Goal: Task Accomplishment & Management: Use online tool/utility

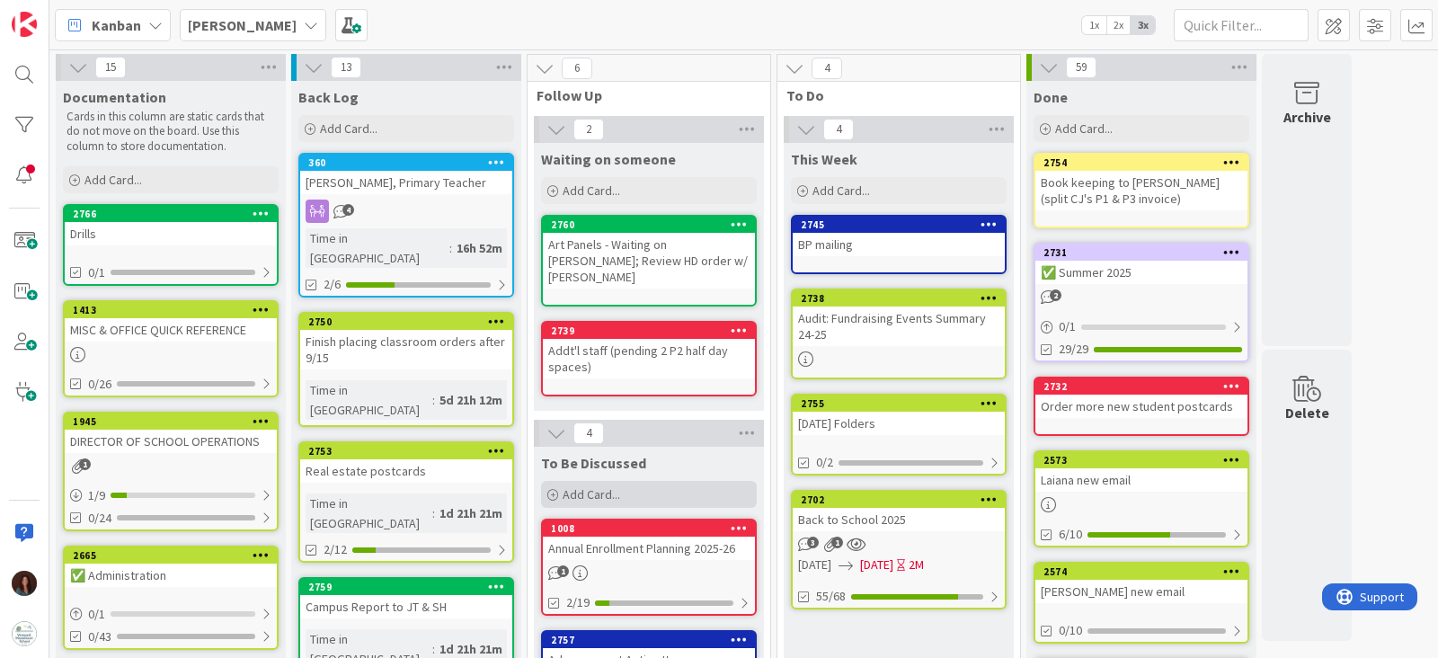
click at [652, 481] on div "Add Card..." at bounding box center [649, 494] width 216 height 27
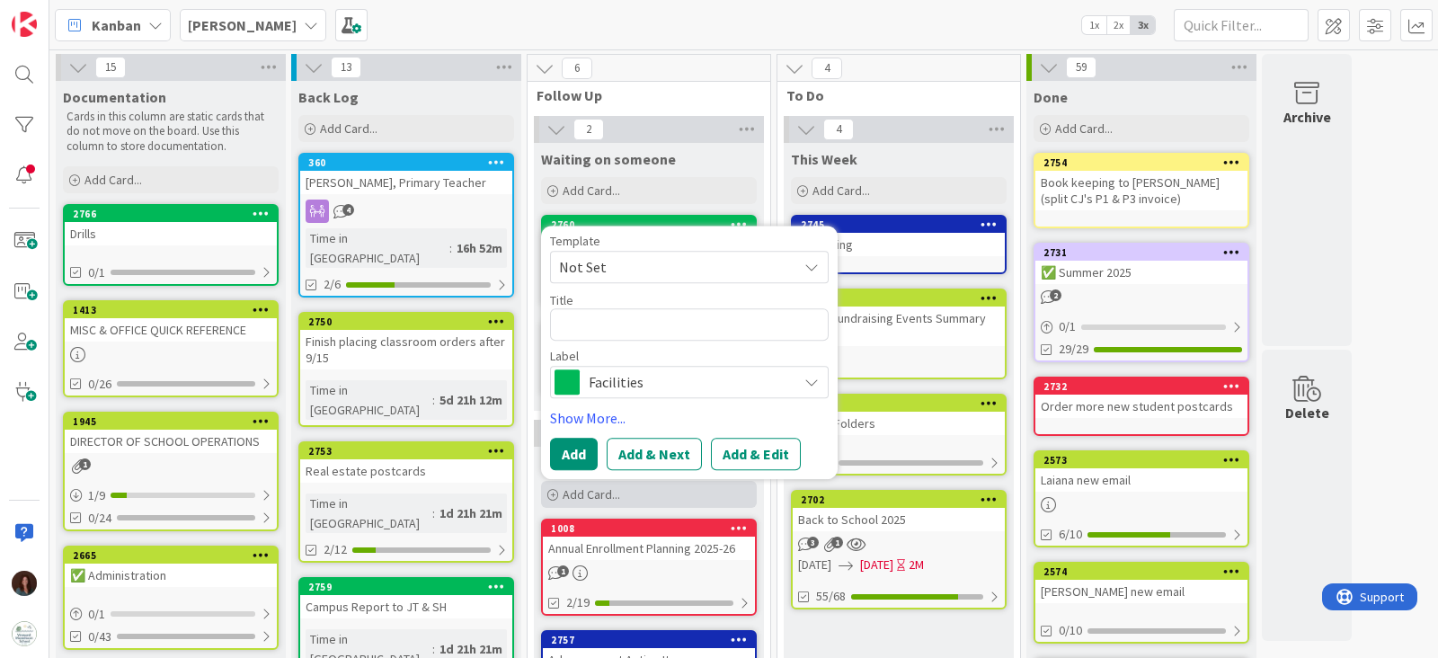
type textarea "x"
type textarea "A"
type textarea "x"
type textarea "Ad"
type textarea "x"
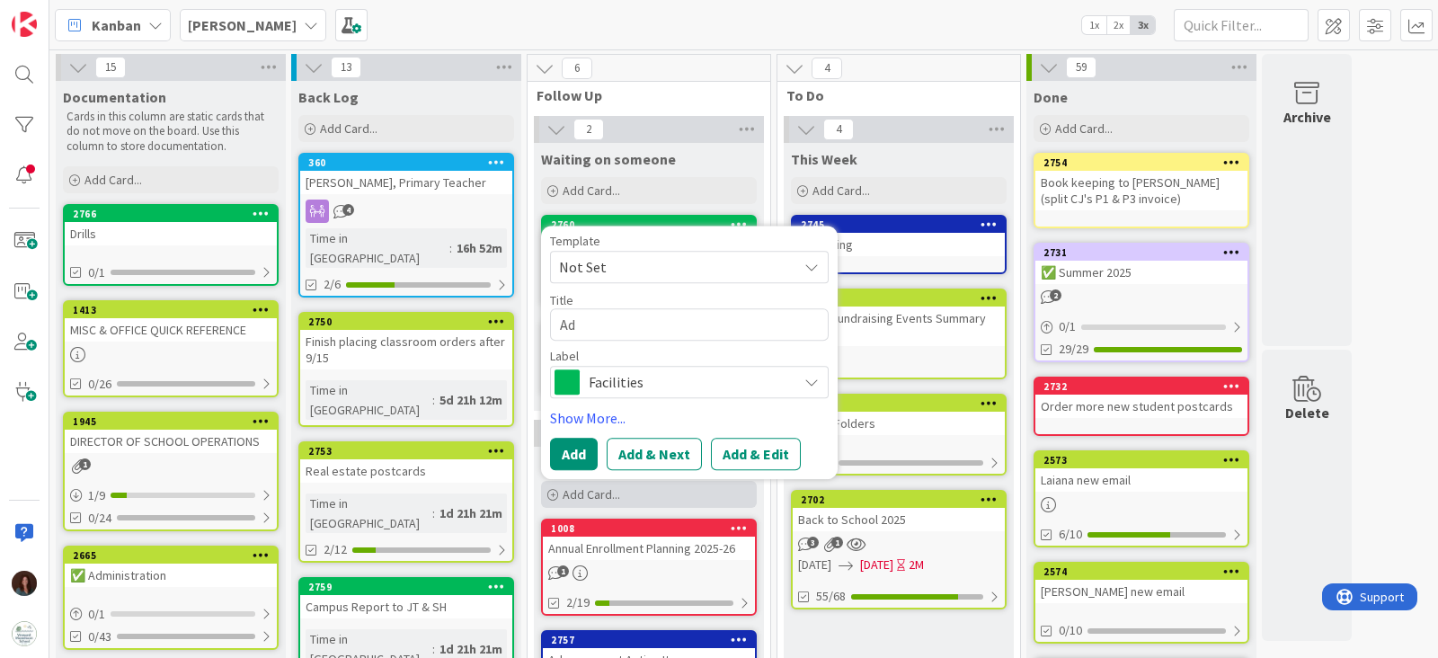
type textarea "Adm"
type textarea "x"
type textarea "Admi"
type textarea "x"
type textarea "Admin"
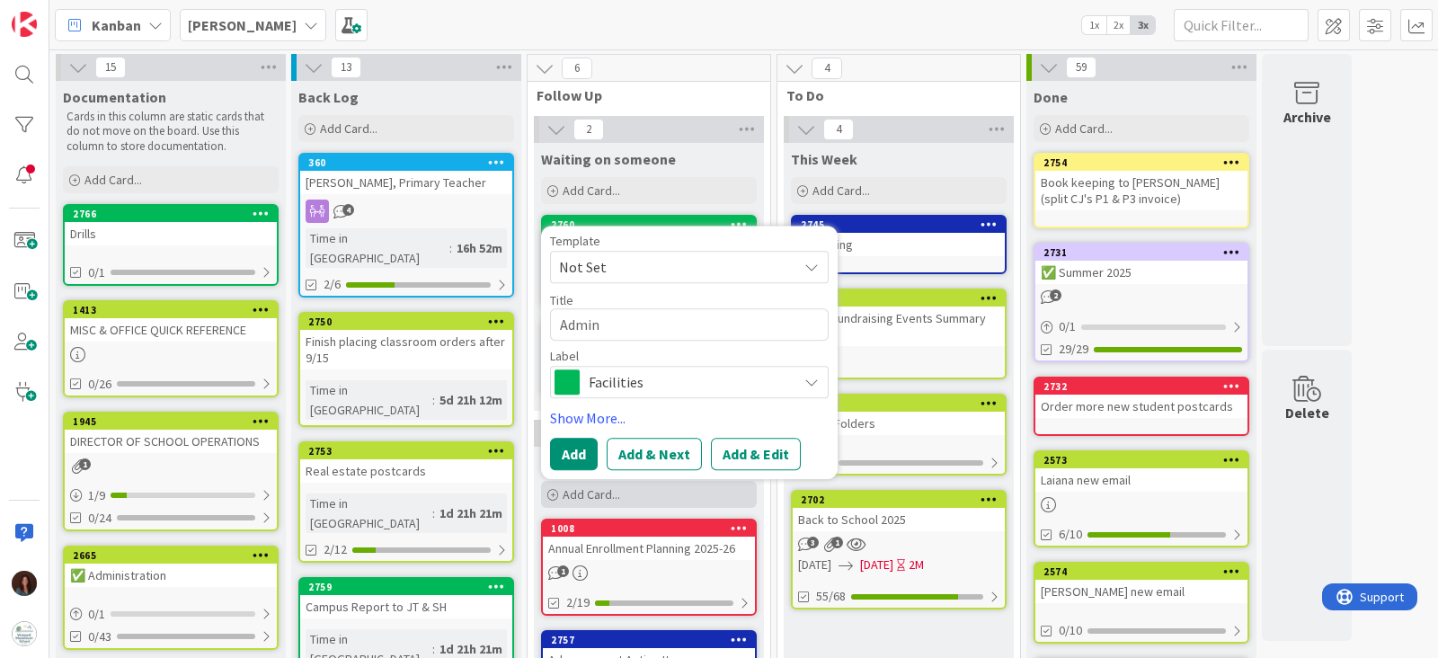
type textarea "x"
type textarea "Admin M"
type textarea "x"
type textarea "Admin Me"
type textarea "x"
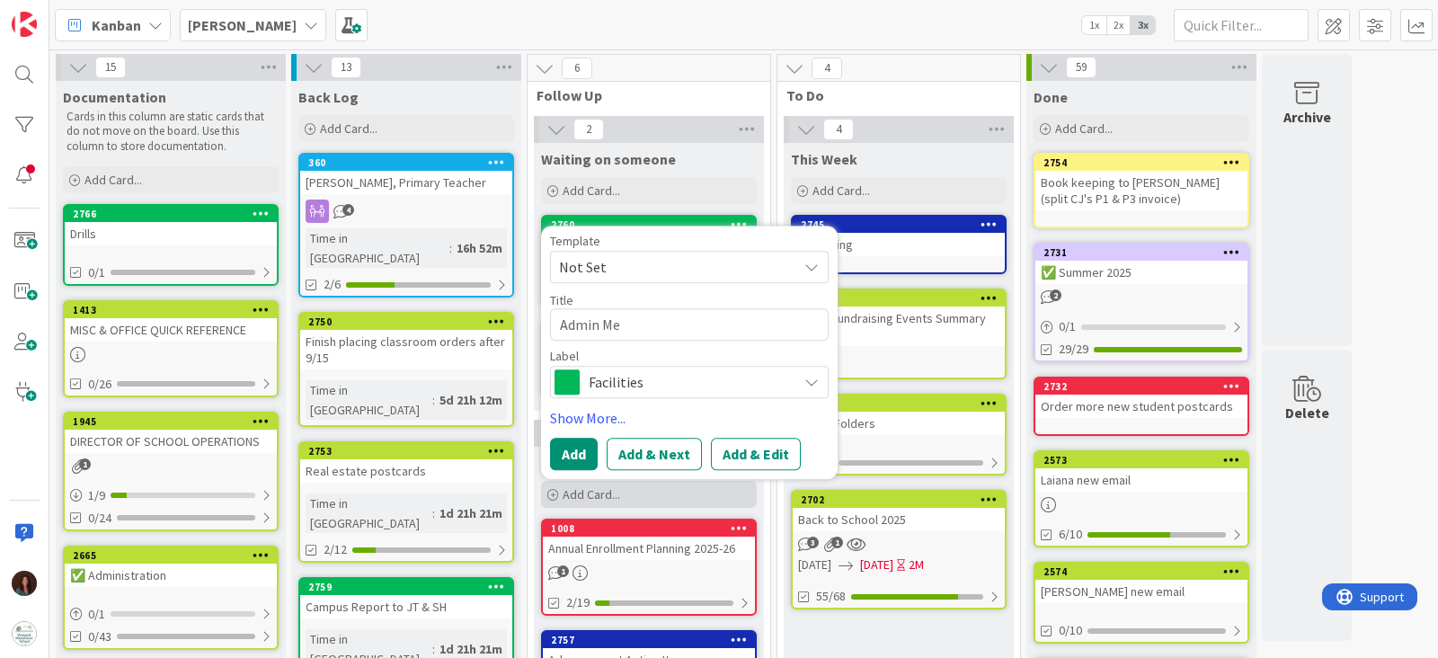
type textarea "Admin Mee"
type textarea "x"
type textarea "Admin Meet"
type textarea "x"
type textarea "Admin Meetn"
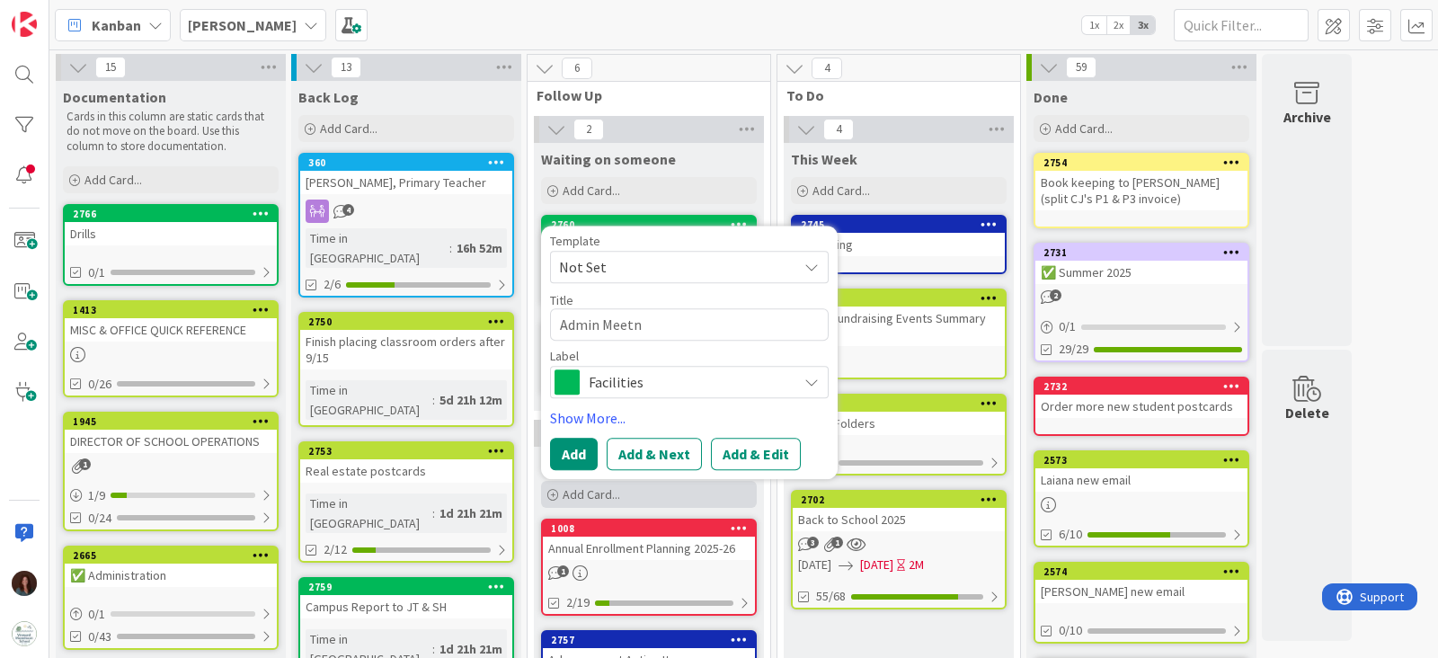
type textarea "x"
type textarea "Admin Meet"
type textarea "x"
type textarea "Admin Meetn"
type textarea "x"
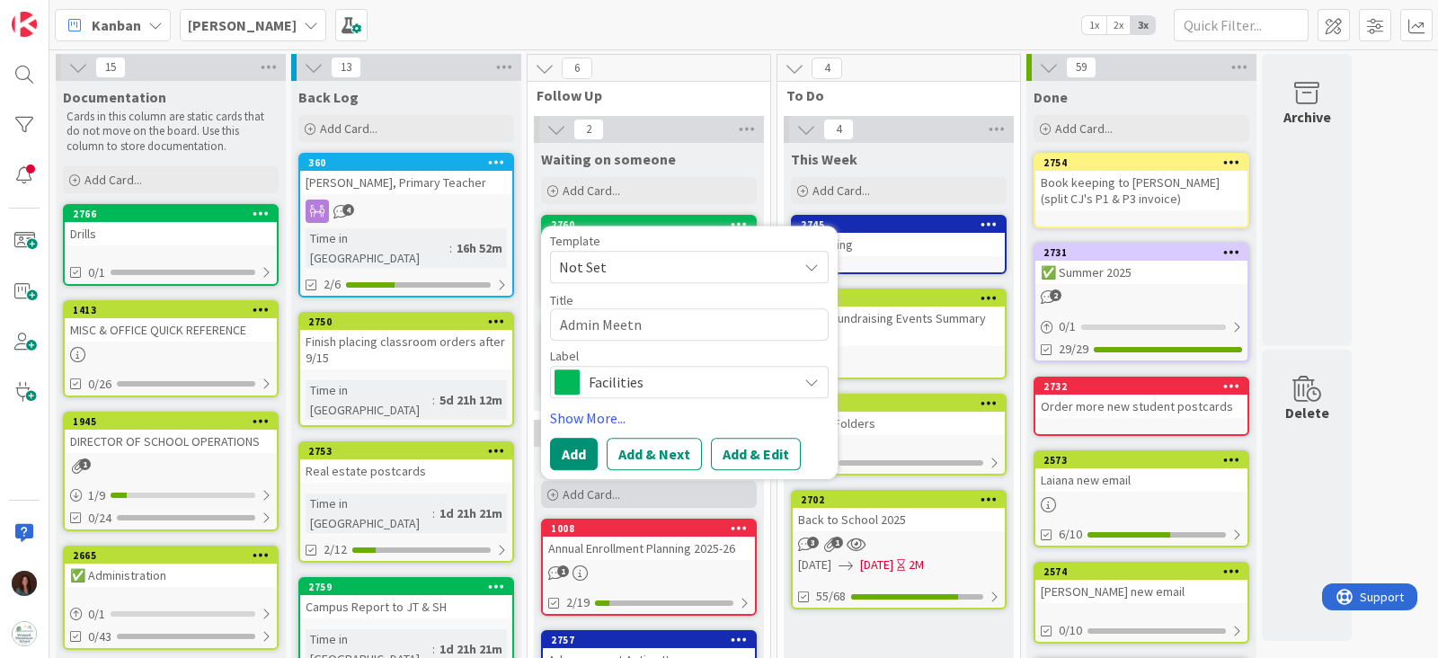
type textarea "Admin Meet"
type textarea "x"
type textarea "Admin Meeti"
type textarea "x"
type textarea "Admin Meetin"
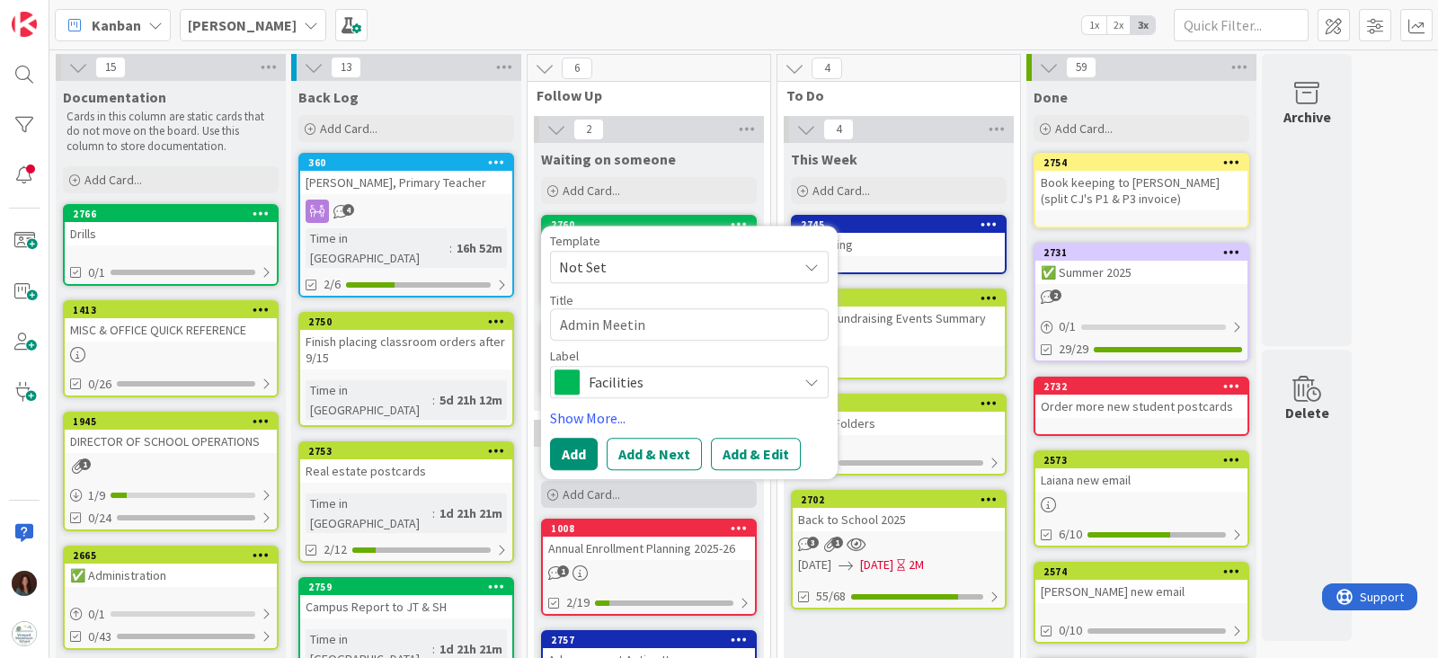
type textarea "x"
type textarea "Admin Meeting"
type textarea "x"
type textarea "Admin Meetings"
click at [622, 369] on span "Facilities" at bounding box center [689, 381] width 200 height 25
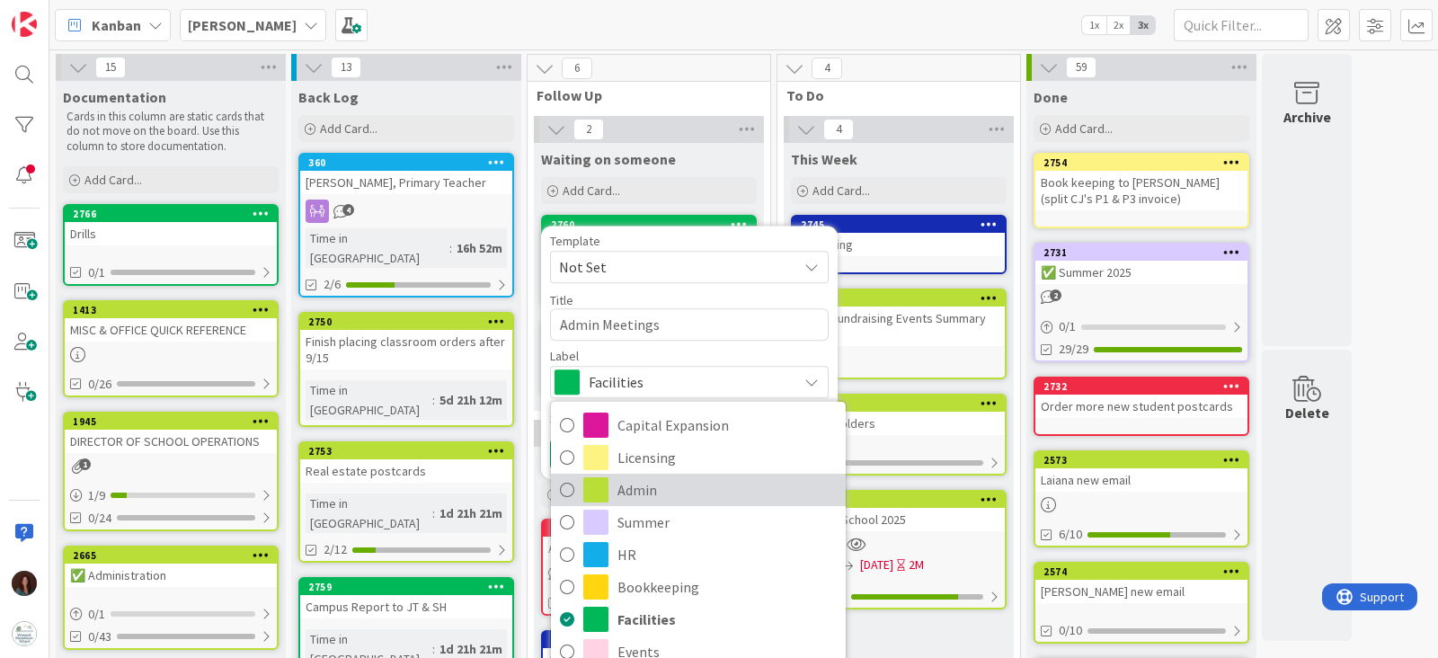
click at [638, 478] on span "Admin" at bounding box center [726, 489] width 219 height 27
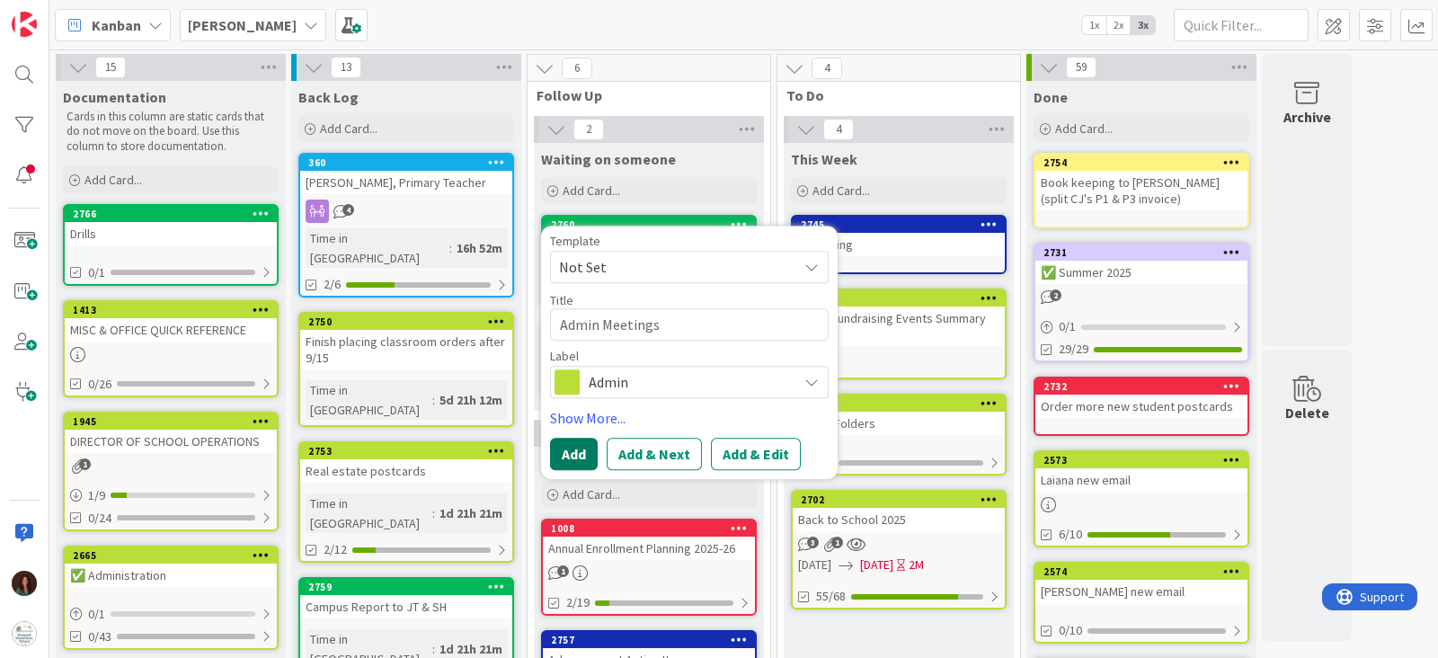
click at [575, 438] on button "Add" at bounding box center [574, 454] width 48 height 32
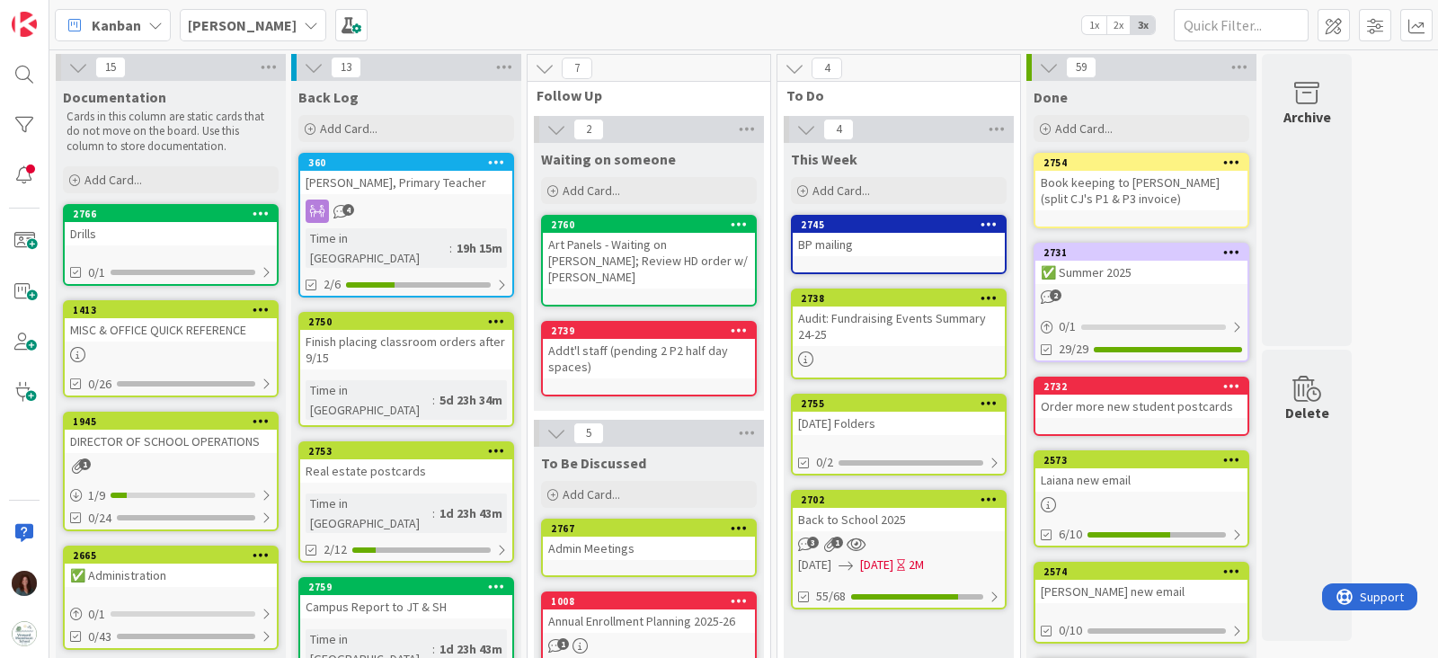
click at [577, 537] on div "Admin Meetings" at bounding box center [649, 548] width 212 height 23
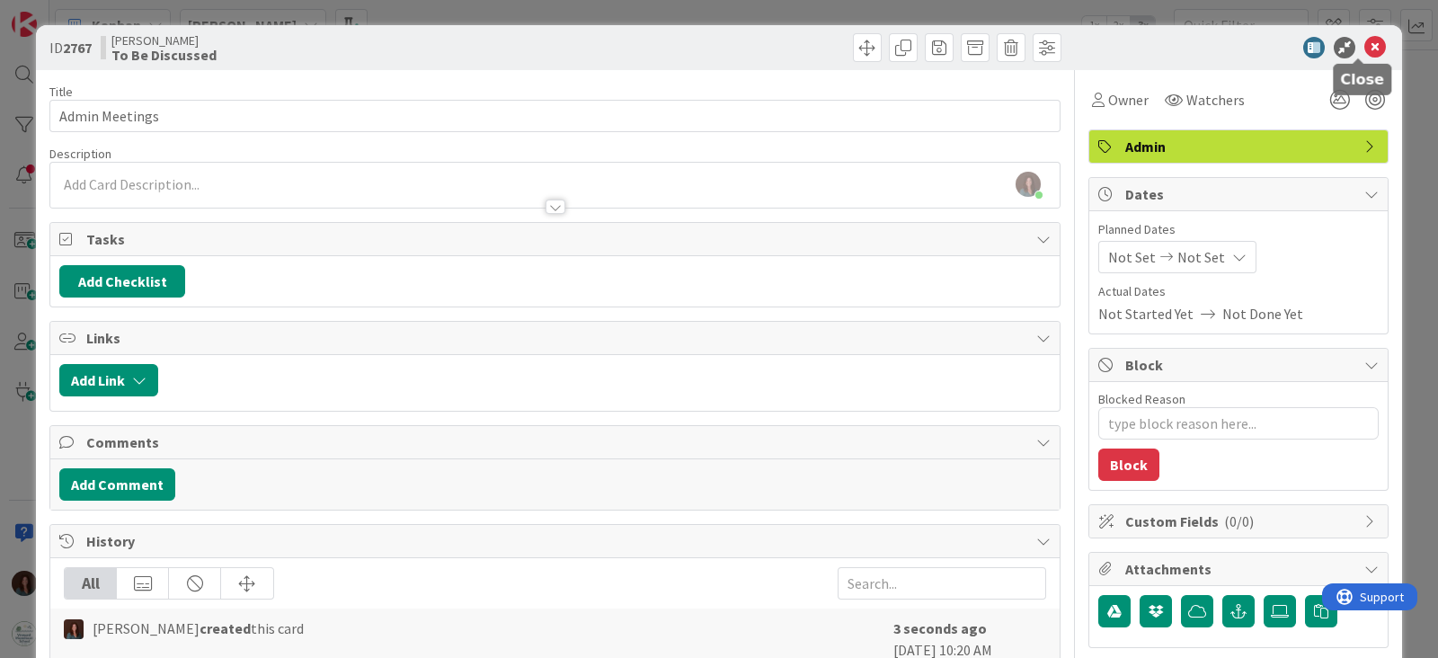
click at [1364, 41] on icon at bounding box center [1375, 48] width 22 height 22
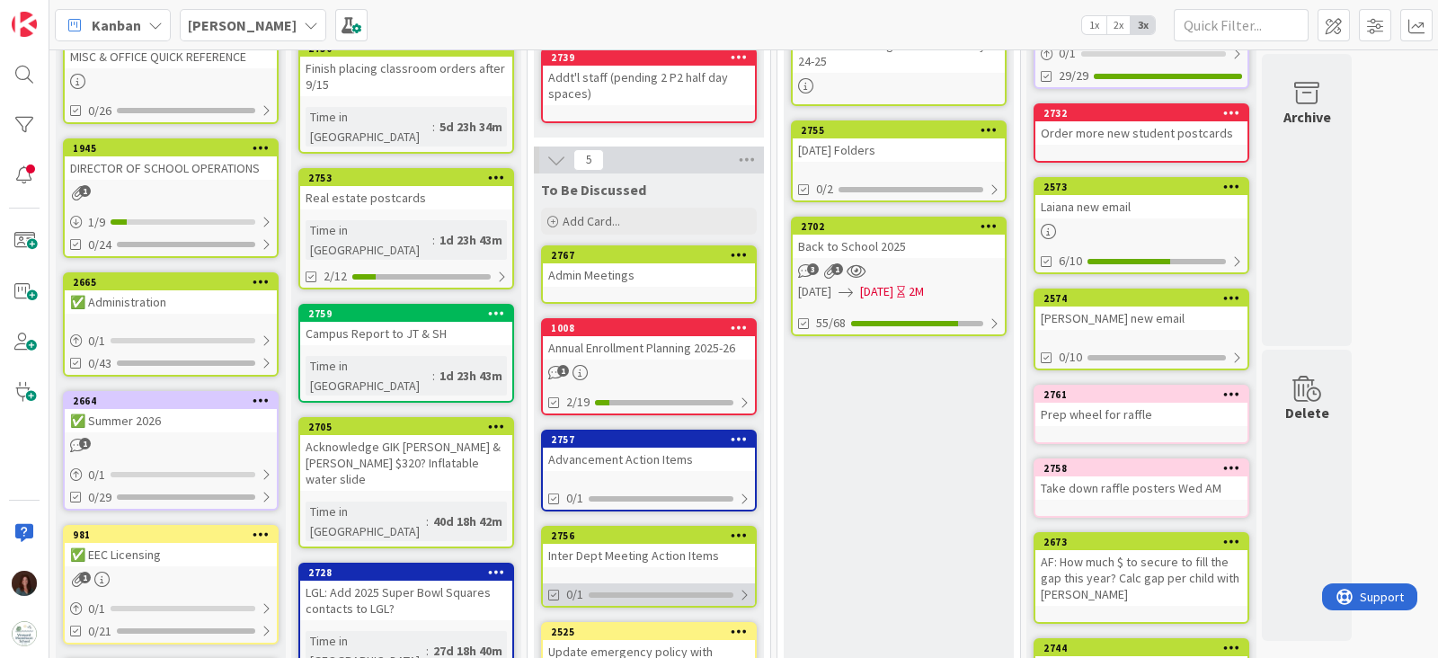
scroll to position [224, 0]
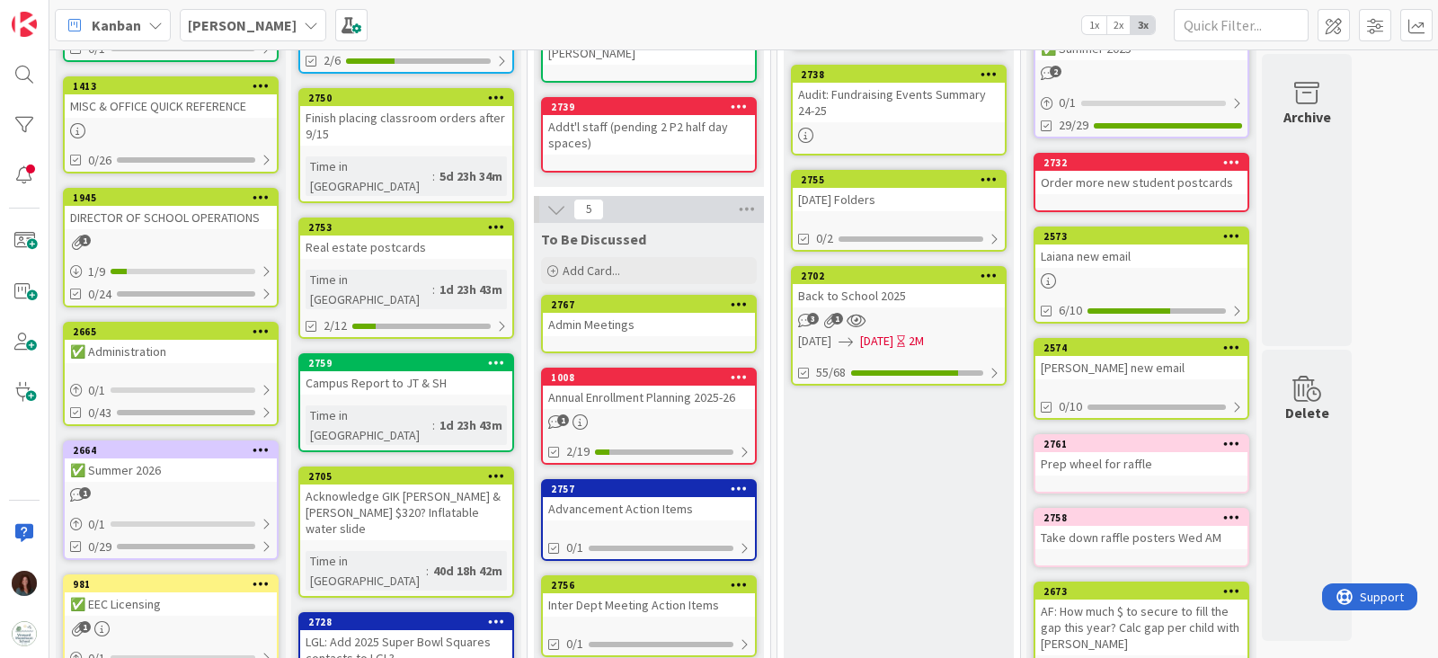
click at [643, 313] on div "Admin Meetings" at bounding box center [649, 324] width 212 height 23
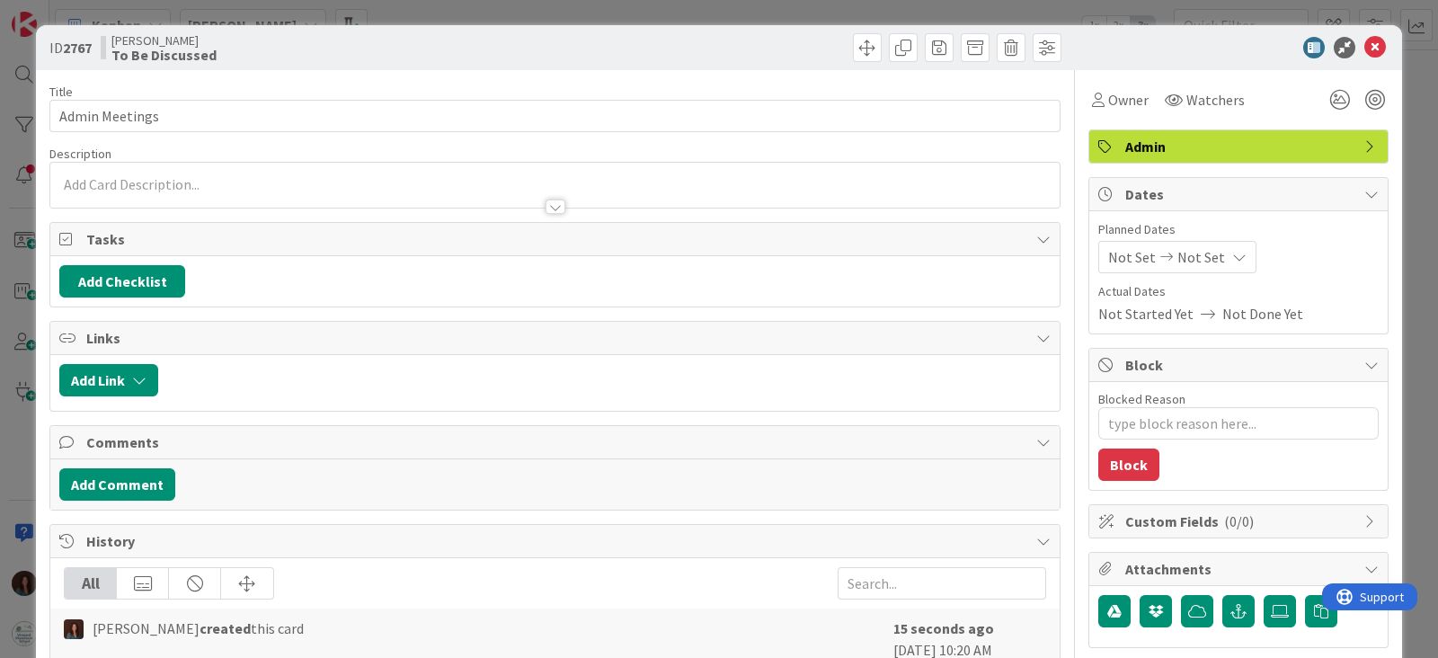
type textarea "x"
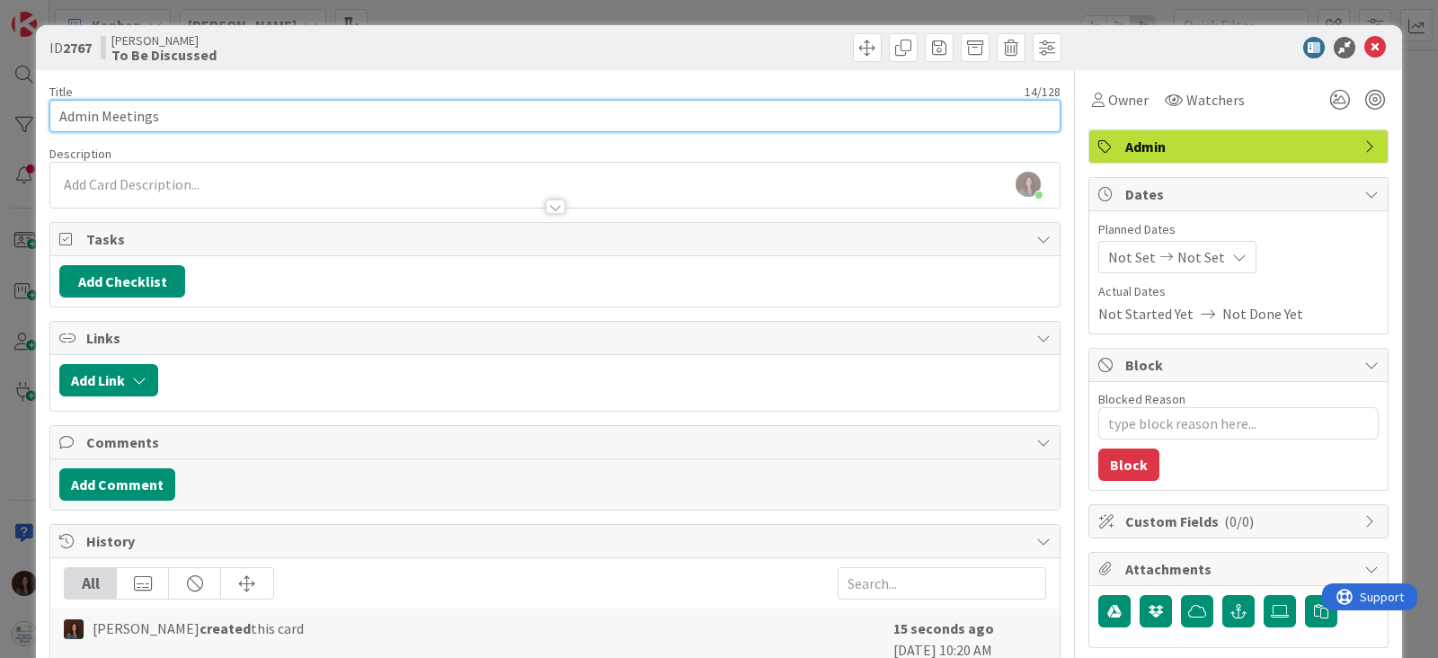
click at [508, 123] on input "Admin Meetings" at bounding box center [554, 116] width 1011 height 32
type input "Admin Meeting"
type textarea "x"
type input "Admin Meeting Action Items"
type textarea "x"
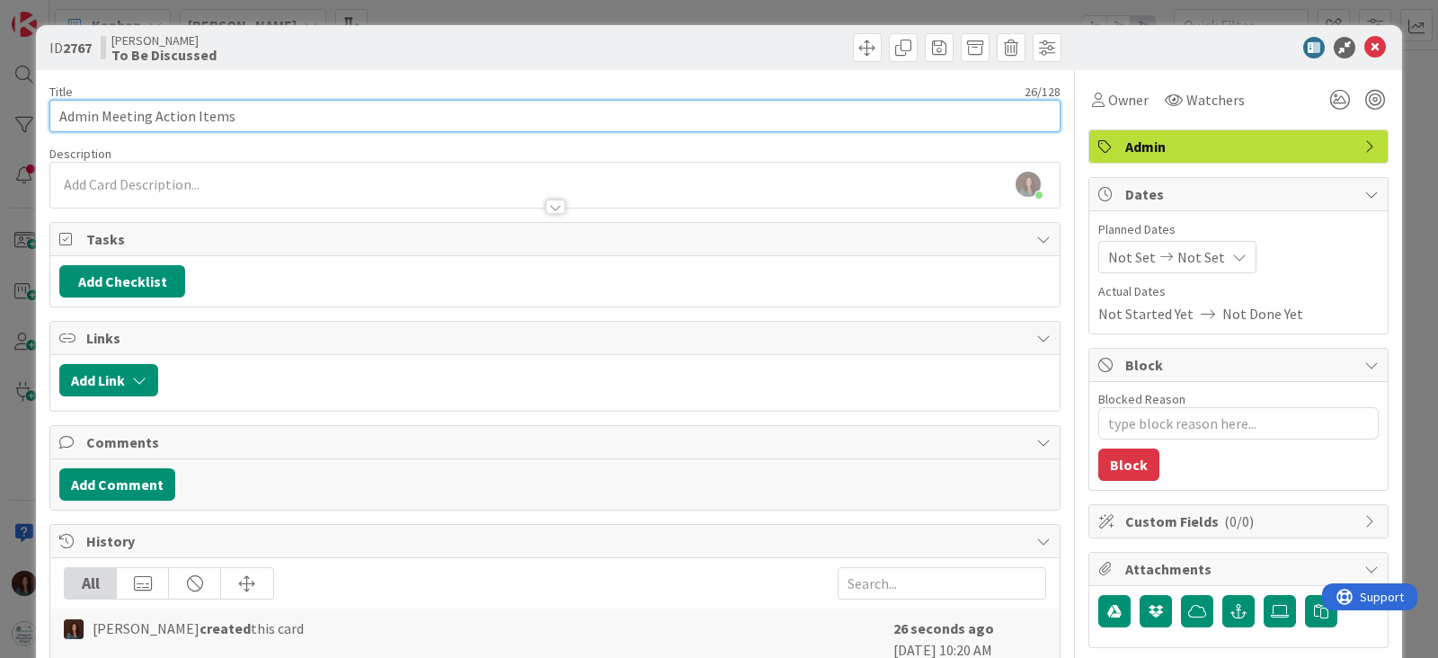
type input "Admin Meeting Action Items"
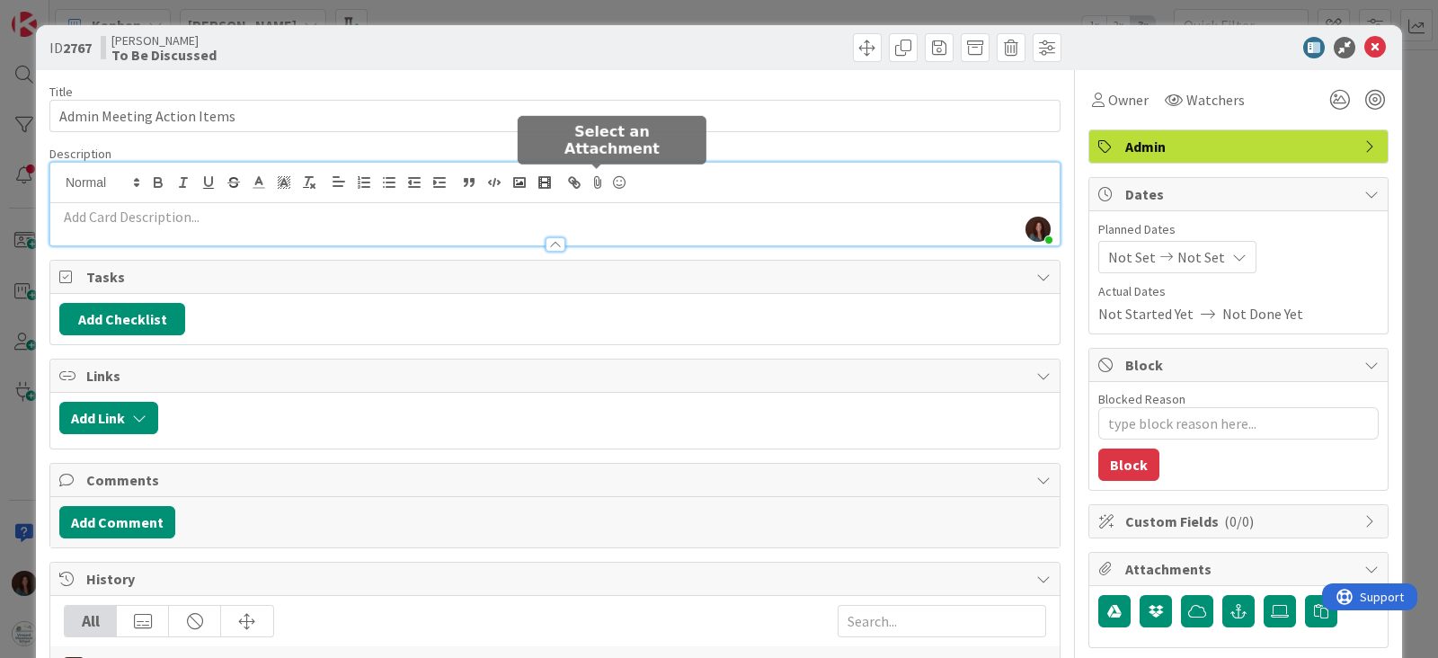
click at [587, 178] on div "[PERSON_NAME] just joined" at bounding box center [554, 204] width 1009 height 83
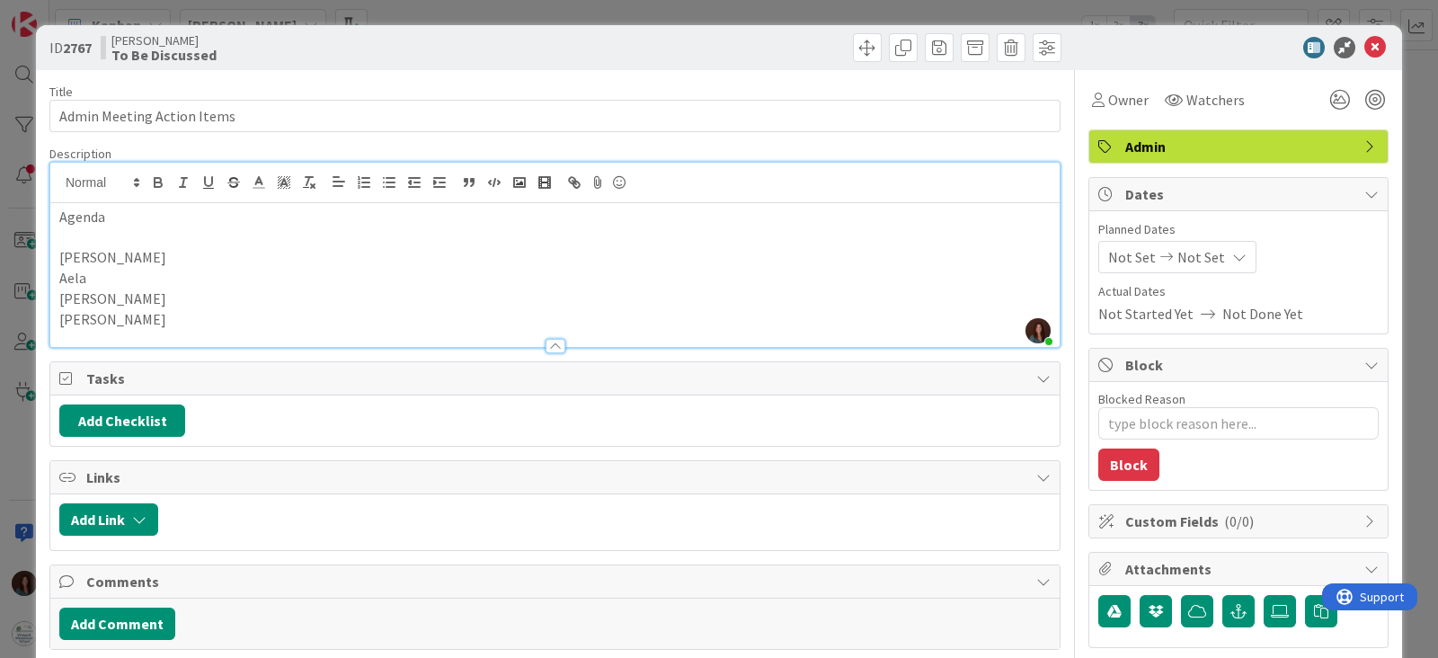
click at [202, 261] on p "[PERSON_NAME]" at bounding box center [554, 257] width 991 height 21
drag, startPoint x: 196, startPoint y: 226, endPoint x: 200, endPoint y: 244, distance: 18.3
click at [196, 227] on p at bounding box center [554, 237] width 991 height 21
click at [198, 227] on p at bounding box center [554, 237] width 991 height 21
click at [179, 232] on p "Create agendas for upcoming meetings (FTA, Advancement," at bounding box center [554, 237] width 991 height 21
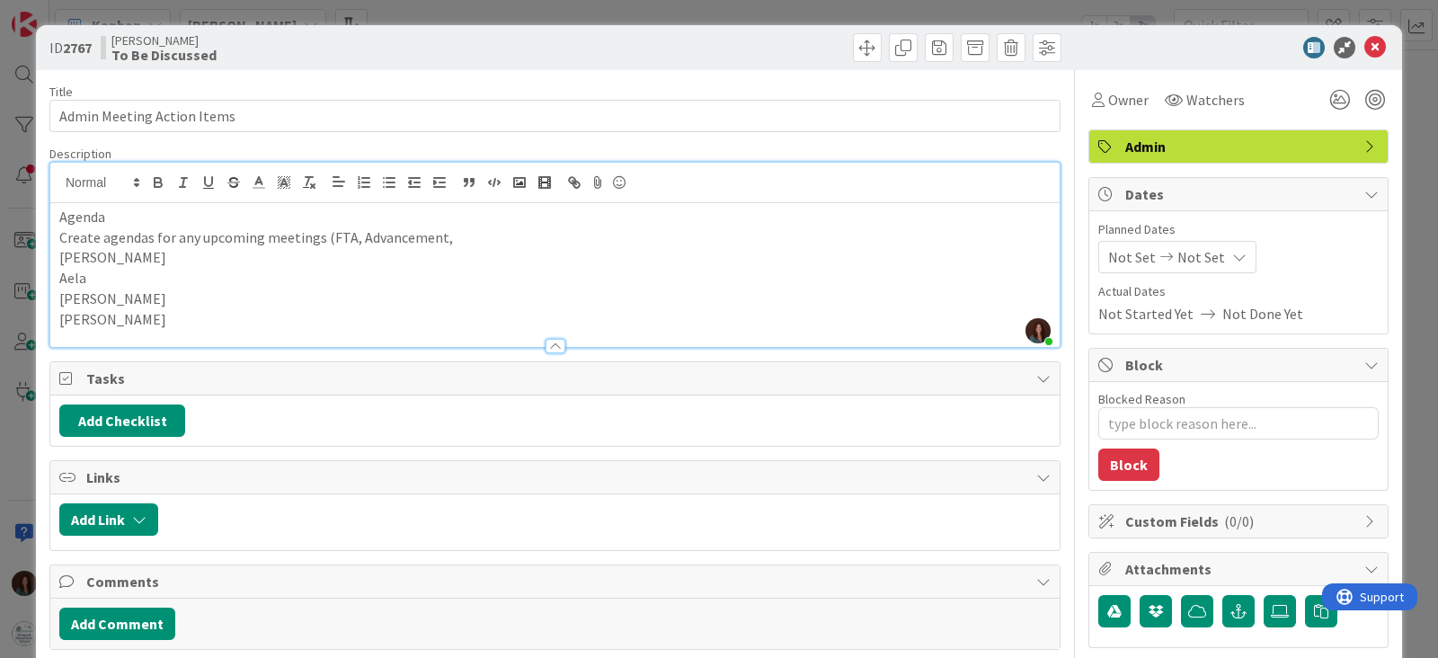
click at [479, 242] on p "Create agendas for any upcoming meetings (FTA, Advancement," at bounding box center [554, 237] width 991 height 21
drag, startPoint x: 356, startPoint y: 234, endPoint x: 373, endPoint y: 253, distance: 26.1
click at [356, 234] on p "Create agendas for any upcoming meetings (FTA, Advancement, Sub-Committee," at bounding box center [554, 237] width 991 height 21
click at [446, 235] on p "Create agendas for any upcoming meetings (FTA, Advancement, Sub-Committee," at bounding box center [554, 237] width 991 height 21
click at [351, 236] on p "Create agendas for any upcoming meetings (FTA, Advancement, Sub-Committee," at bounding box center [554, 237] width 991 height 21
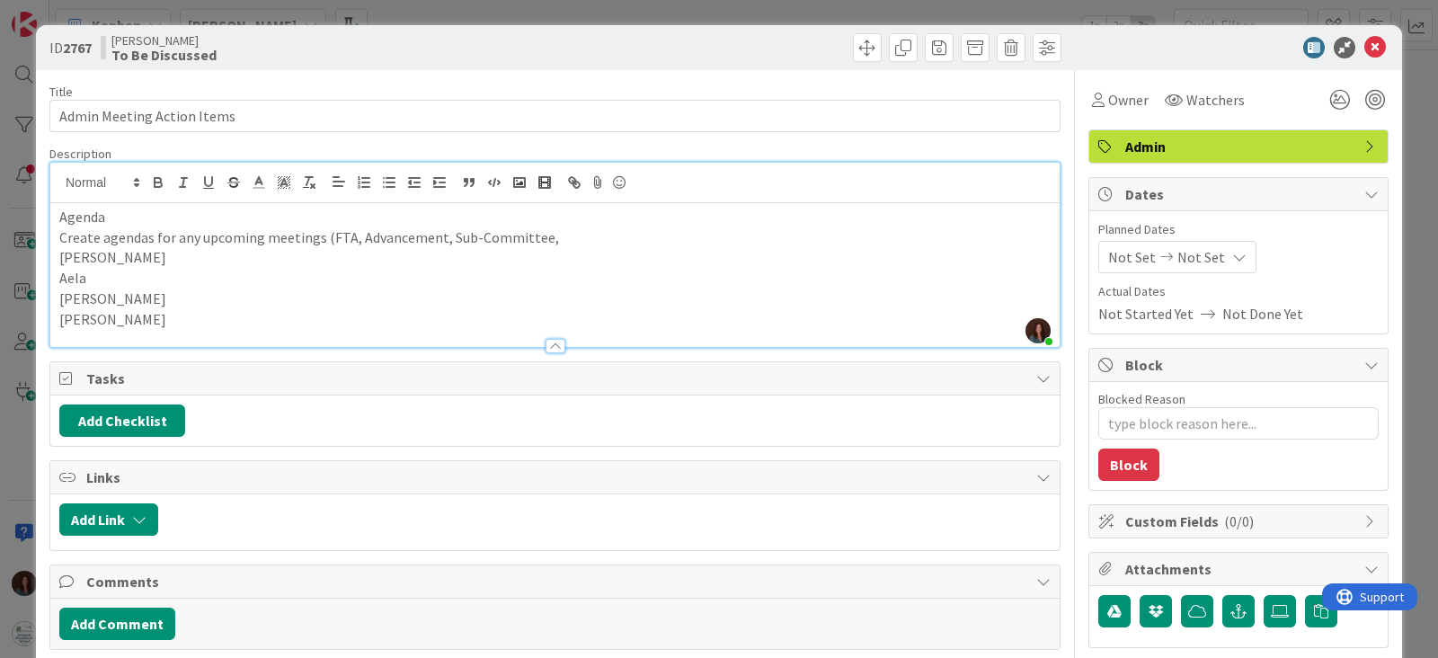
click at [324, 234] on p "Create agendas for any upcoming meetings (FTA, Advancement, Sub-Committee," at bounding box center [554, 237] width 991 height 21
click at [155, 258] on p "[PERSON_NAME]" at bounding box center [554, 257] width 991 height 21
click at [181, 318] on p "[PERSON_NAME]" at bounding box center [554, 319] width 991 height 21
click at [250, 300] on p "[PERSON_NAME]" at bounding box center [554, 298] width 991 height 21
click at [244, 276] on p "Aela" at bounding box center [554, 278] width 991 height 21
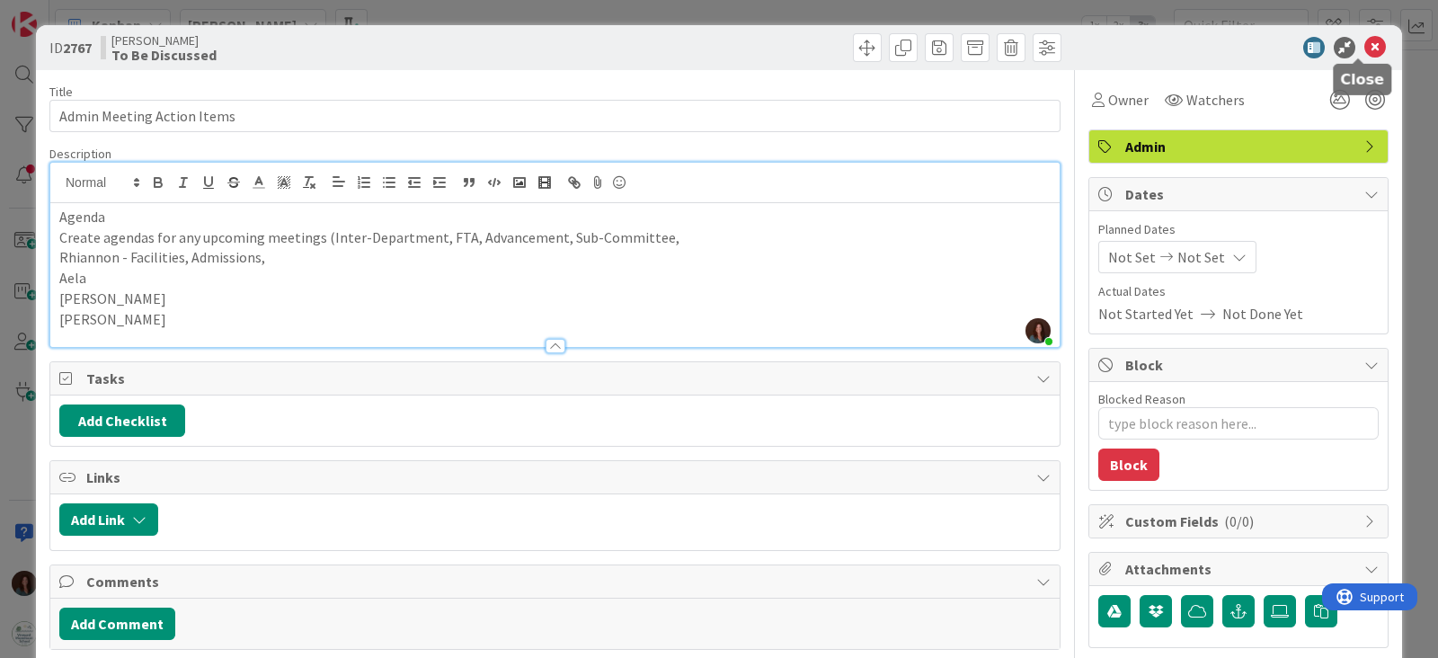
click at [1364, 42] on icon at bounding box center [1375, 48] width 22 height 22
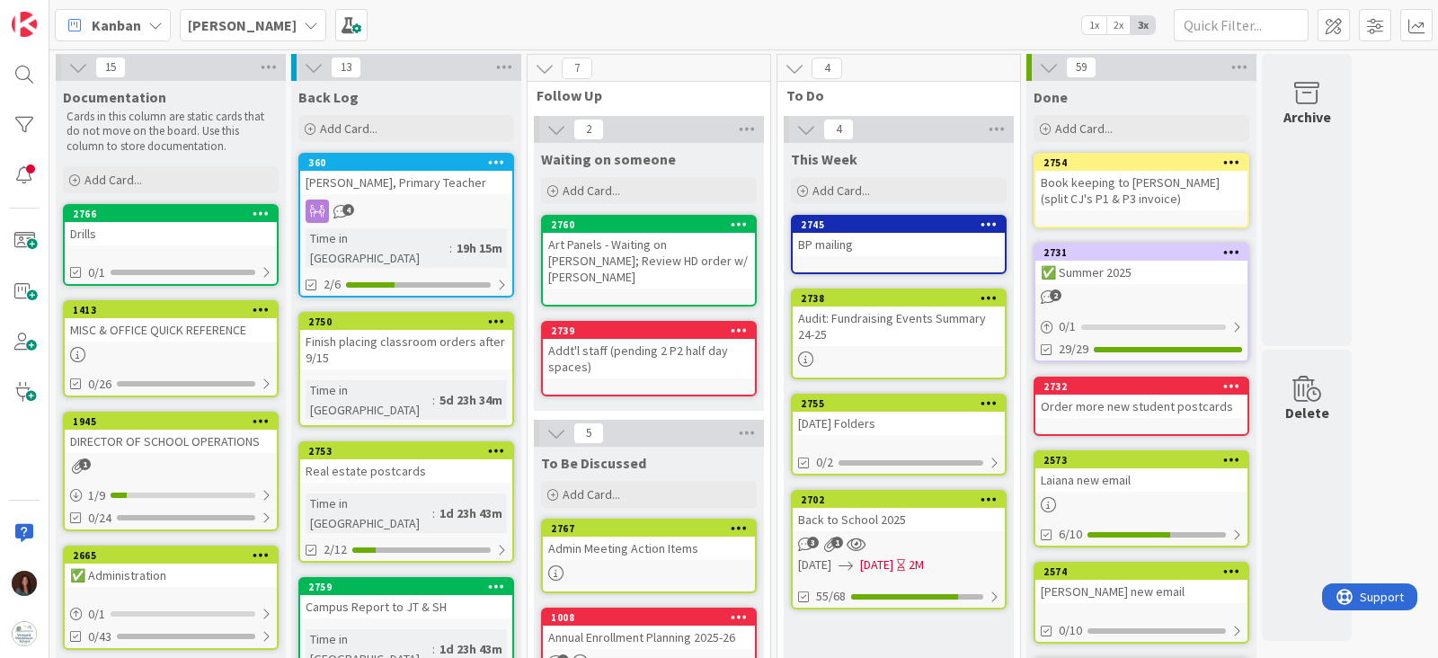
click at [586, 537] on div "Admin Meeting Action Items" at bounding box center [649, 548] width 212 height 23
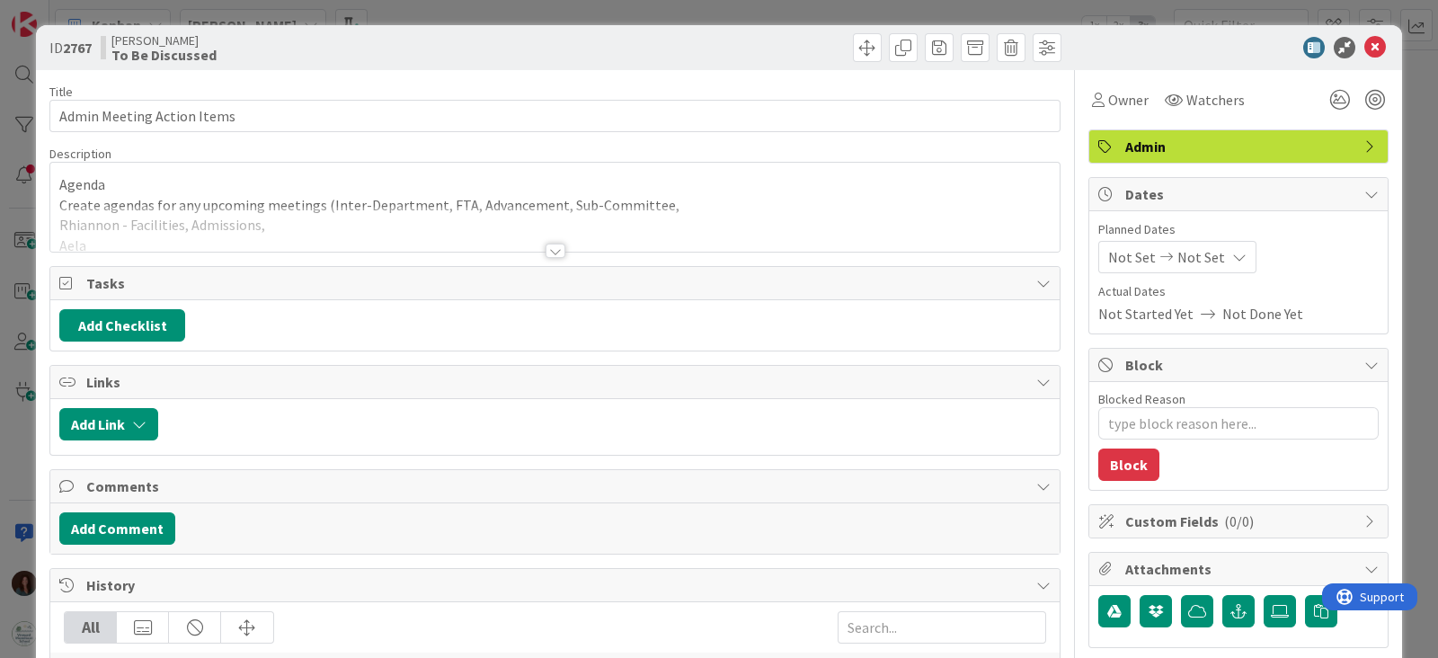
type textarea "x"
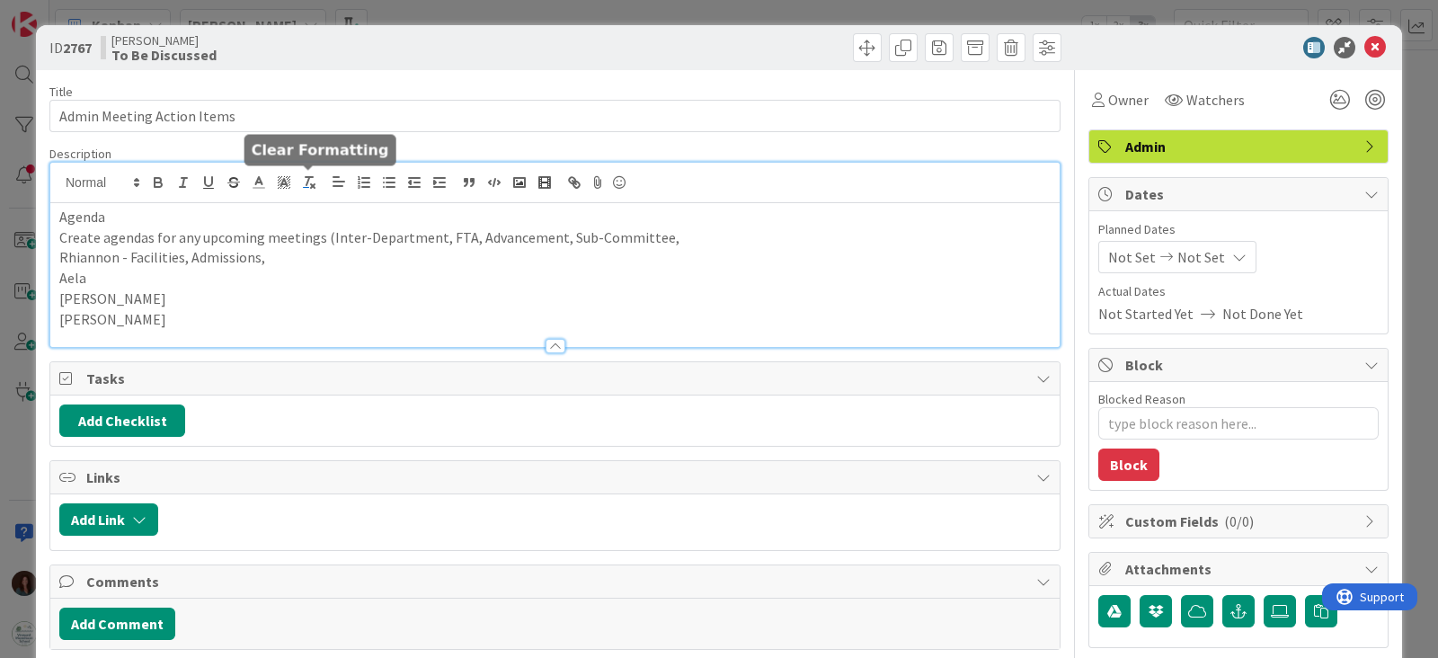
click at [319, 182] on div "Agenda Create agendas for any upcoming meetings (Inter-Department, FTA, Advance…" at bounding box center [554, 255] width 1009 height 184
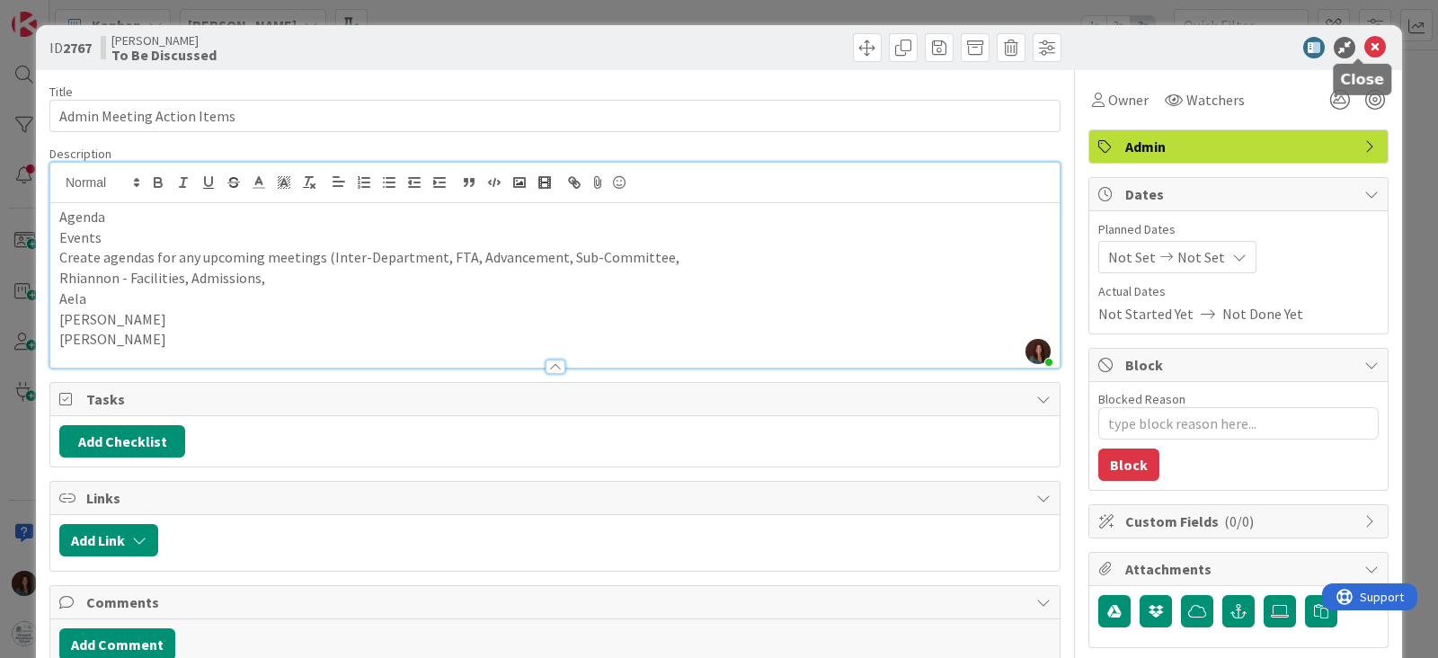
click at [1364, 43] on icon at bounding box center [1375, 48] width 22 height 22
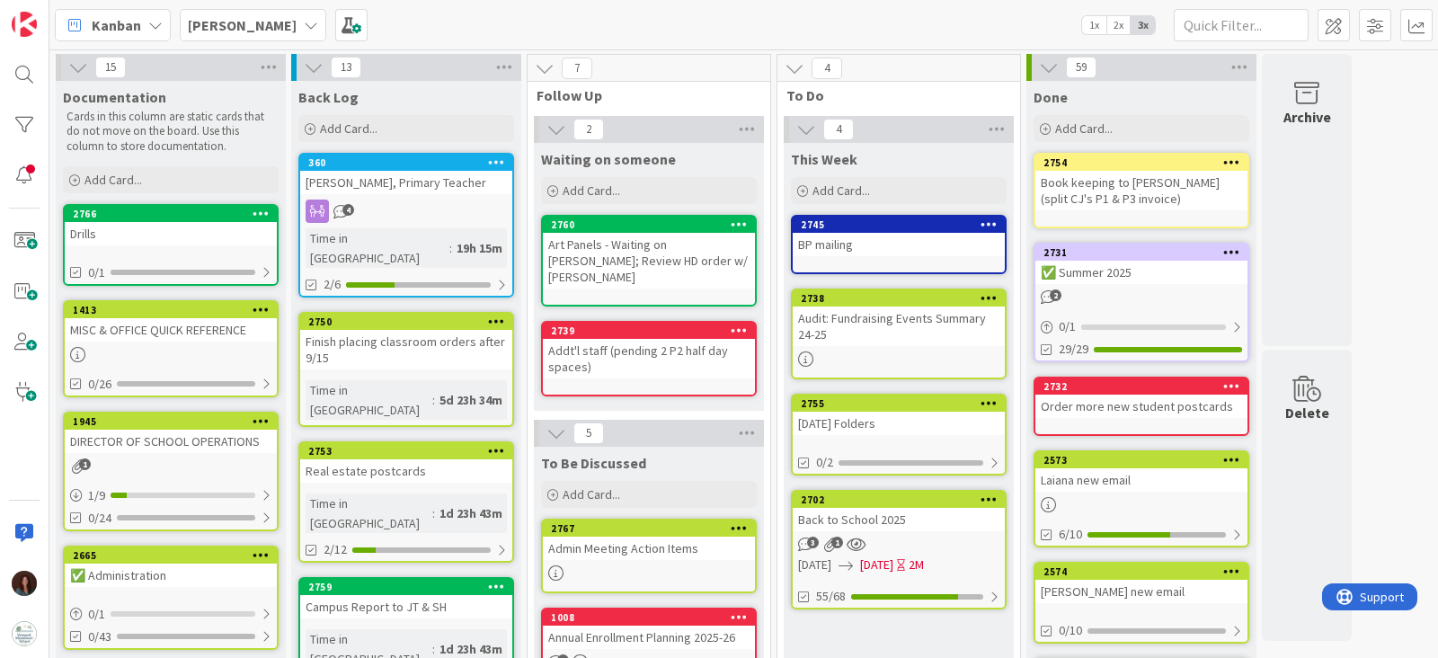
click at [253, 33] on div "[PERSON_NAME]" at bounding box center [253, 25] width 146 height 32
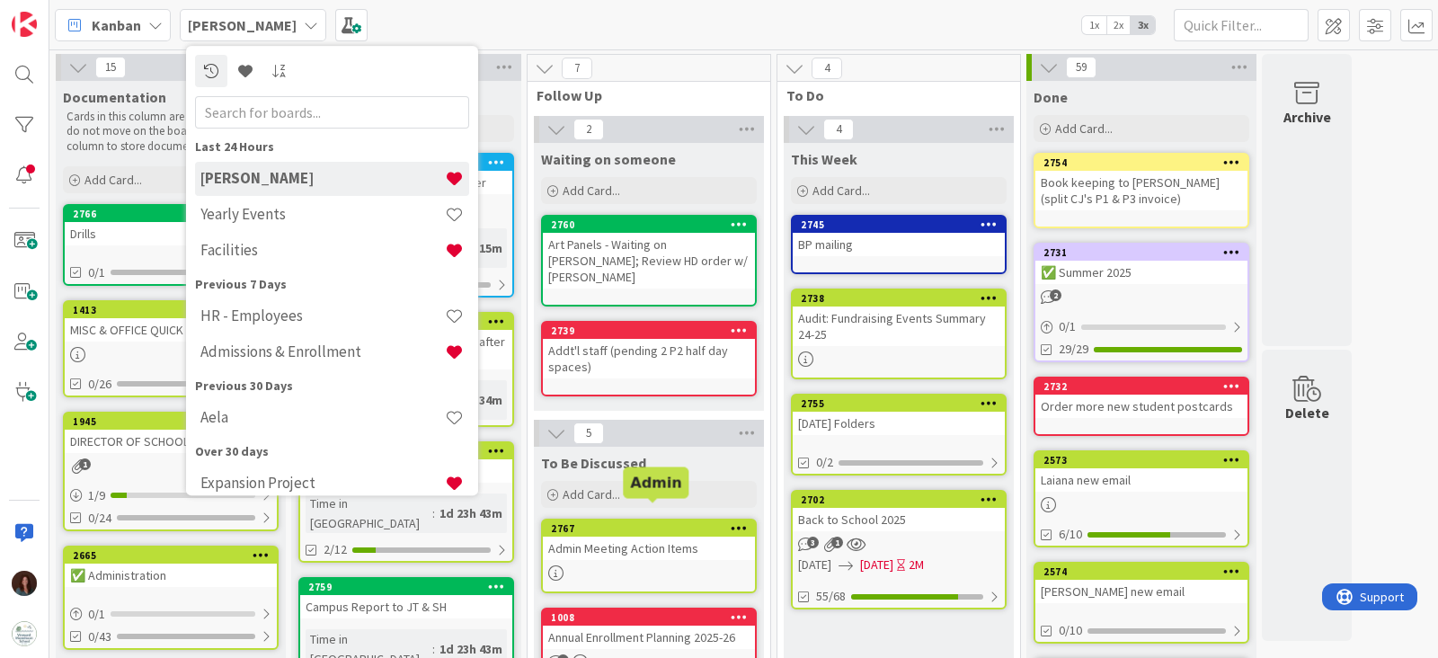
click at [688, 522] on div "2767" at bounding box center [653, 528] width 204 height 13
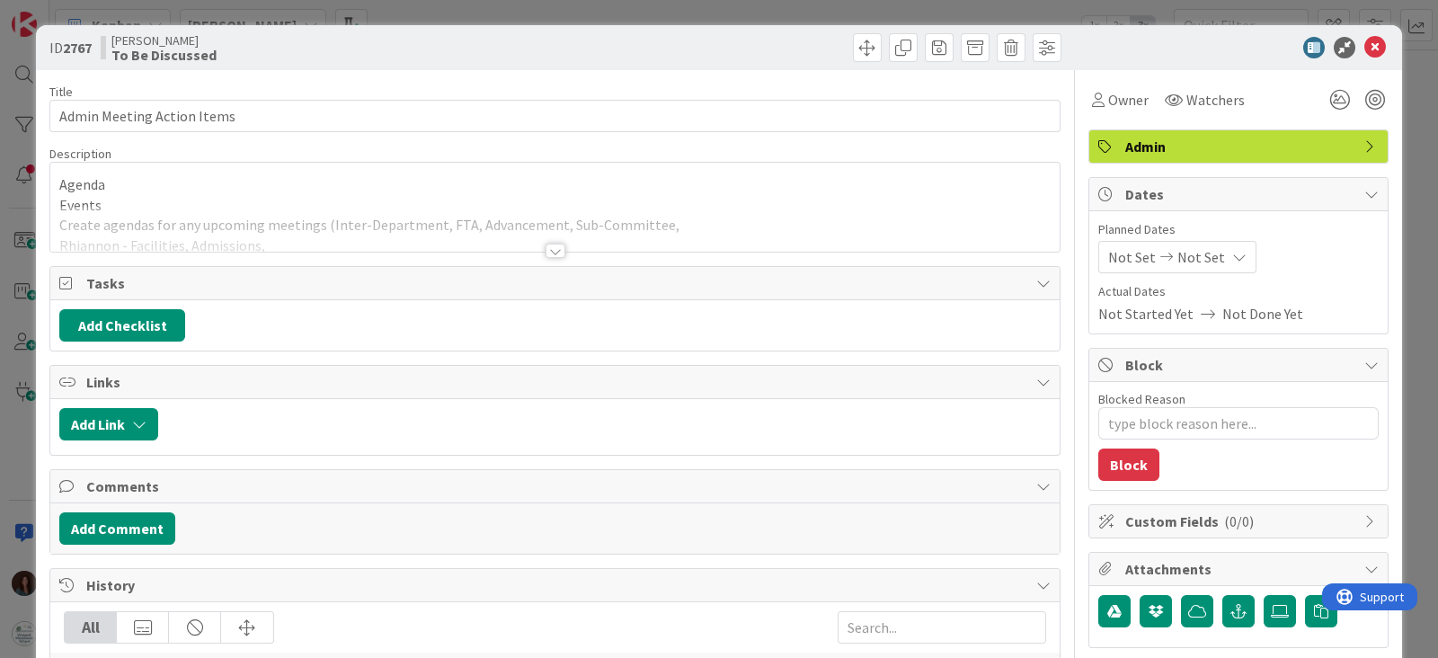
type textarea "x"
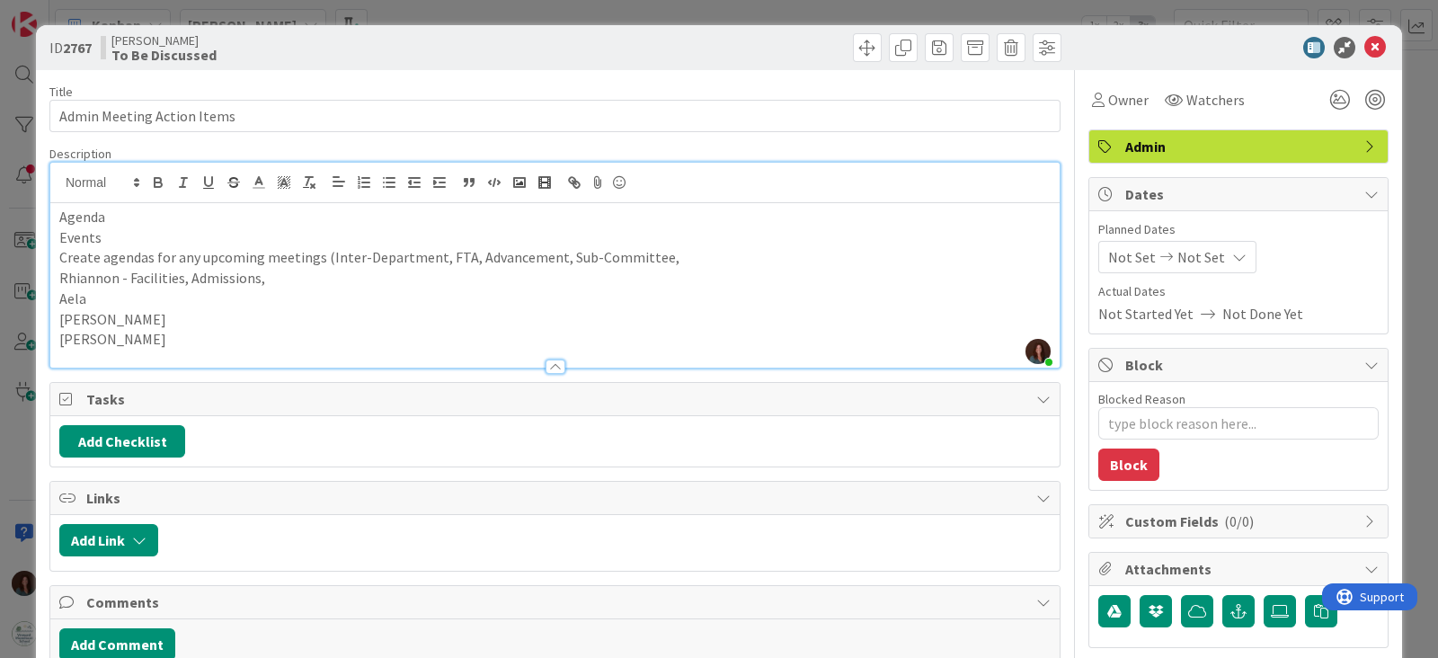
click at [189, 196] on div "[PERSON_NAME] just joined Agenda Events Create agendas for any upcoming meeting…" at bounding box center [554, 265] width 1009 height 205
click at [333, 312] on p "[PERSON_NAME]" at bounding box center [554, 319] width 991 height 21
click at [351, 299] on p "Aela" at bounding box center [554, 298] width 991 height 21
click at [1364, 44] on icon at bounding box center [1375, 48] width 22 height 22
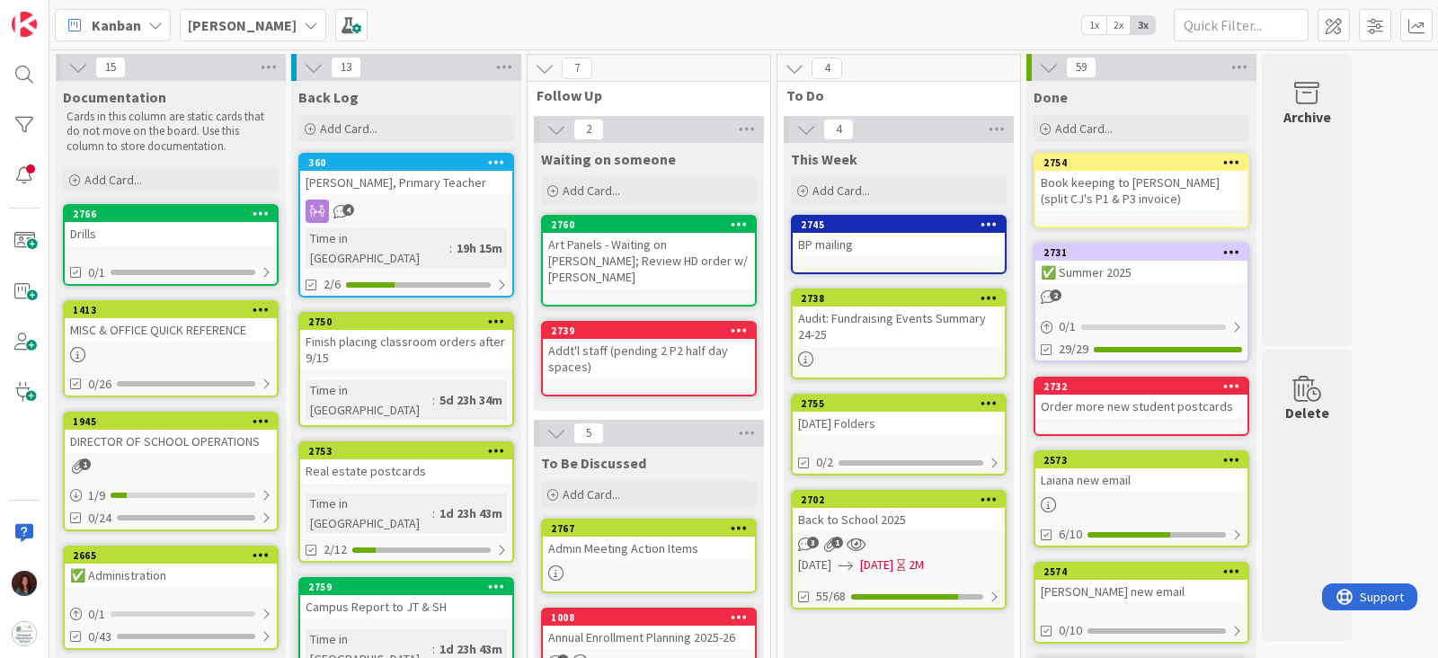
click at [199, 28] on b "[PERSON_NAME]" at bounding box center [242, 25] width 109 height 18
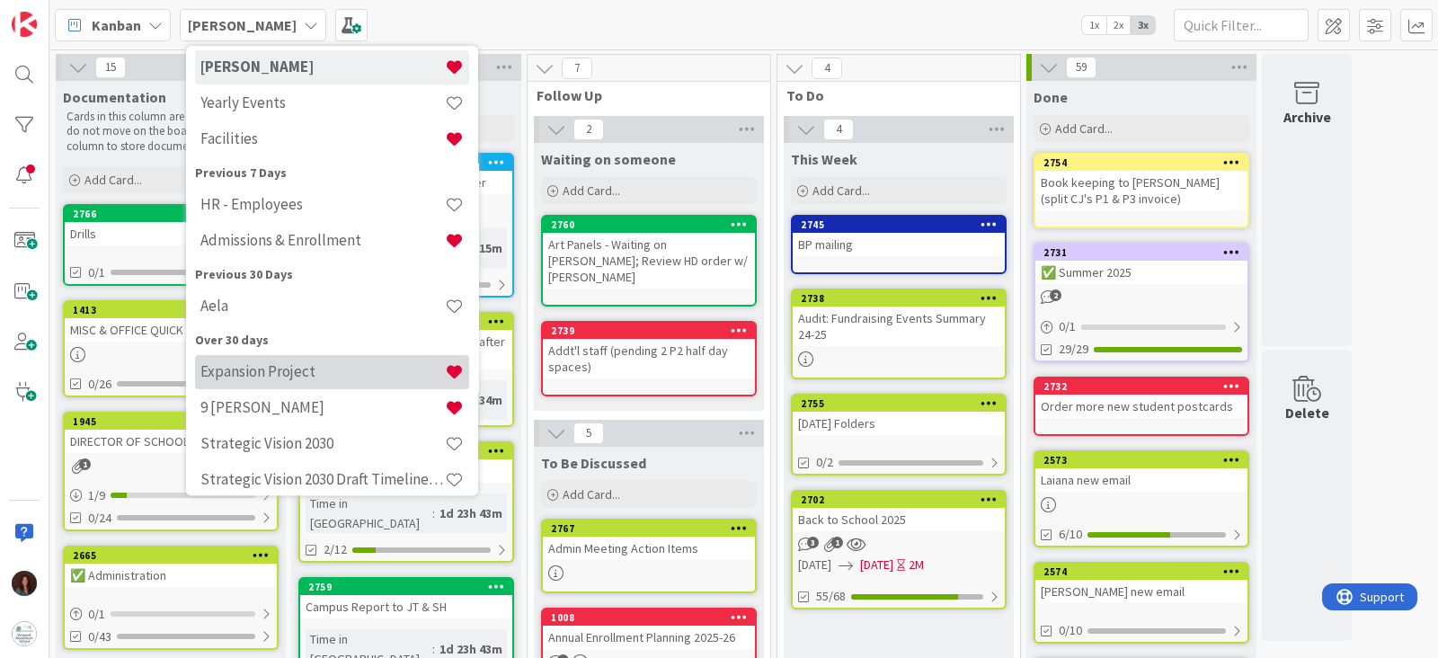
scroll to position [224, 0]
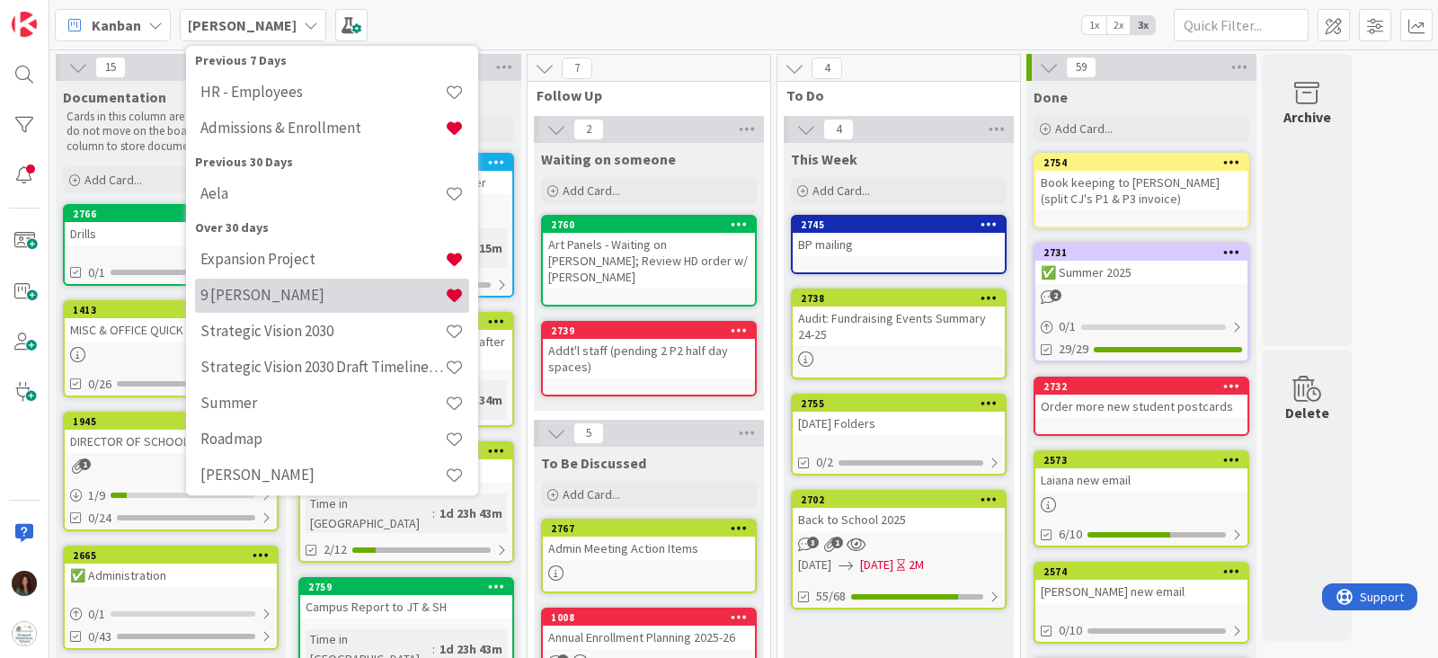
click at [333, 289] on h4 "9 [PERSON_NAME]" at bounding box center [322, 296] width 244 height 18
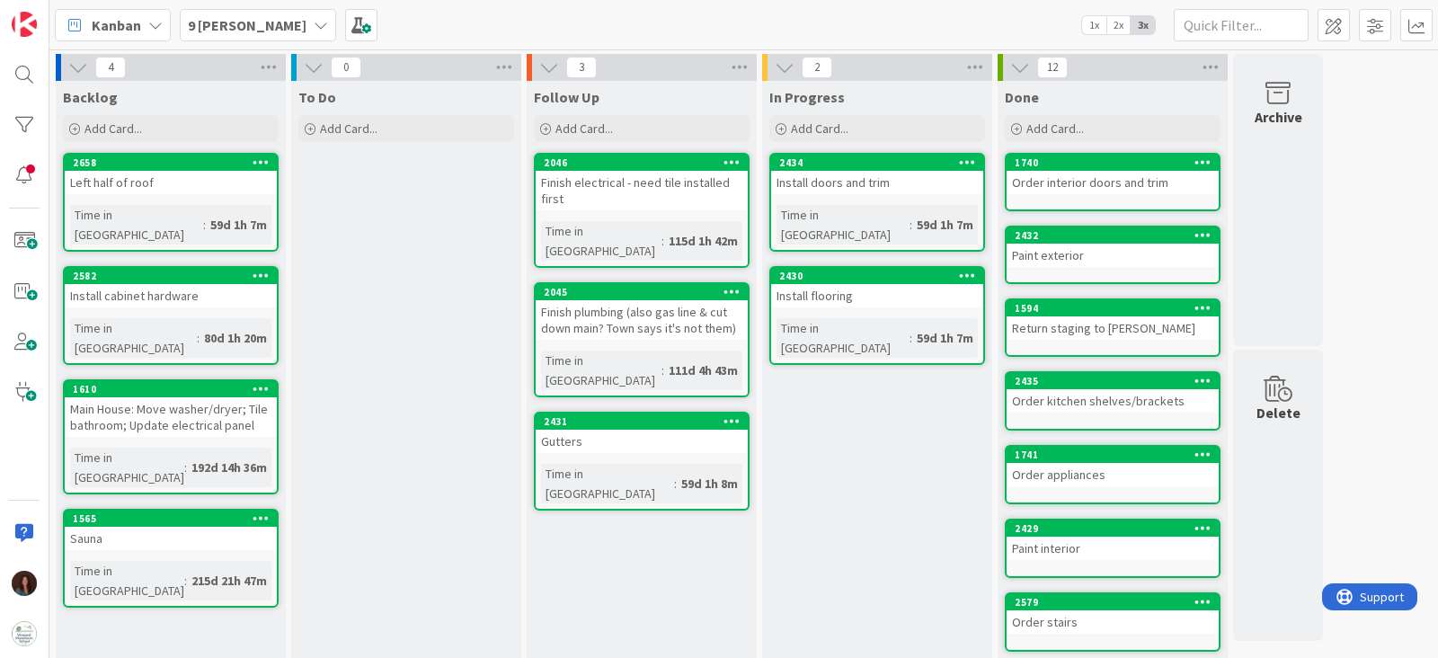
click at [652, 182] on div "Finish electrical - need tile installed first" at bounding box center [642, 191] width 212 height 40
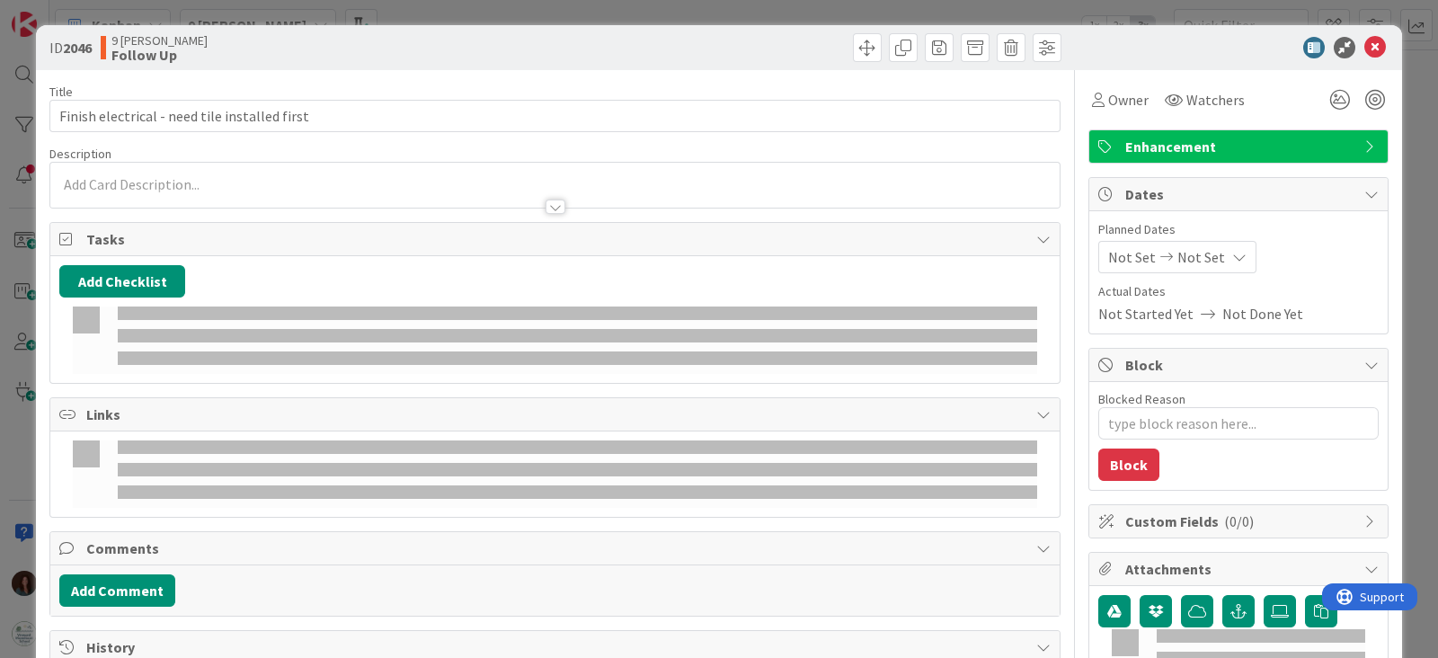
type textarea "x"
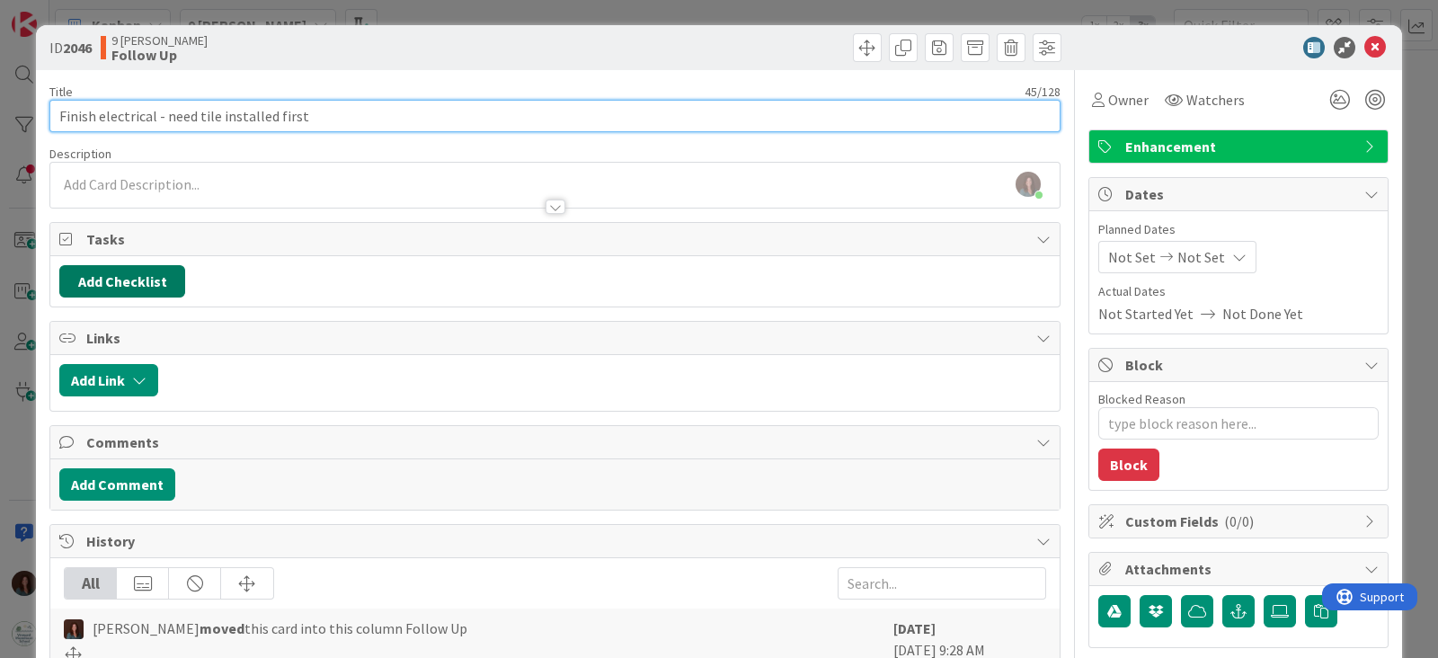
drag, startPoint x: 262, startPoint y: 123, endPoint x: 183, endPoint y: 282, distance: 177.3
click at [155, 124] on input "Finish electrical - need tile installed first" at bounding box center [554, 116] width 1011 height 32
type input "Finish electrical"
type textarea "x"
type input "Finish electrical"
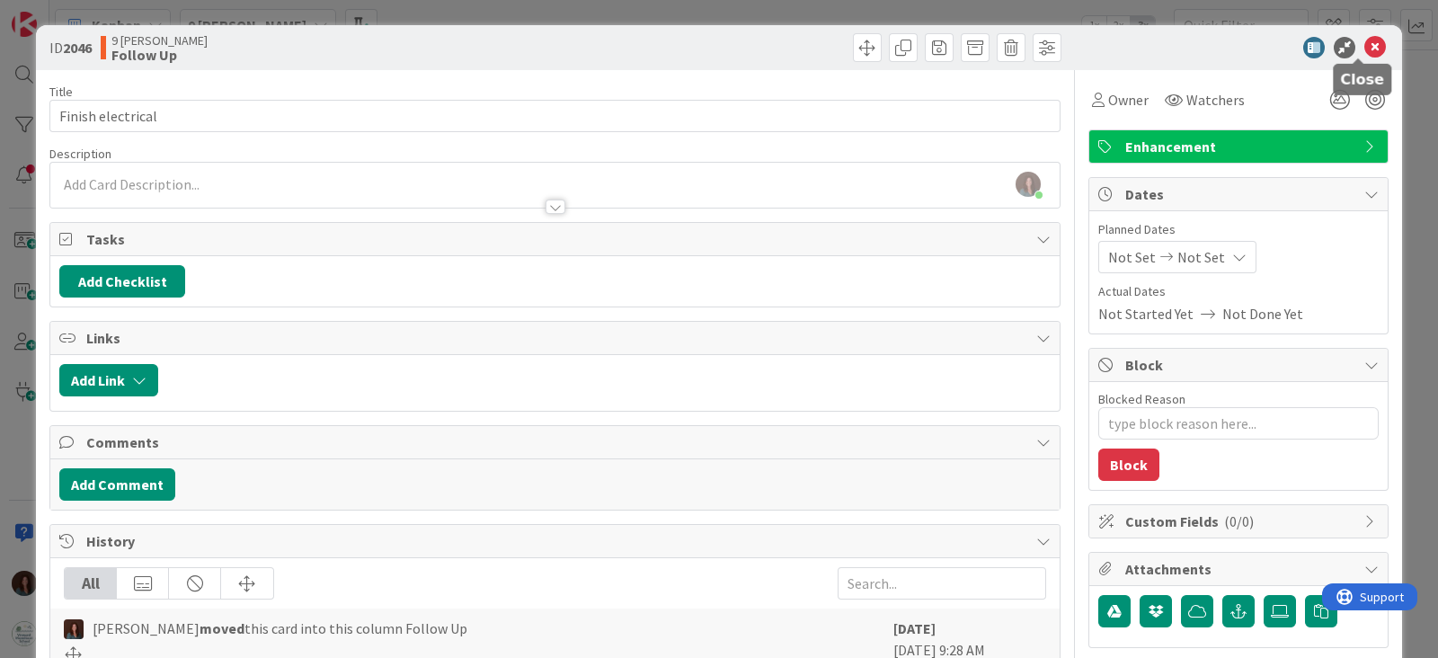
click at [1364, 48] on icon at bounding box center [1375, 48] width 22 height 22
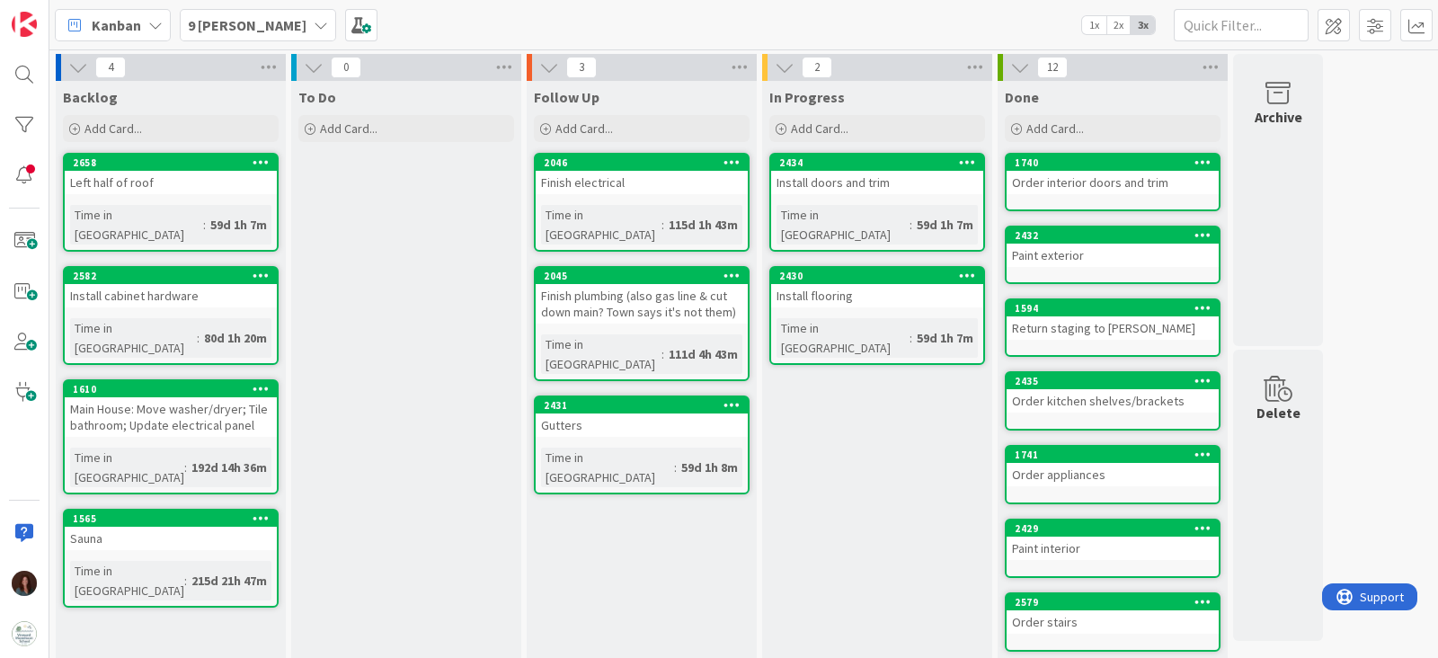
click at [662, 285] on div "Finish plumbing (also gas line & cut down main? Town says it's not them)" at bounding box center [642, 304] width 212 height 40
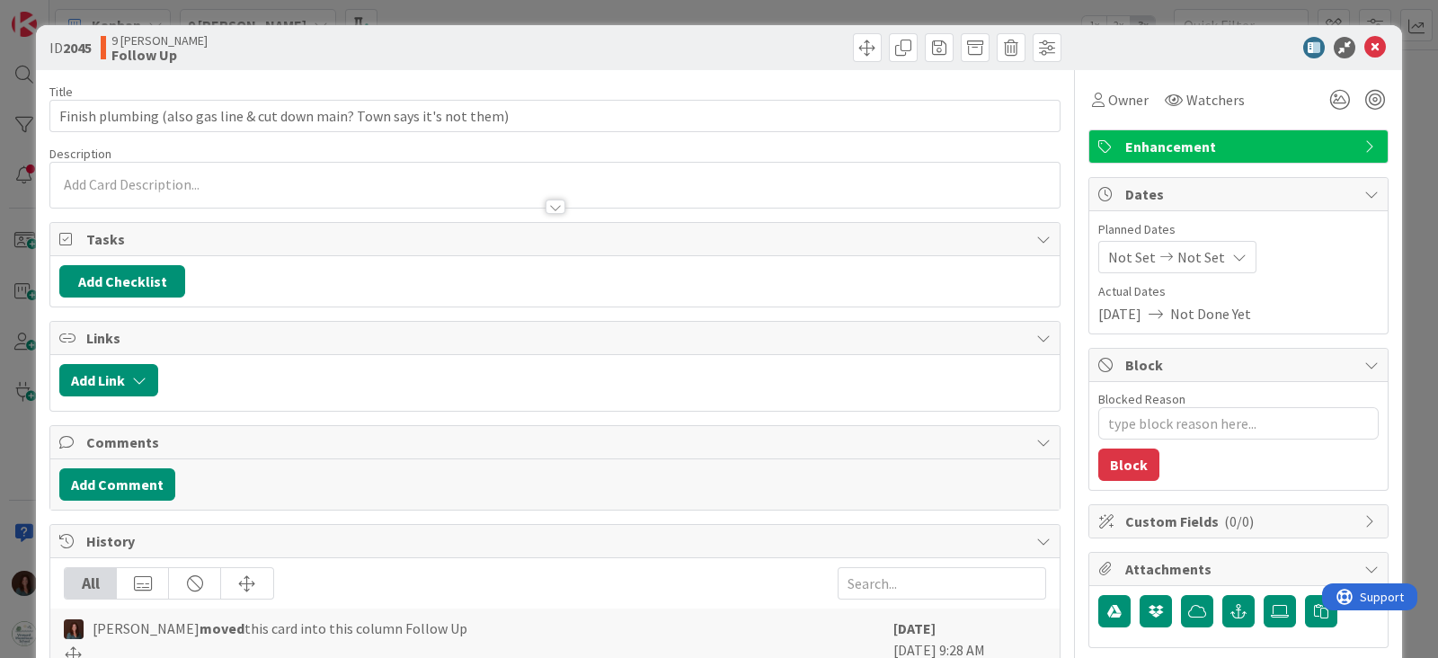
type textarea "x"
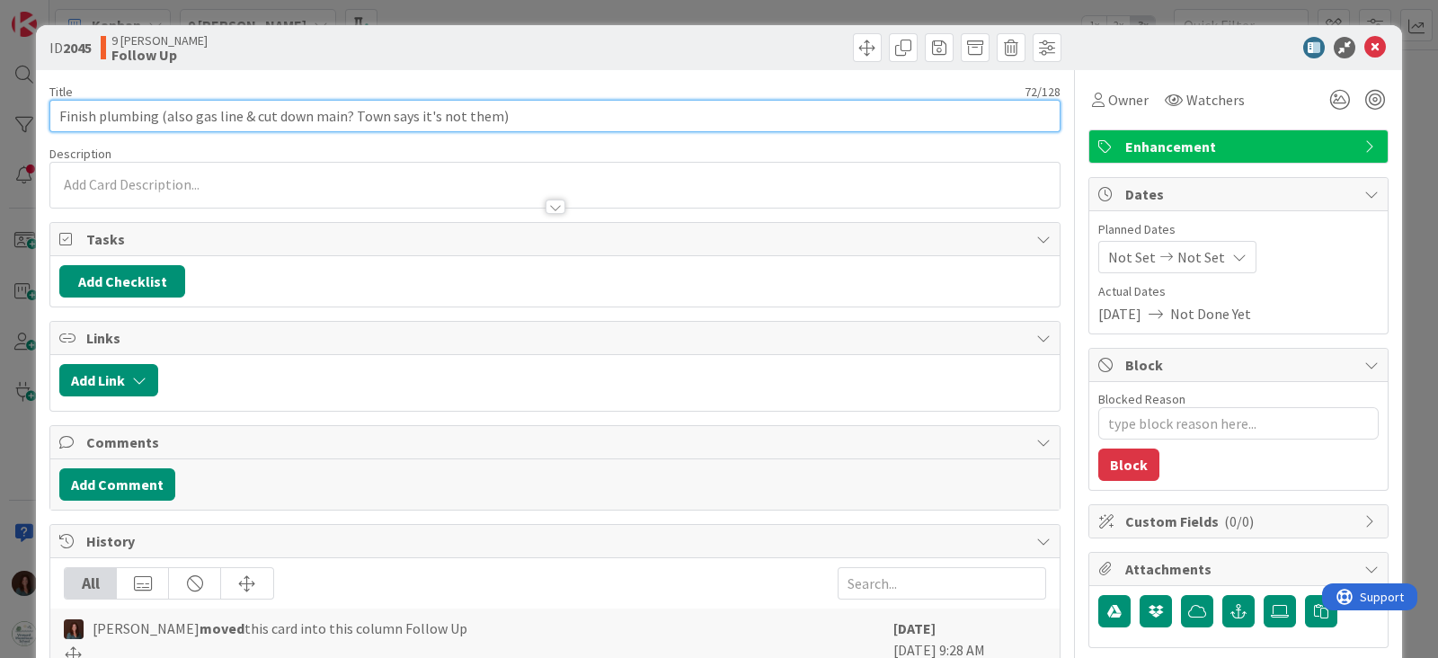
drag, startPoint x: 553, startPoint y: 114, endPoint x: 168, endPoint y: 147, distance: 386.1
click at [162, 116] on input "Finish plumbing (also gas line & cut down main? Town says it's not them)" at bounding box center [554, 116] width 1011 height 32
type input "Finish plumbing ("
type textarea "x"
type input "Finish plumbing (cut down main"
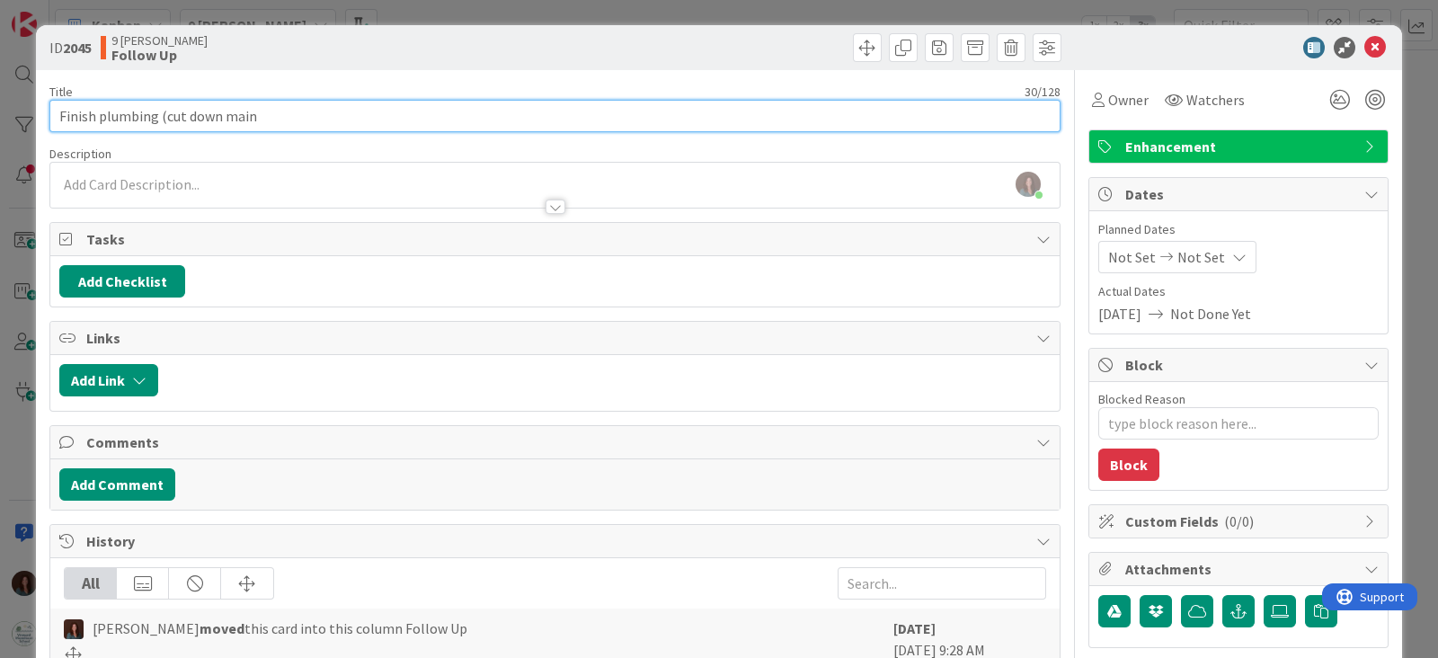
type textarea "x"
type input "Finish plumbing (cut down main;"
type textarea "x"
type input "Finish plumbing (cut down main; irrigation"
type textarea "x"
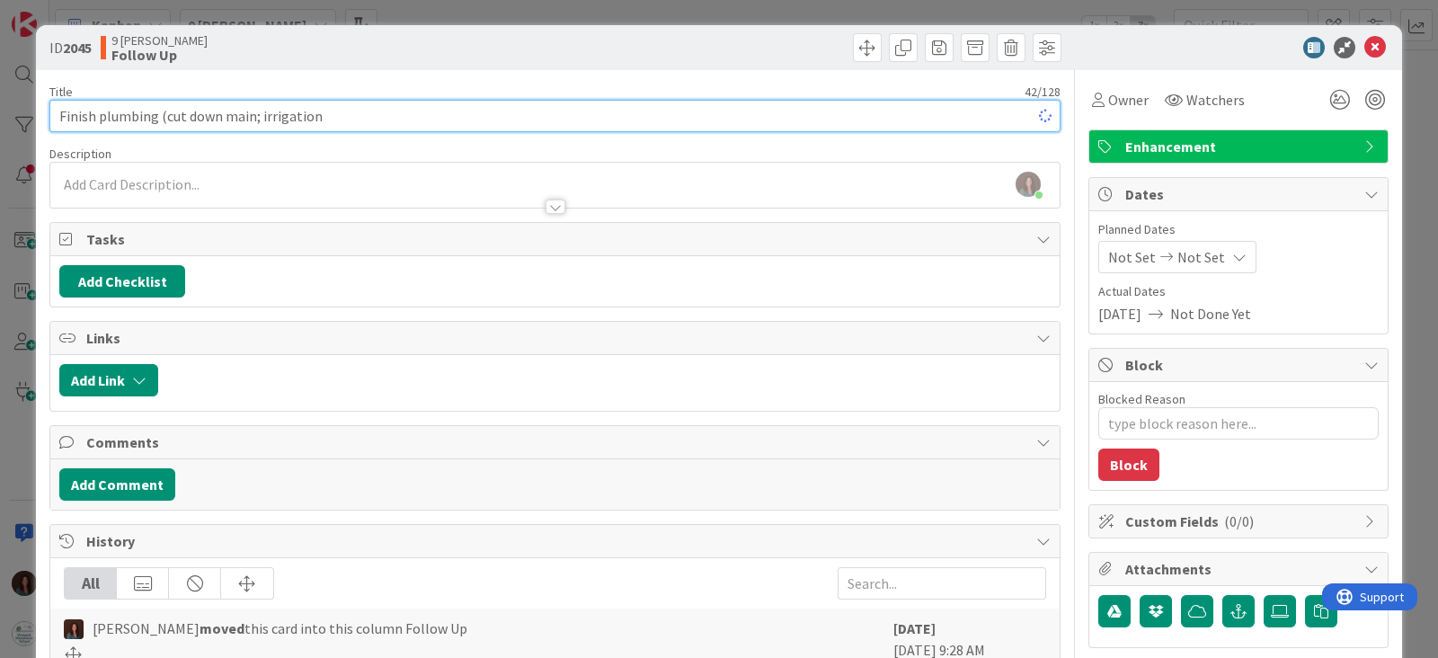
type input "Finish plumbing (cut down main; irrigation)"
type textarea "x"
type input "Finish plumbing (cut down main; irrigation)"
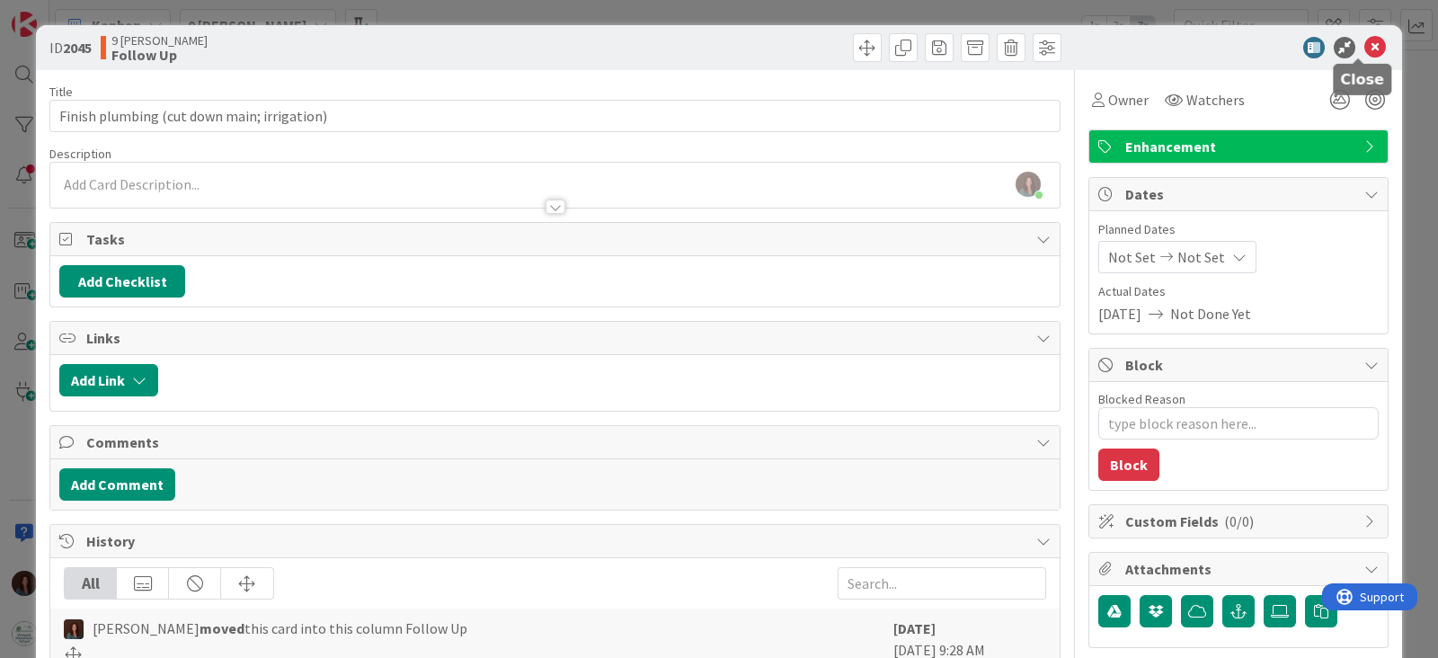
click at [1364, 42] on icon at bounding box center [1375, 48] width 22 height 22
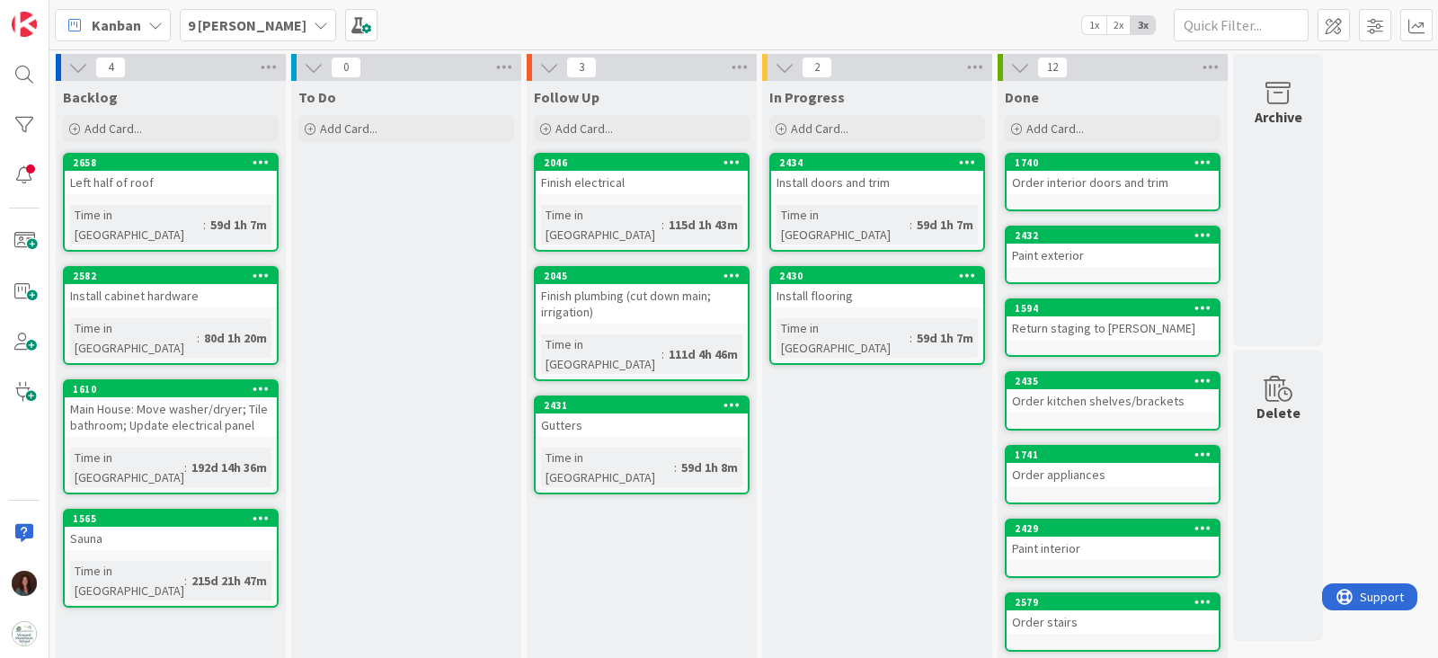
click at [609, 413] on div "Gutters" at bounding box center [642, 424] width 212 height 23
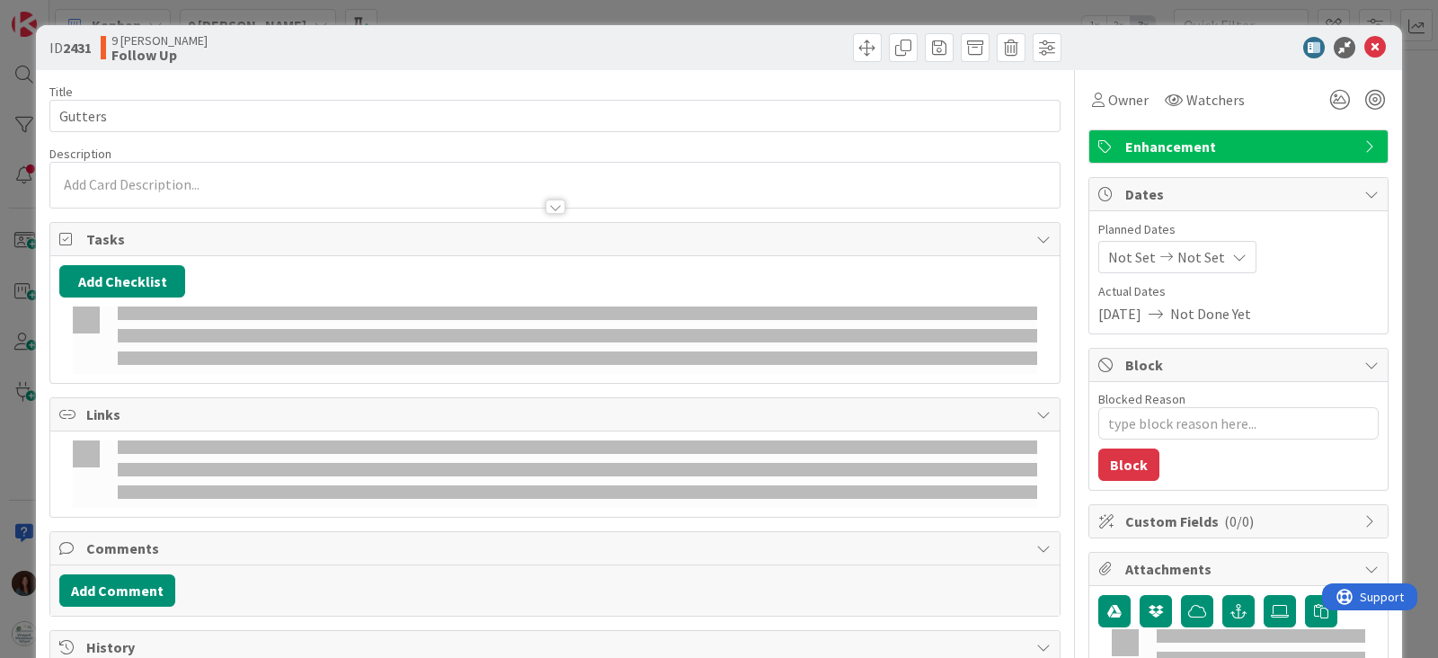
type textarea "x"
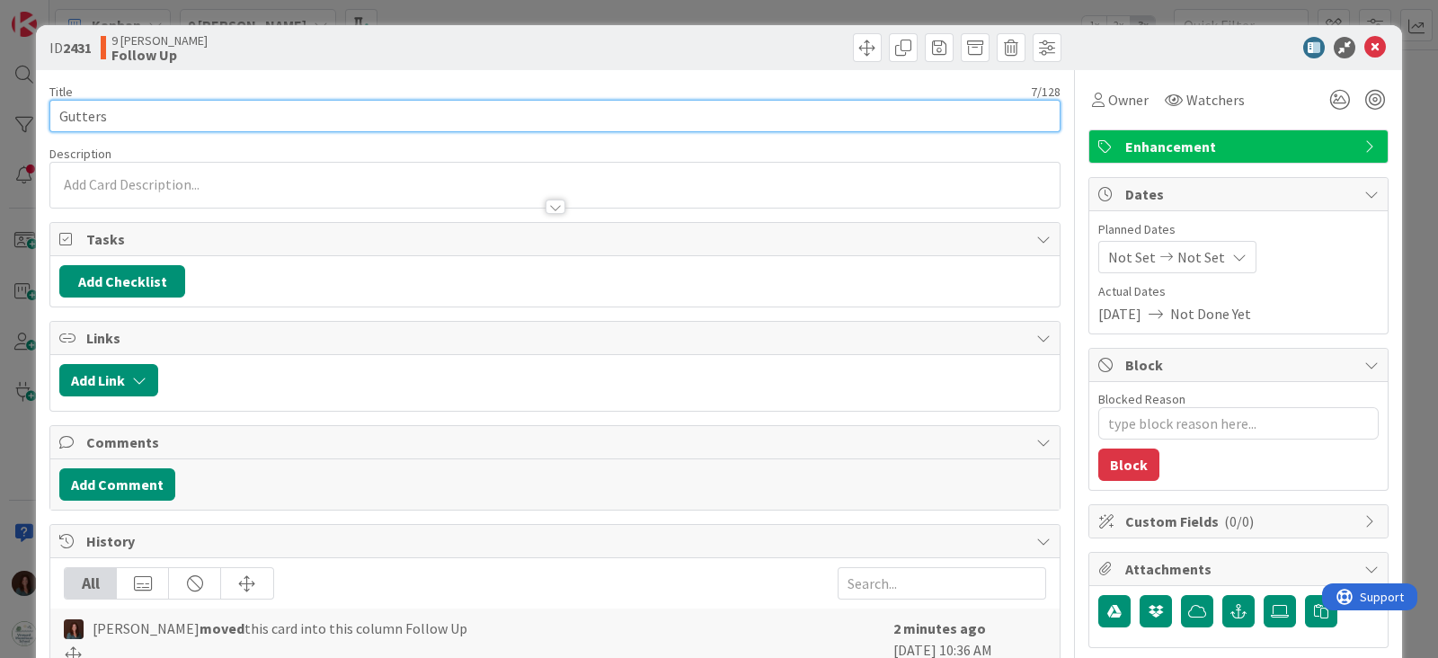
click at [197, 110] on input "Gutters" at bounding box center [554, 116] width 1011 height 32
type input "Gutters"
type textarea "x"
type input "Gutters (s"
type textarea "x"
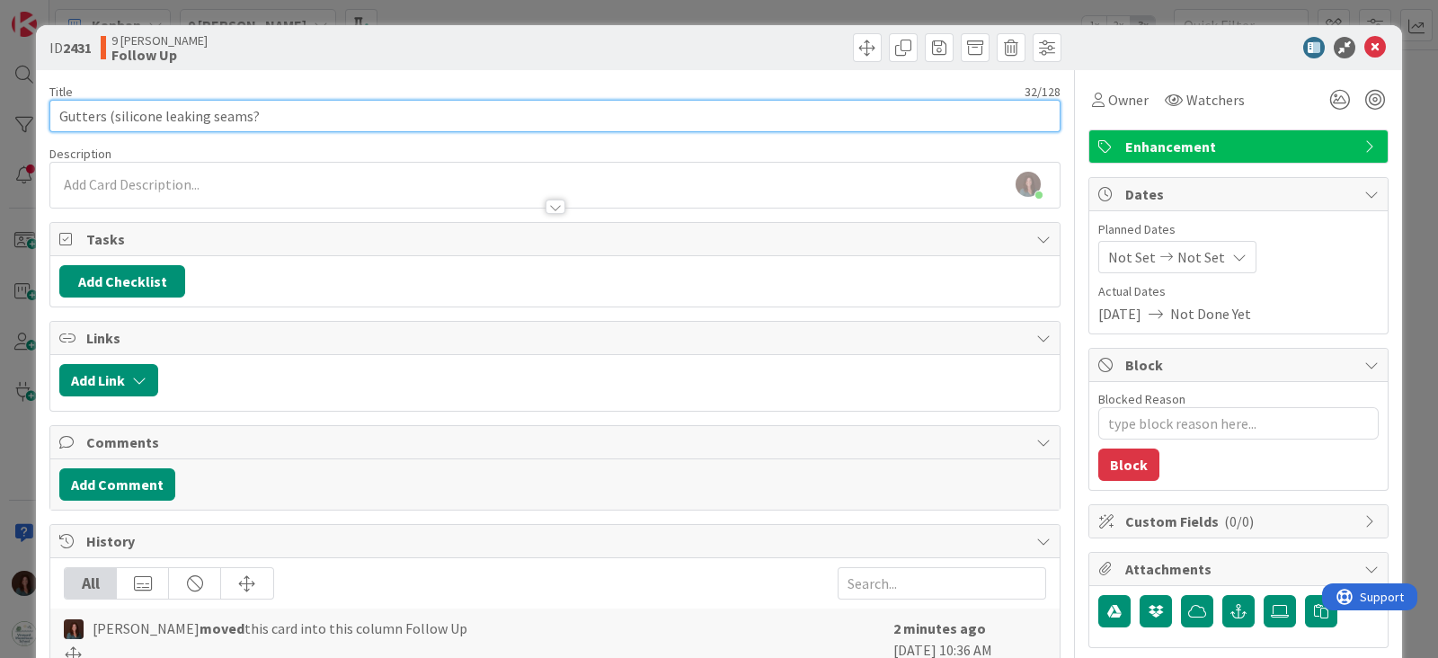
type input "Gutters (silicone leaking seams?)"
type textarea "x"
type input "Gutters (silicone leaking seams?"
type textarea "x"
type input "Gutters (silicone leaking seams? Additioa"
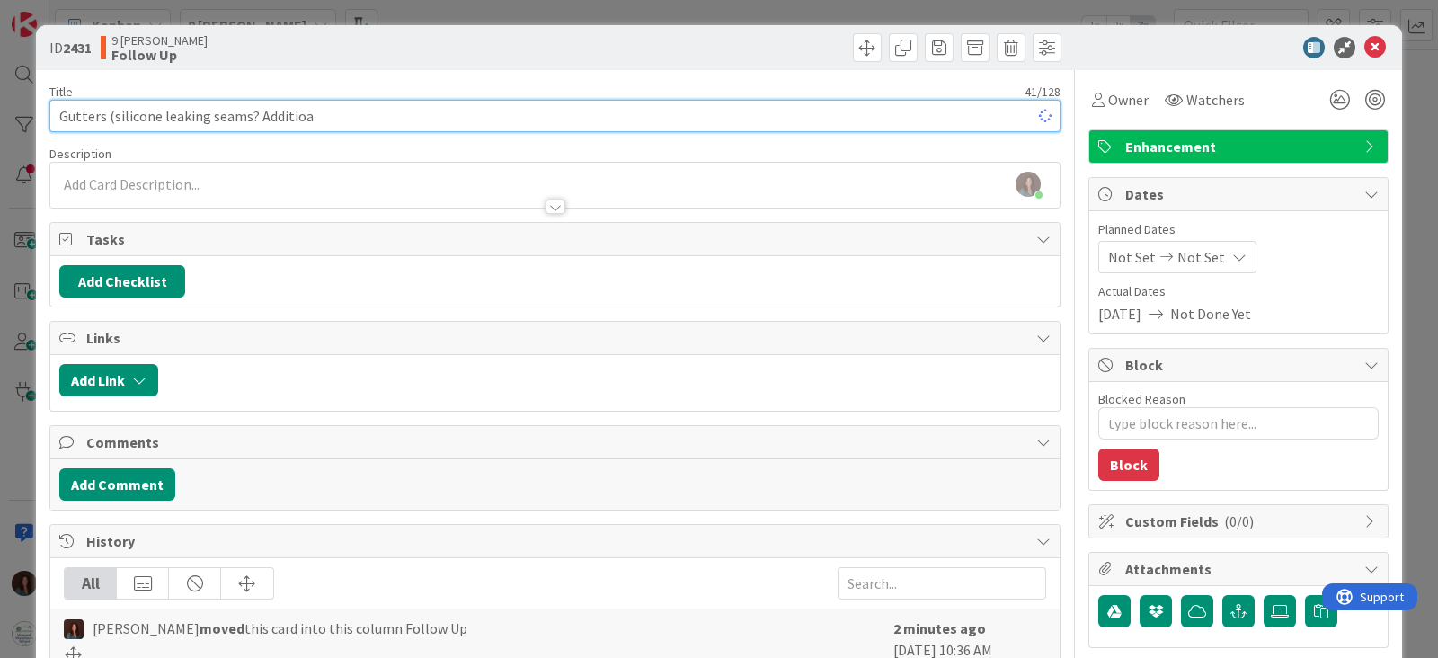
type textarea "x"
type input "Gutters (silicone leaking seams? Additional gutter needed a"
type textarea "x"
type input "Gutters (silicone leaking seams? Additional gutter needed above"
type textarea "x"
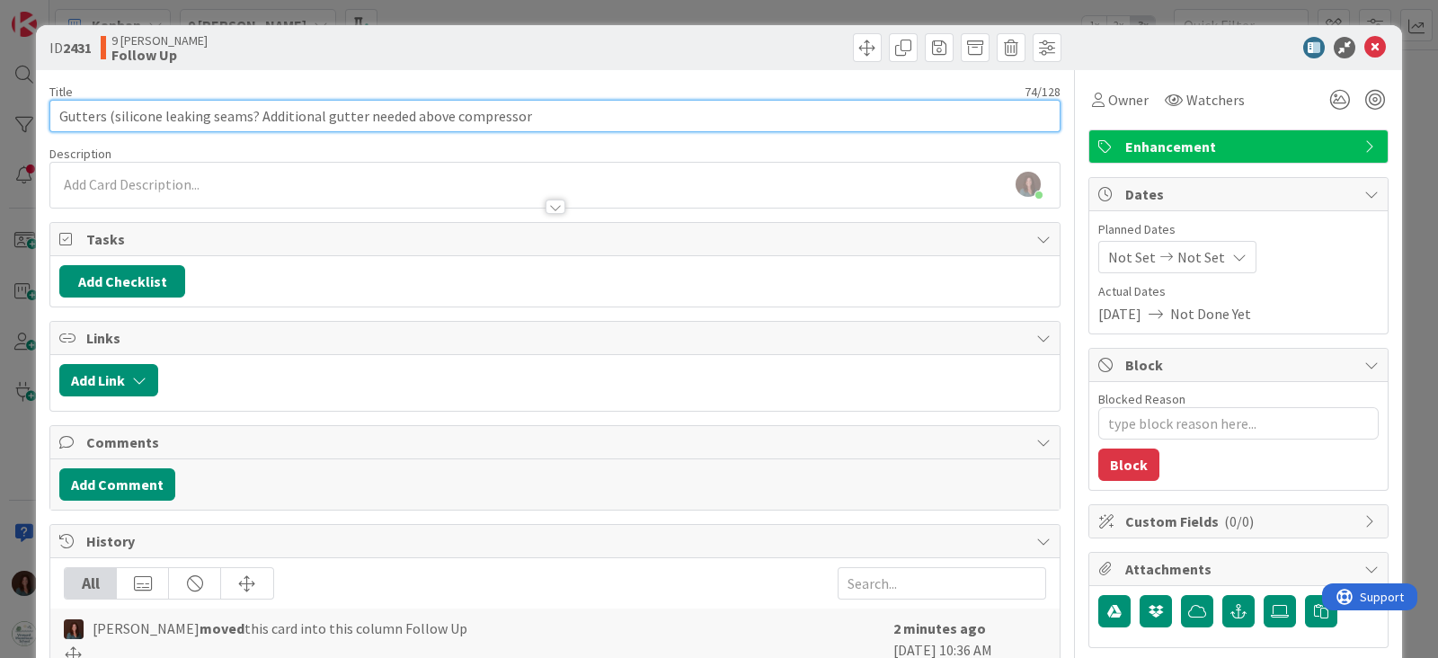
type input "Gutters (silicone leaking seams? Additional gutter needed above compressor)"
type textarea "x"
type input "Gutters (silicone leaking seams? Additional gutter needed above compressor)"
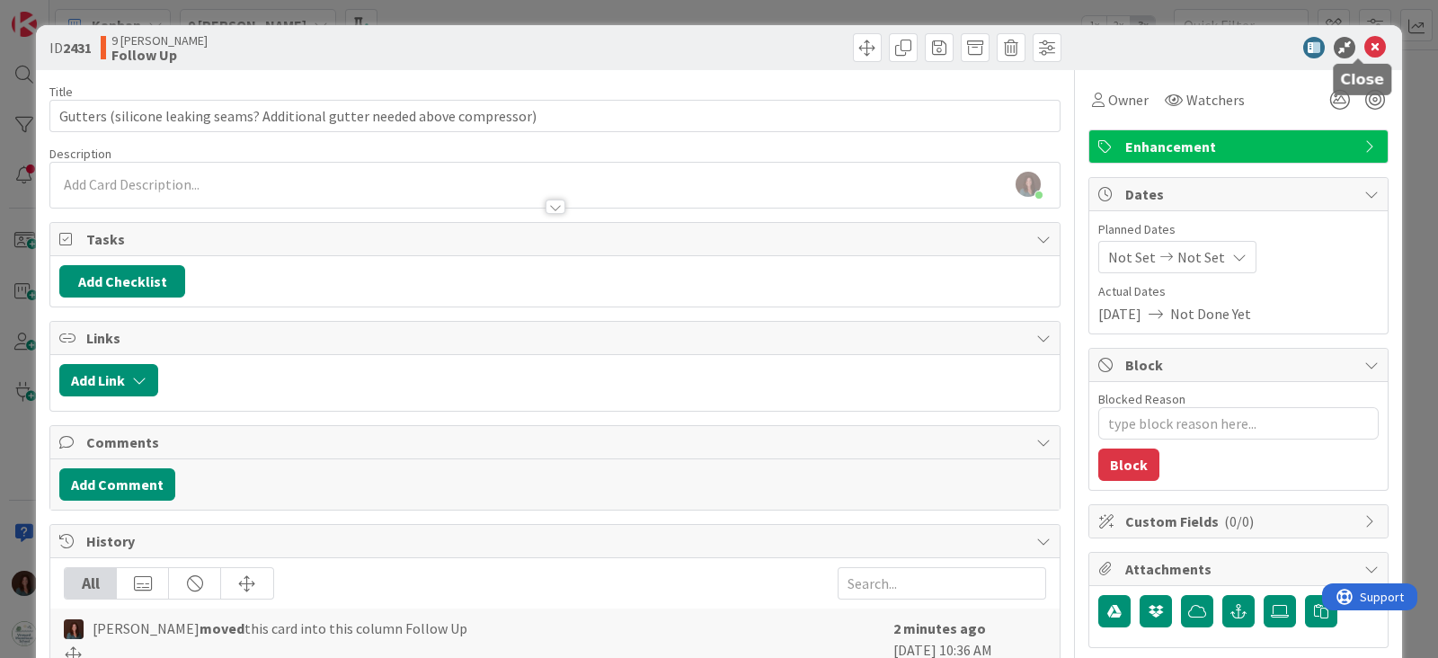
click at [1364, 44] on icon at bounding box center [1375, 48] width 22 height 22
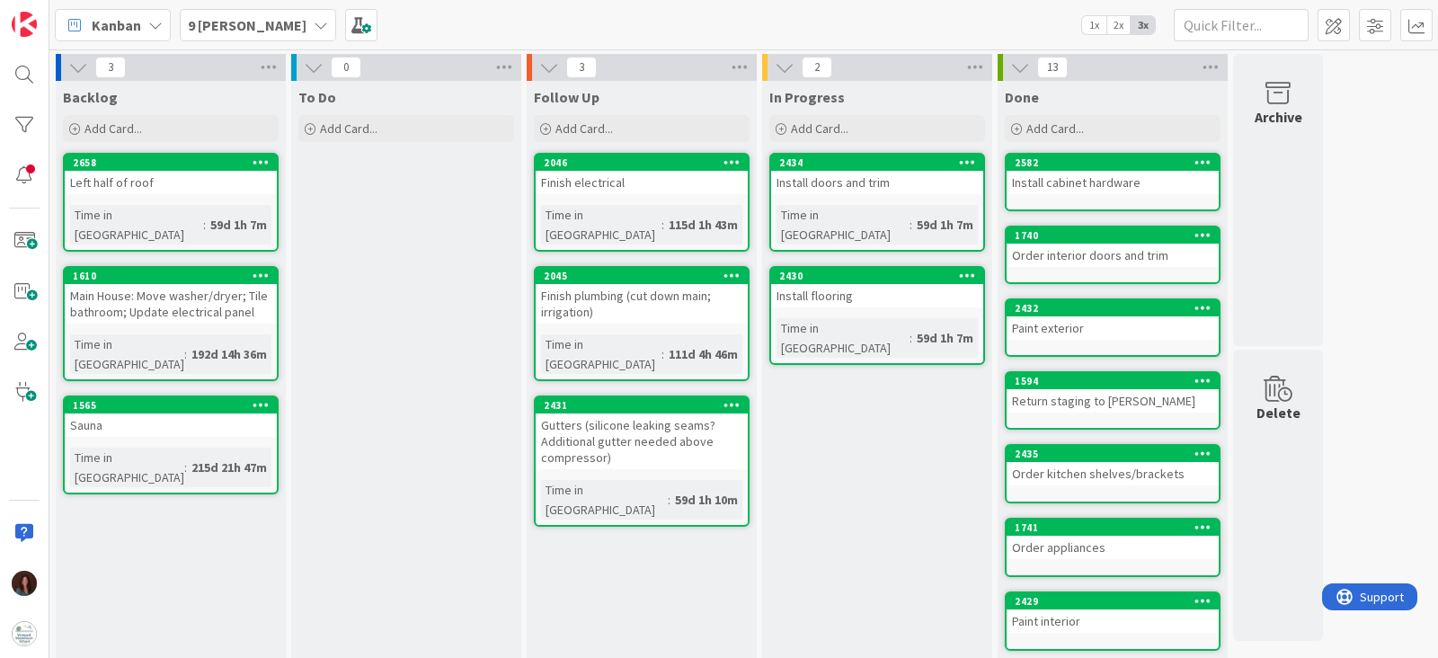
click at [281, 32] on b "9 [PERSON_NAME]" at bounding box center [247, 25] width 119 height 18
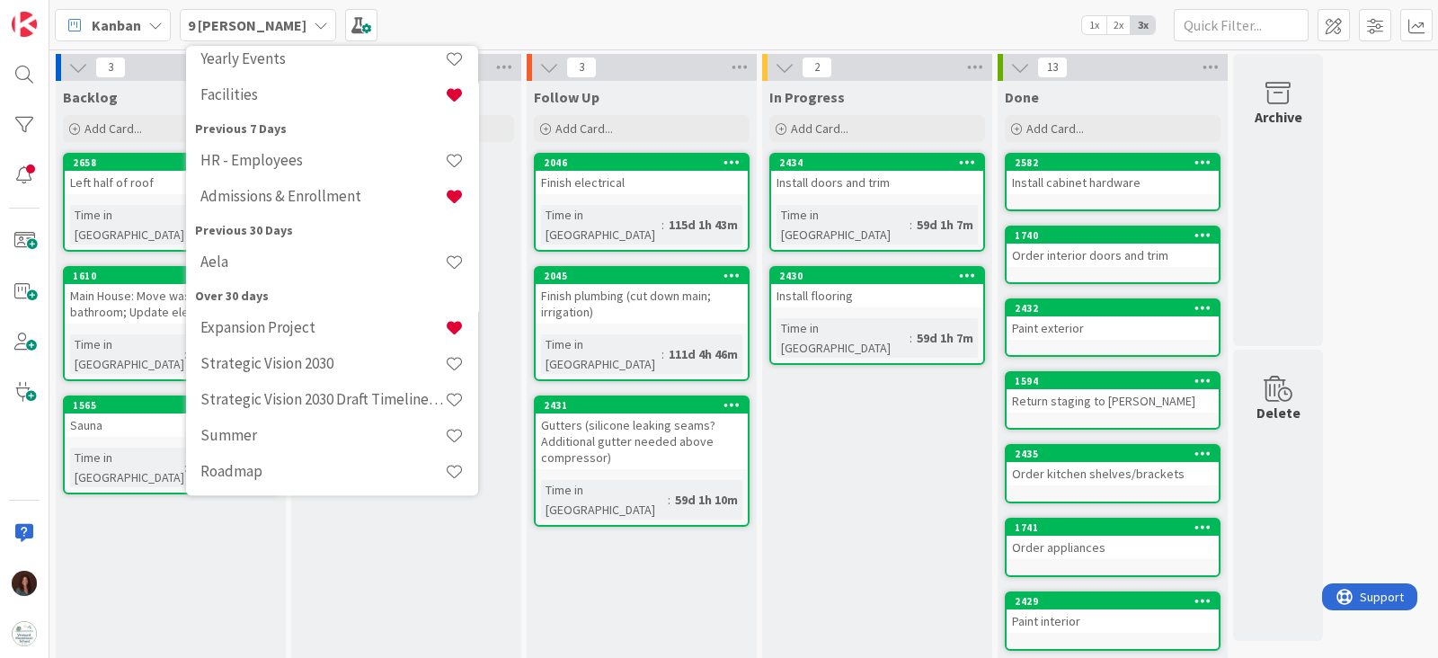
scroll to position [224, 0]
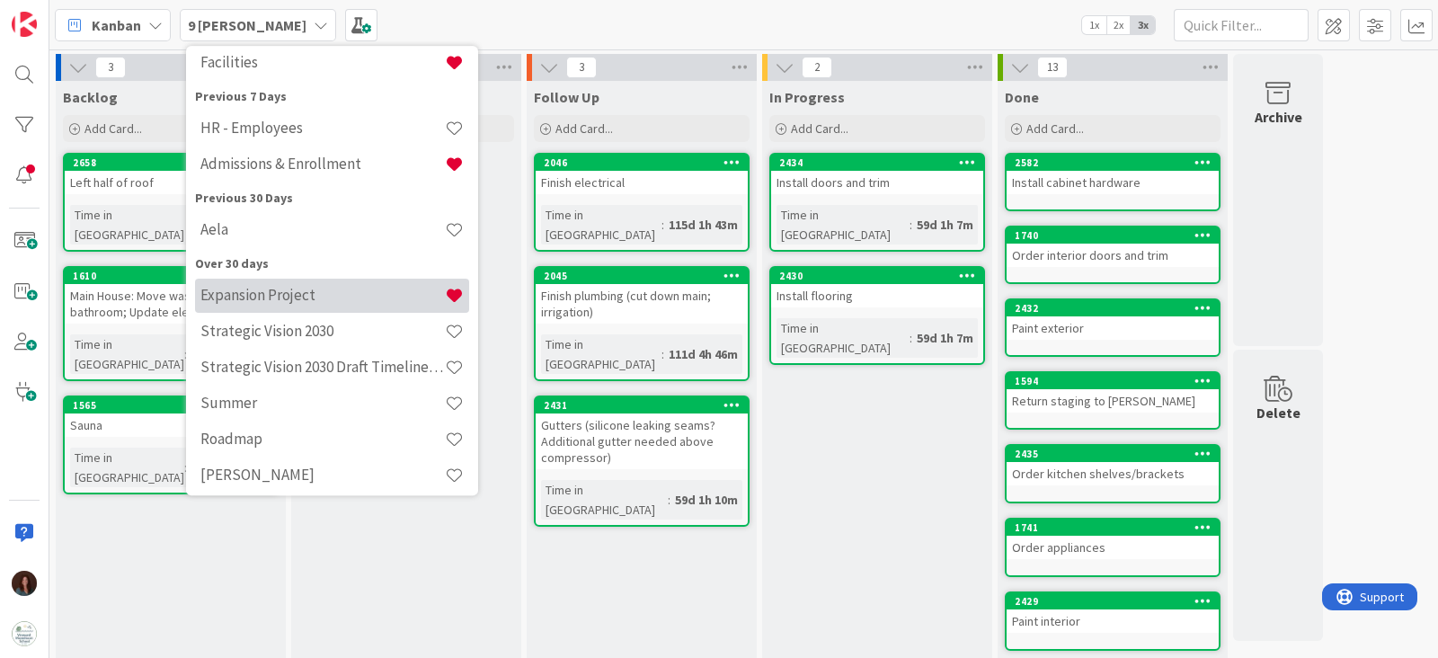
click at [348, 300] on h4 "Expansion Project" at bounding box center [322, 296] width 244 height 18
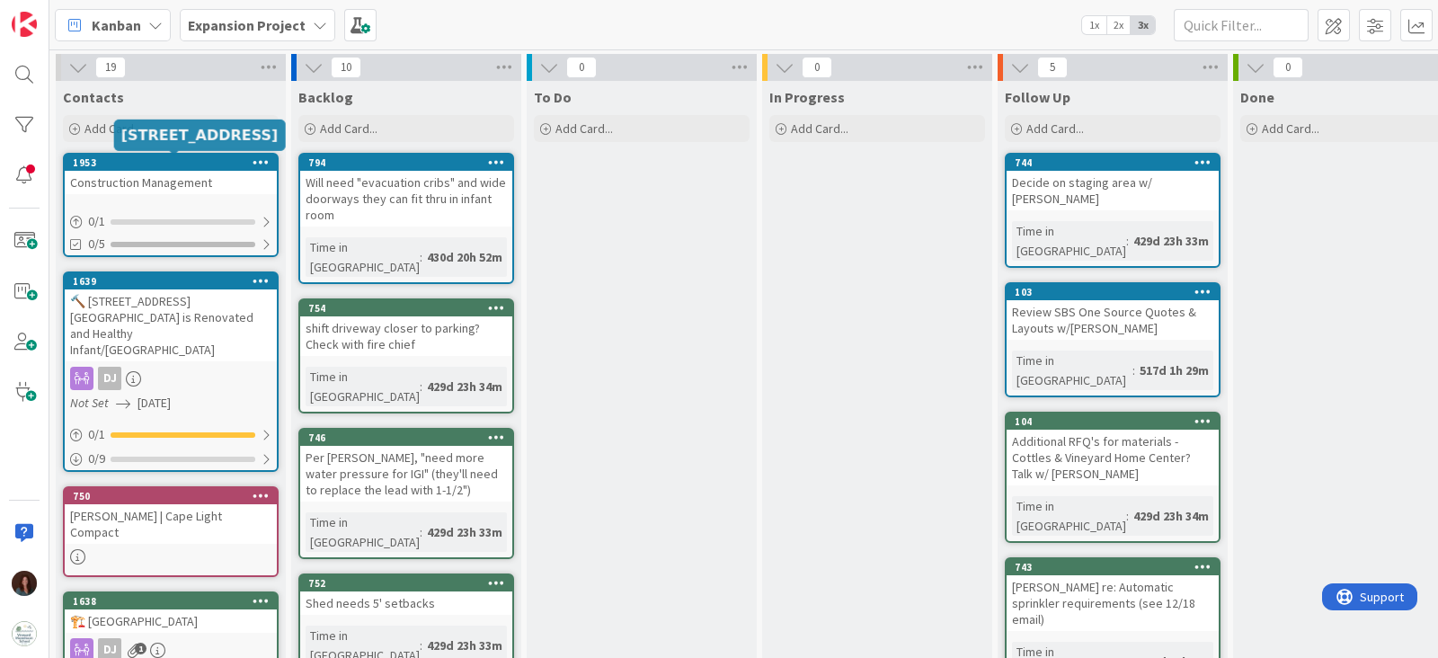
click at [200, 176] on div "Construction Management" at bounding box center [171, 182] width 212 height 23
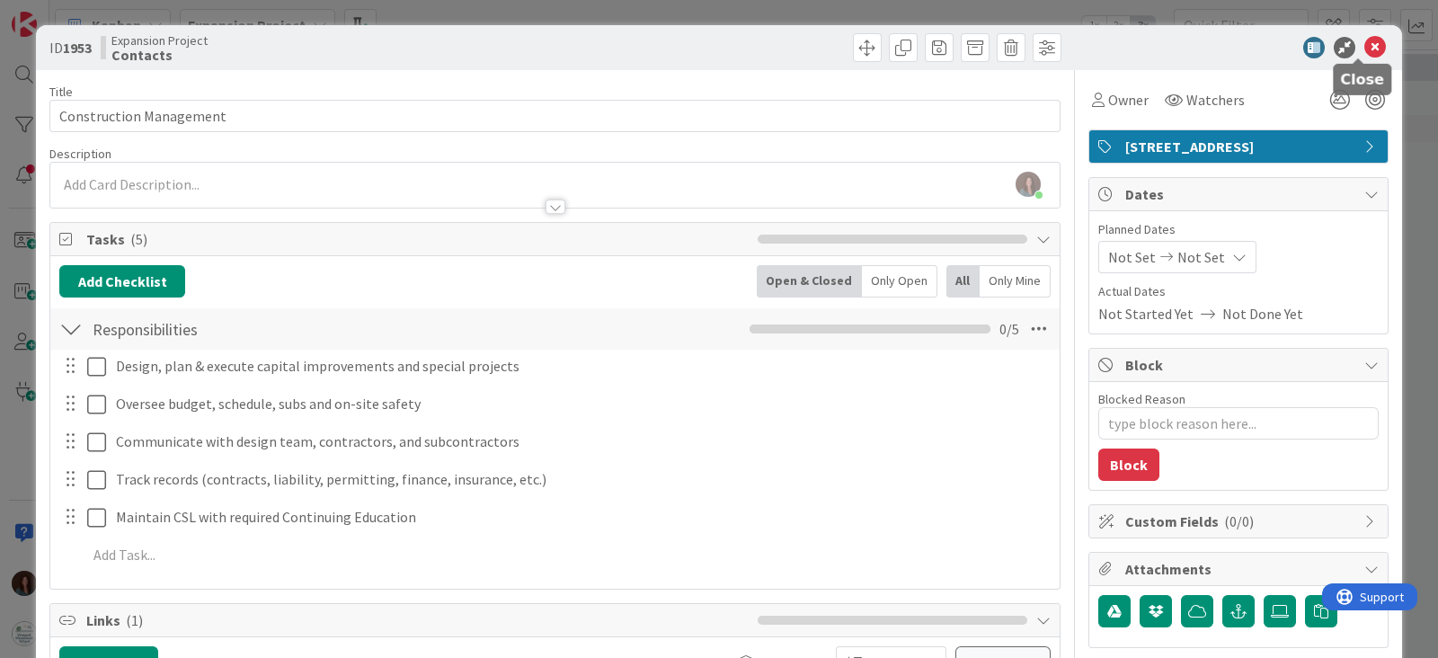
click at [1364, 43] on icon at bounding box center [1375, 48] width 22 height 22
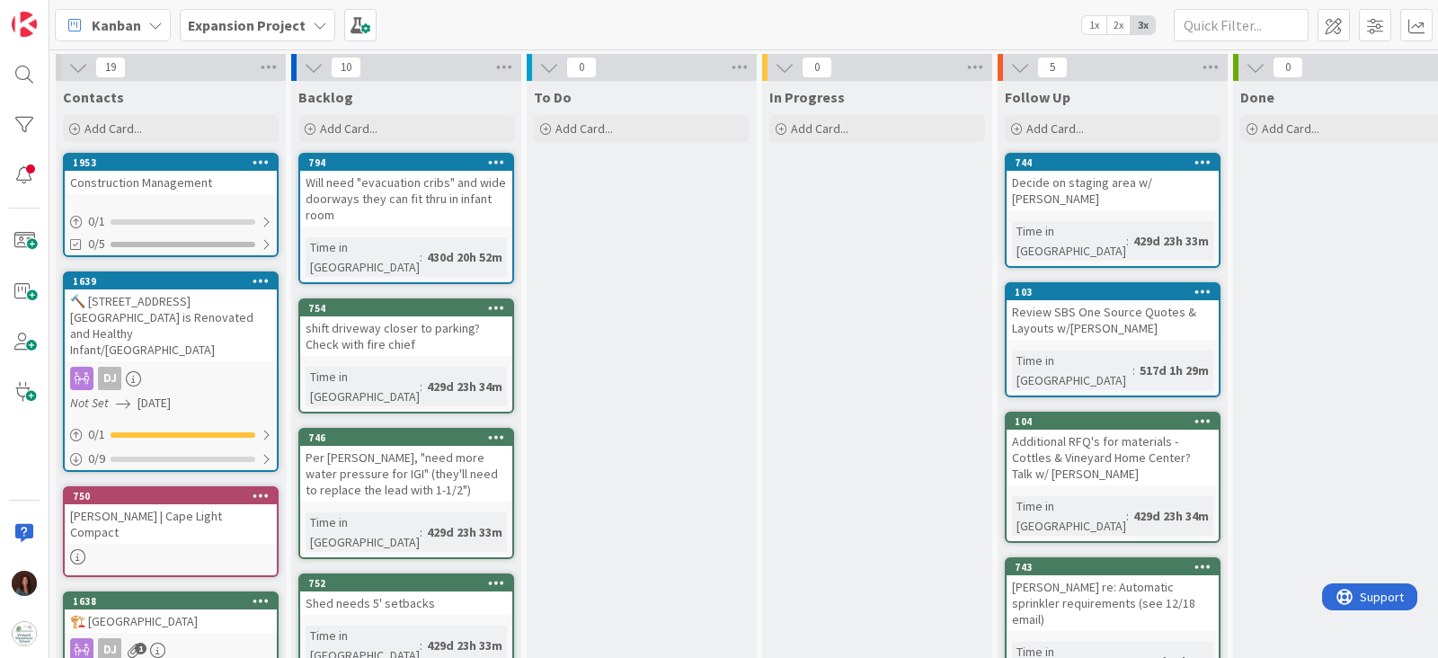
click at [297, 25] on b "Expansion Project" at bounding box center [247, 25] width 118 height 18
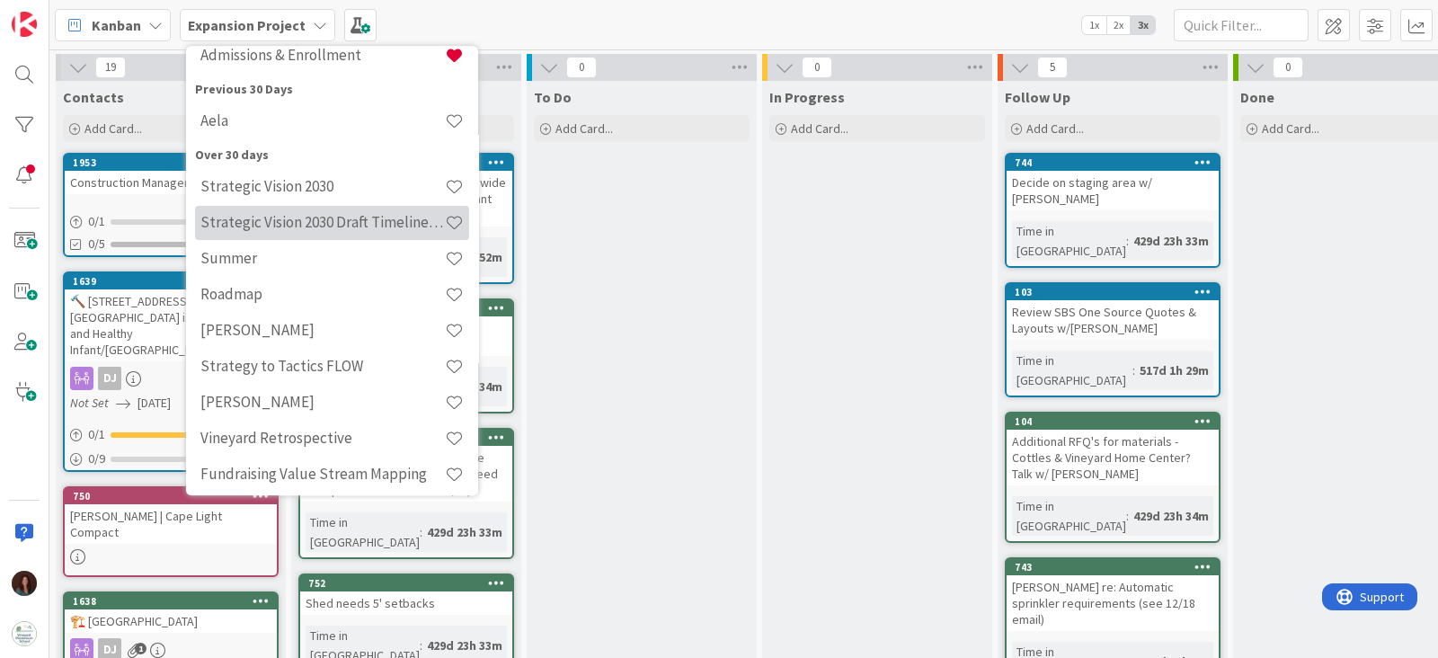
scroll to position [334, 0]
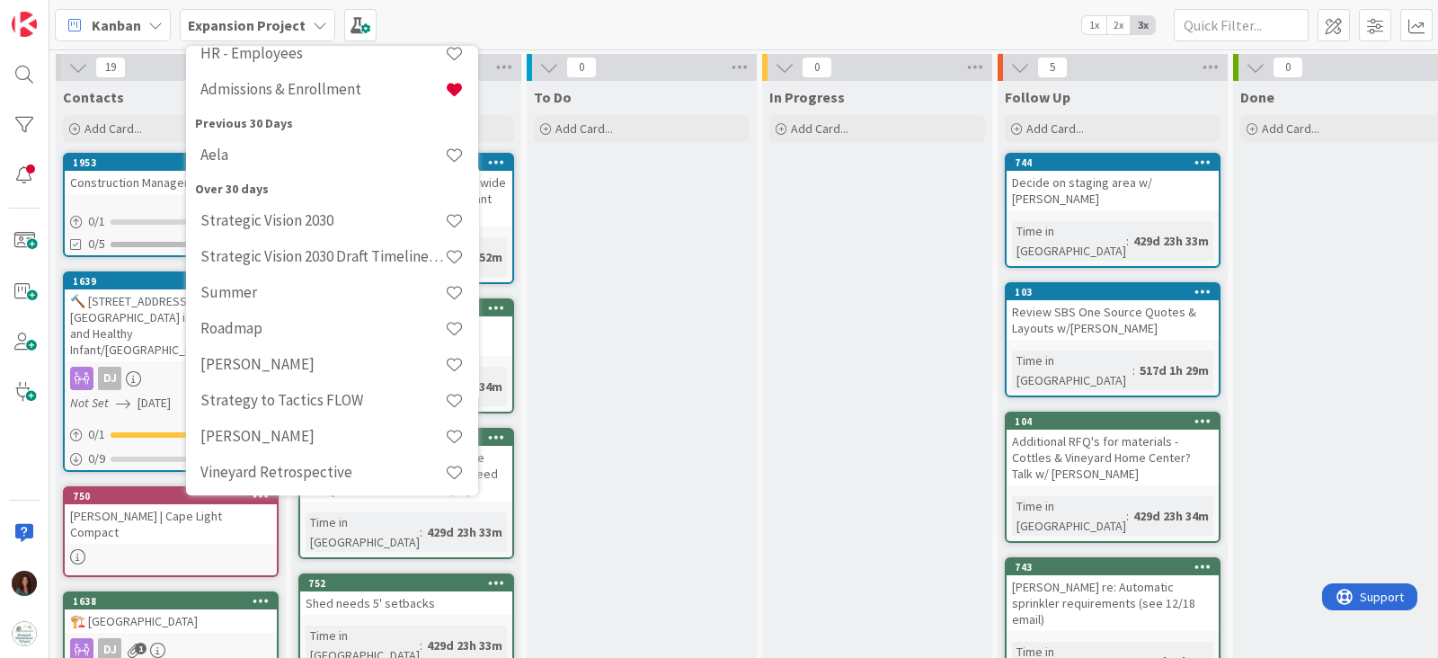
click at [324, 222] on h4 "Strategic Vision 2030" at bounding box center [322, 221] width 244 height 18
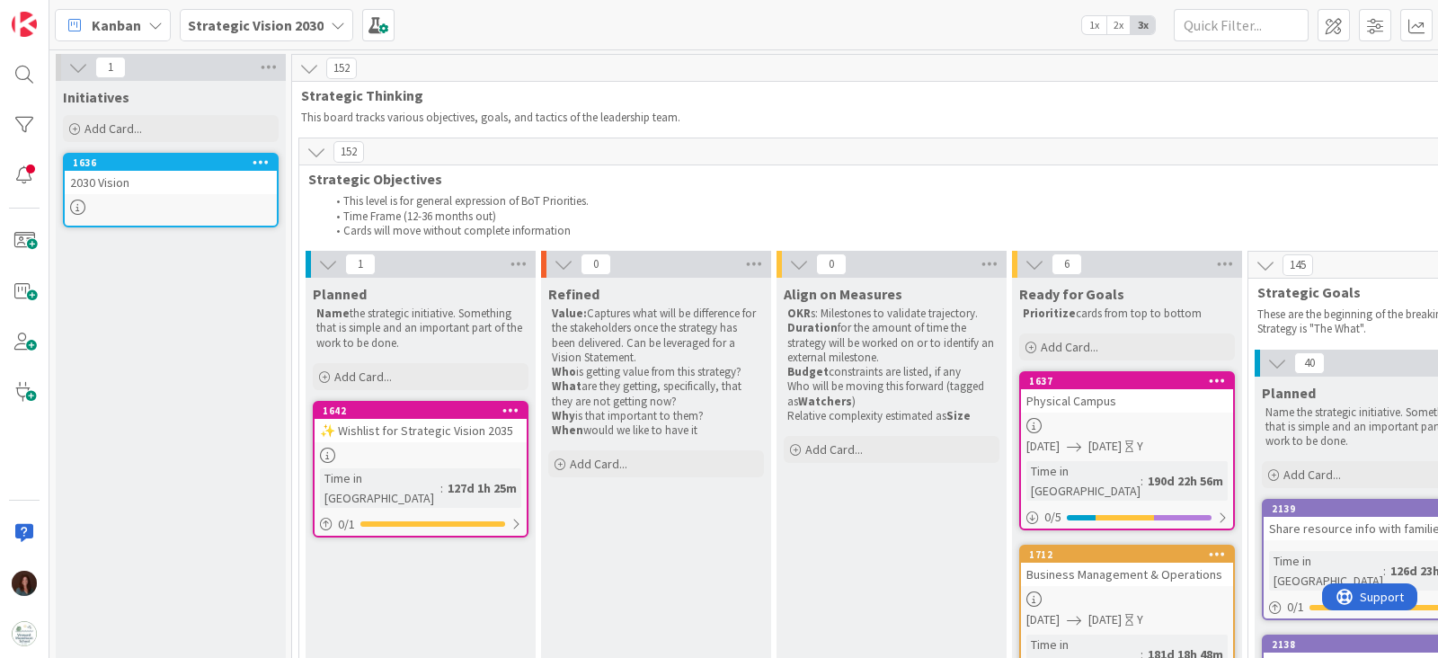
click at [278, 27] on b "Strategic Vision 2030" at bounding box center [256, 25] width 136 height 18
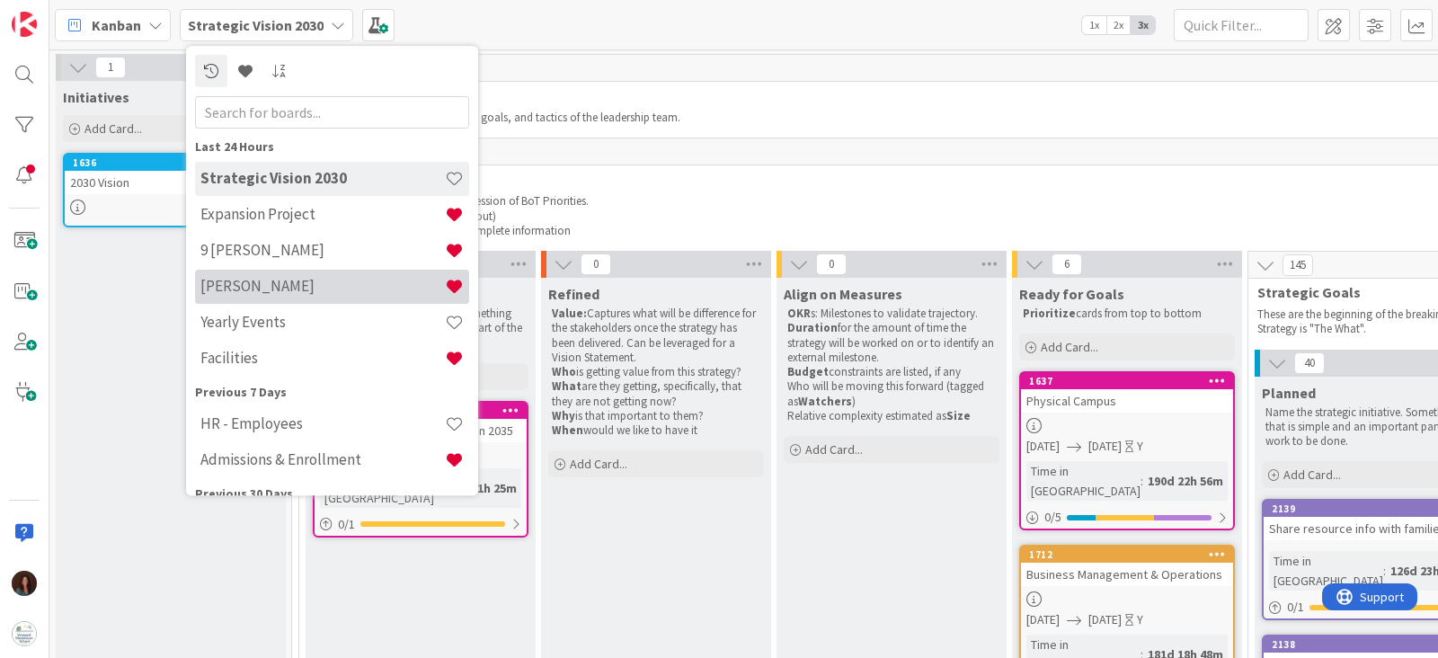
click at [288, 282] on h4 "[PERSON_NAME]" at bounding box center [322, 287] width 244 height 18
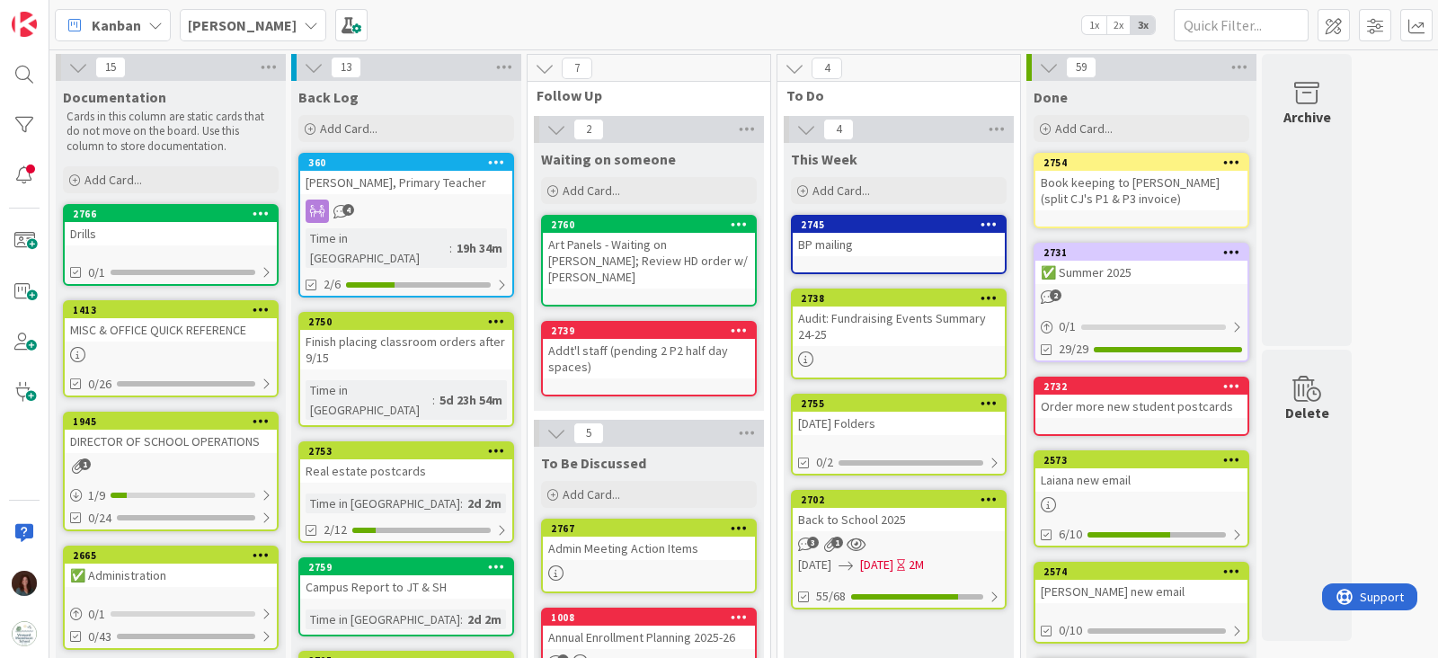
click at [714, 537] on div "Admin Meeting Action Items" at bounding box center [649, 548] width 212 height 23
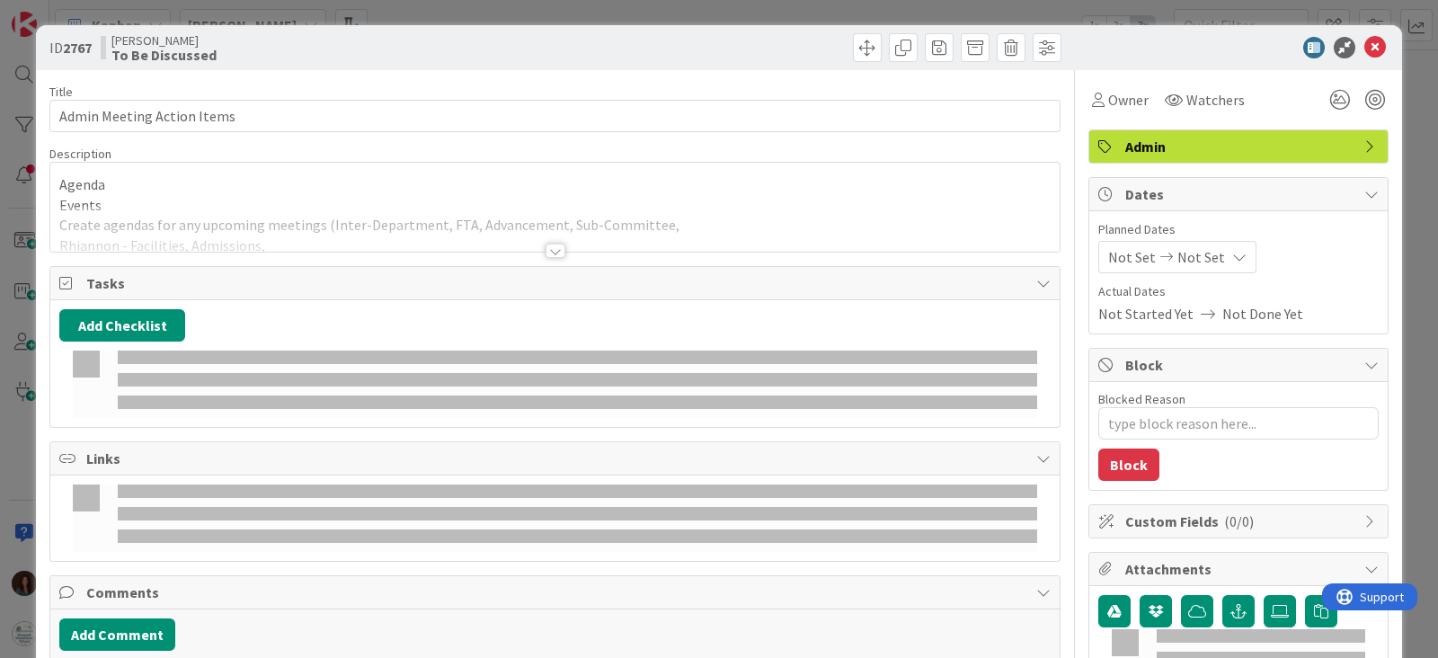
type textarea "x"
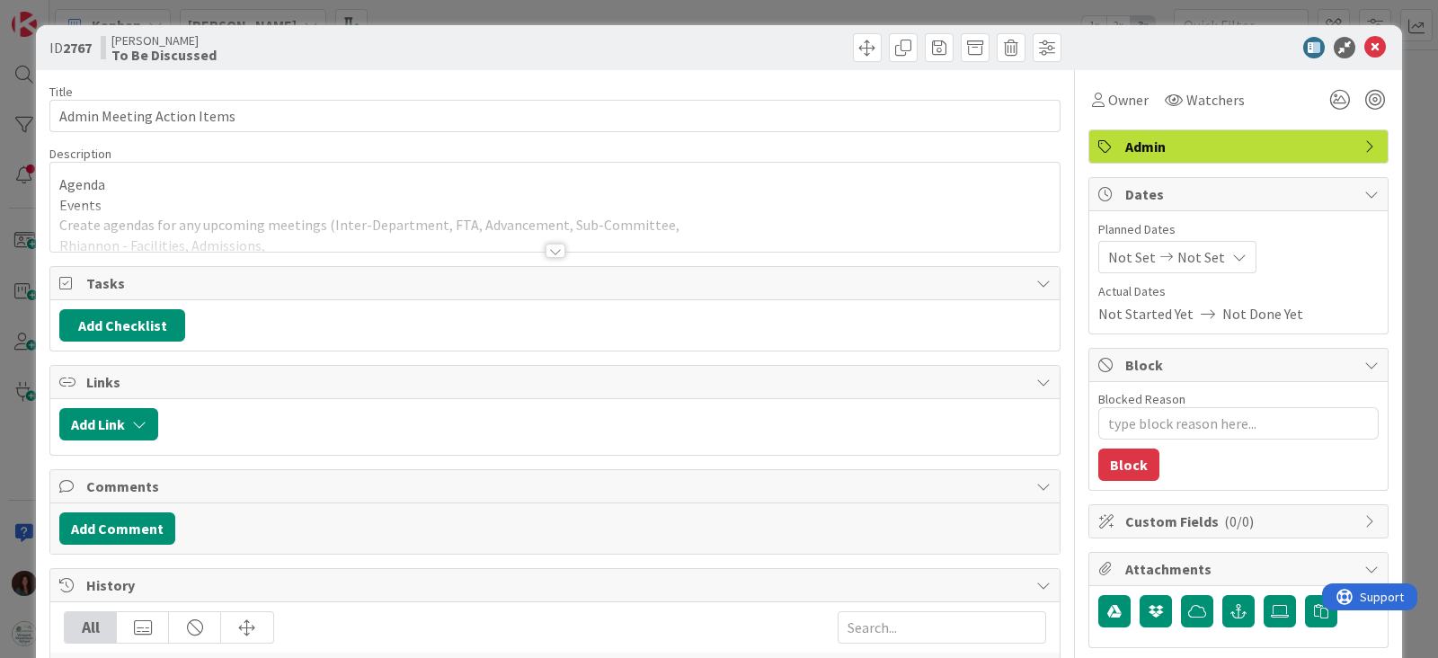
click at [331, 211] on div at bounding box center [554, 229] width 1009 height 46
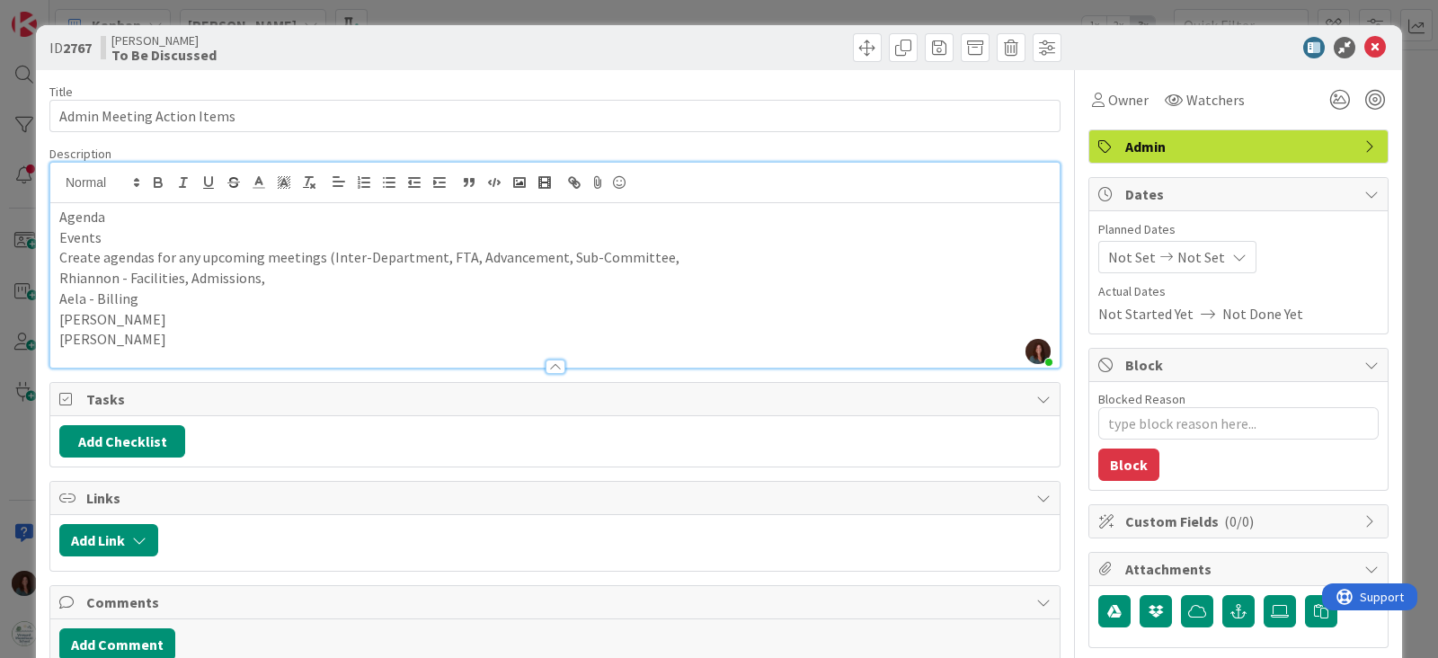
click at [272, 305] on p "Aela - Billing" at bounding box center [554, 298] width 991 height 21
click at [703, 258] on p "Create agendas for any upcoming meetings (Inter-Department, FTA, Advancement, S…" at bounding box center [554, 257] width 991 height 21
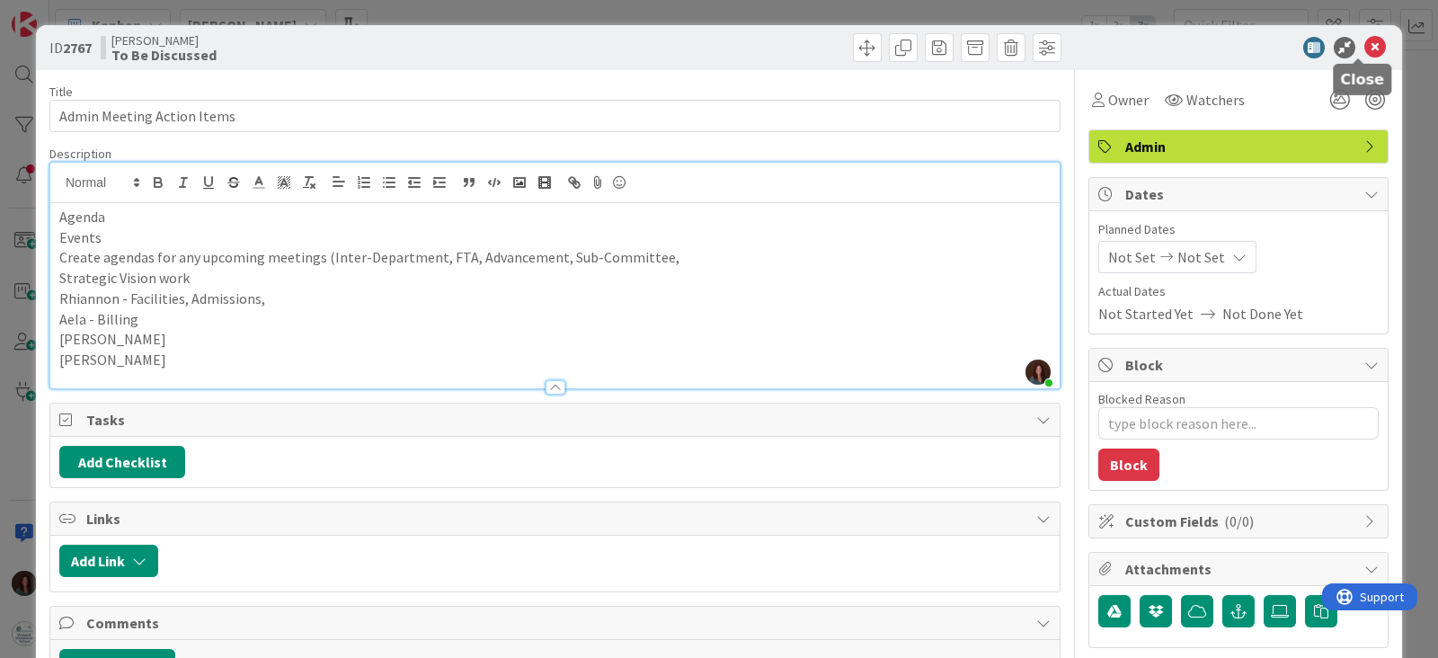
click at [1364, 40] on icon at bounding box center [1375, 48] width 22 height 22
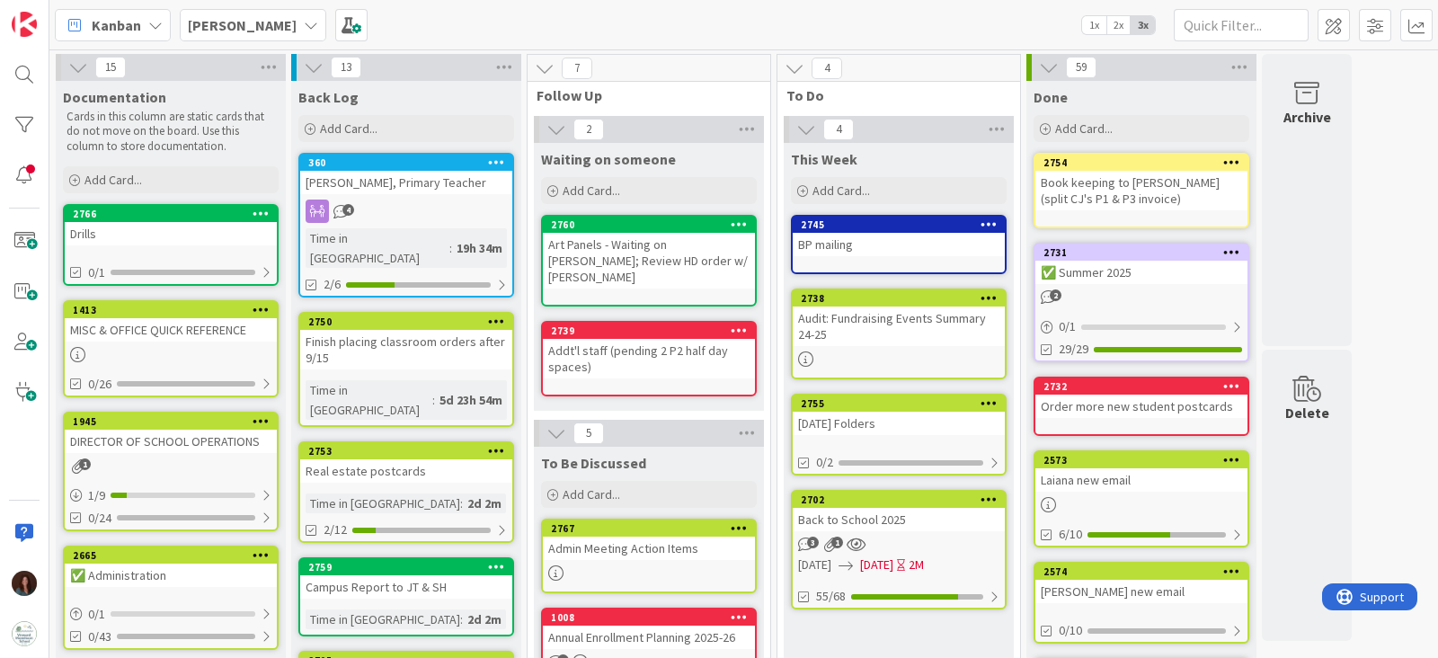
click at [236, 16] on b "[PERSON_NAME]" at bounding box center [242, 25] width 109 height 18
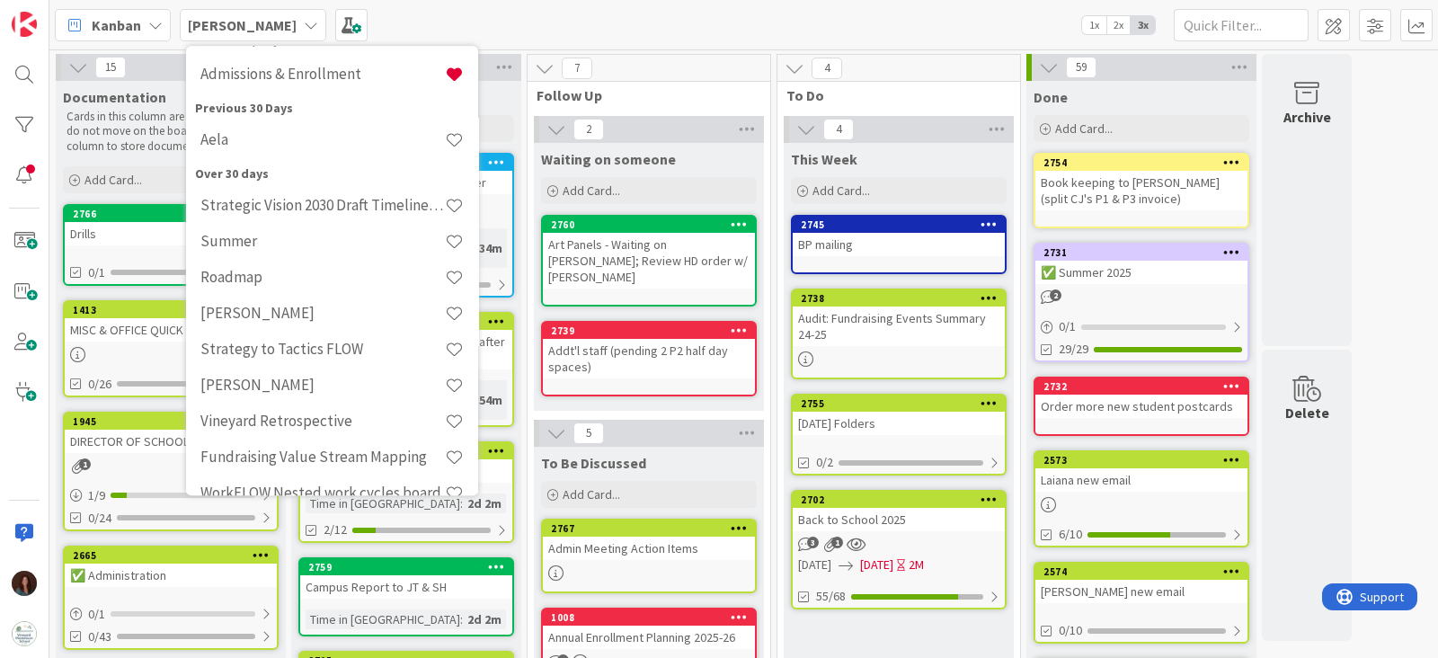
scroll to position [447, 0]
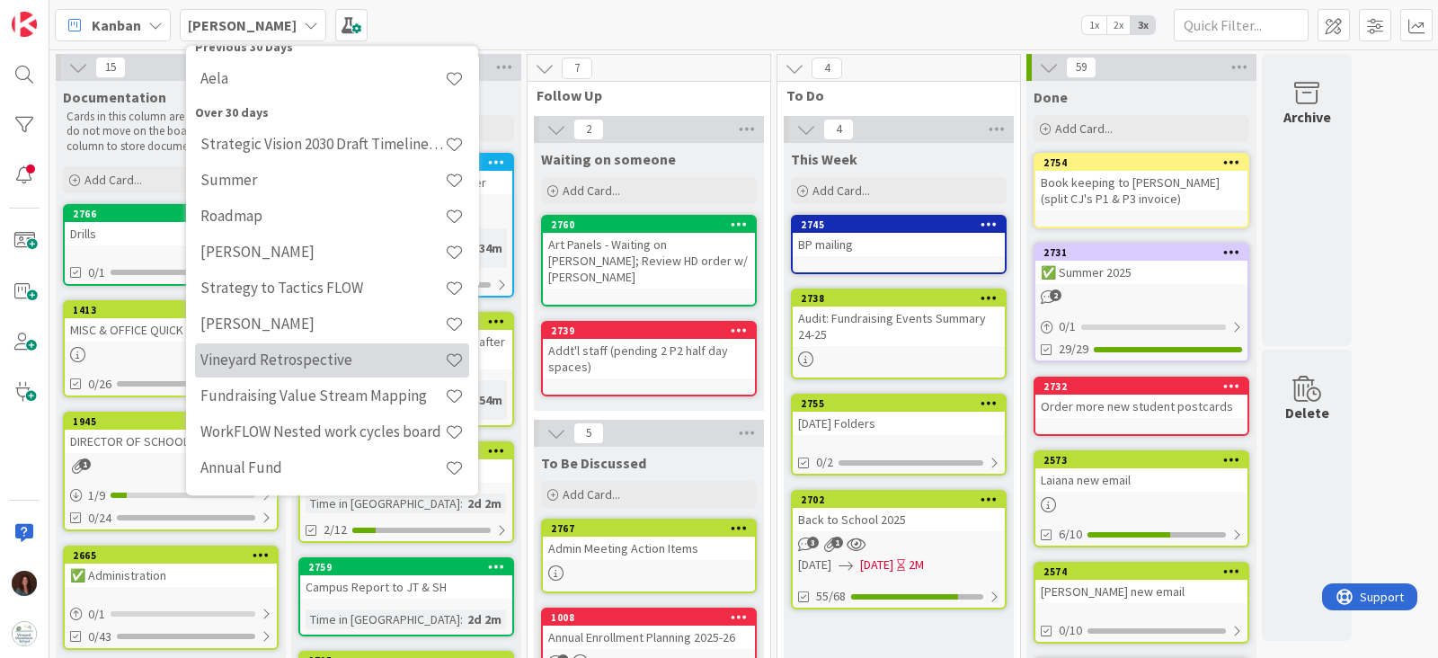
click at [279, 366] on h4 "Vineyard Retrospective" at bounding box center [322, 360] width 244 height 18
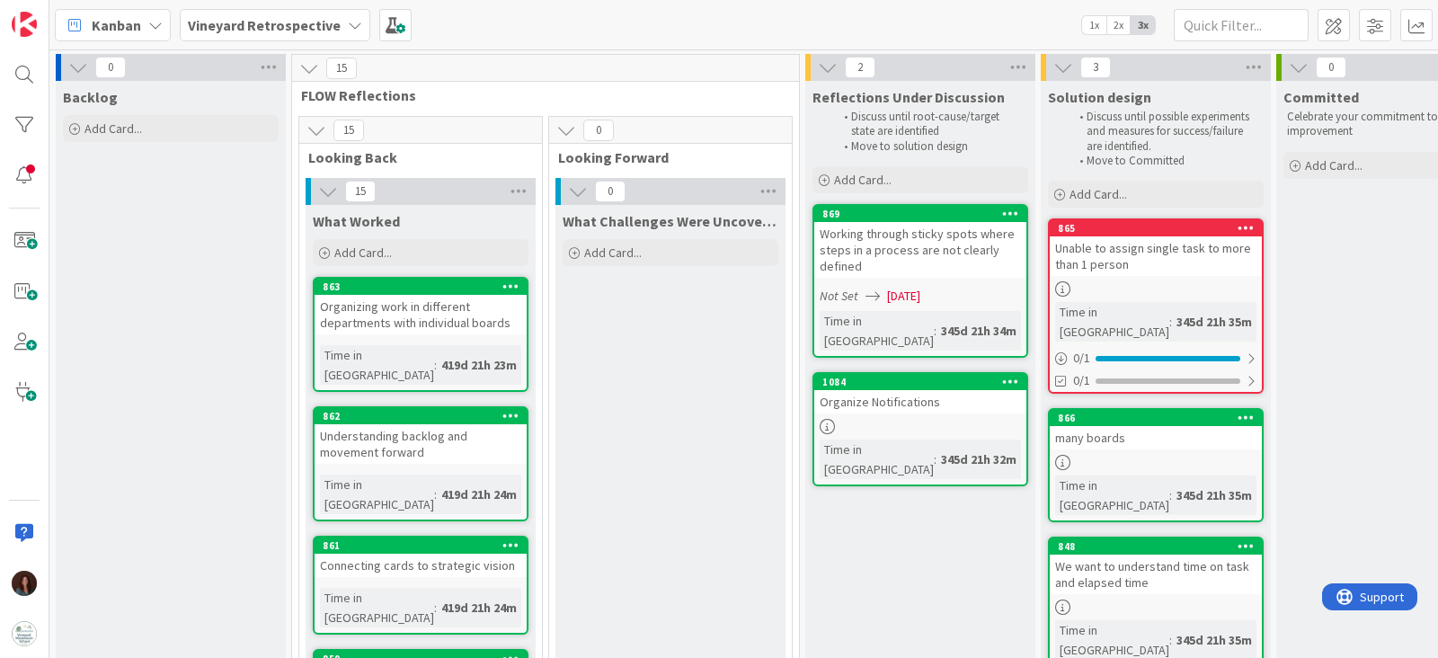
click at [255, 30] on b "Vineyard Retrospective" at bounding box center [264, 25] width 153 height 18
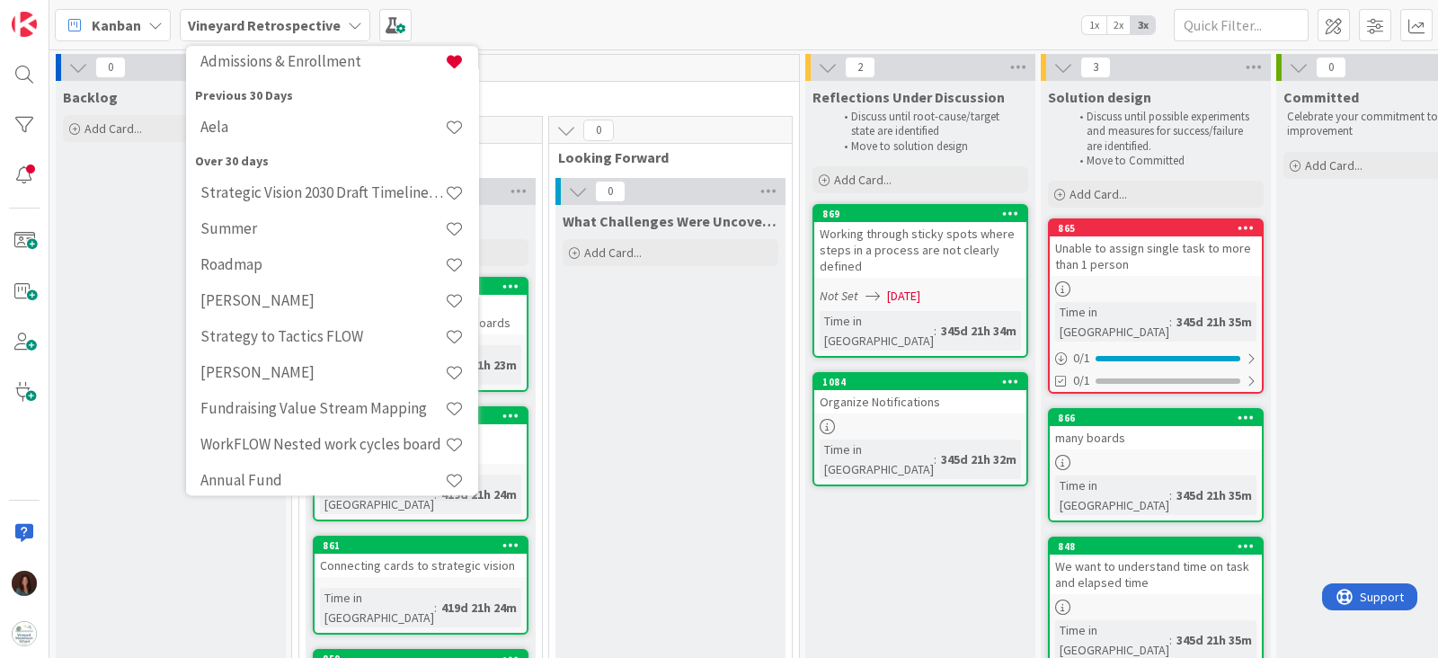
scroll to position [447, 0]
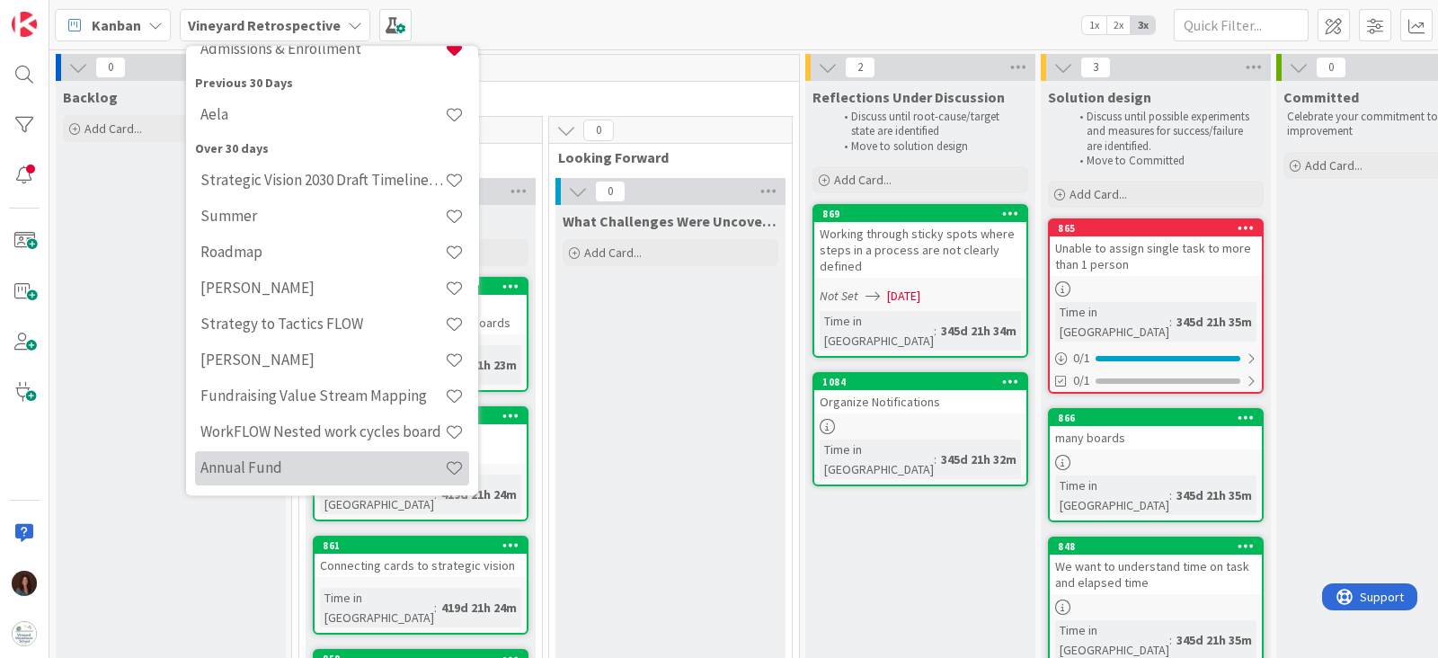
click at [253, 472] on h4 "Annual Fund" at bounding box center [322, 468] width 244 height 18
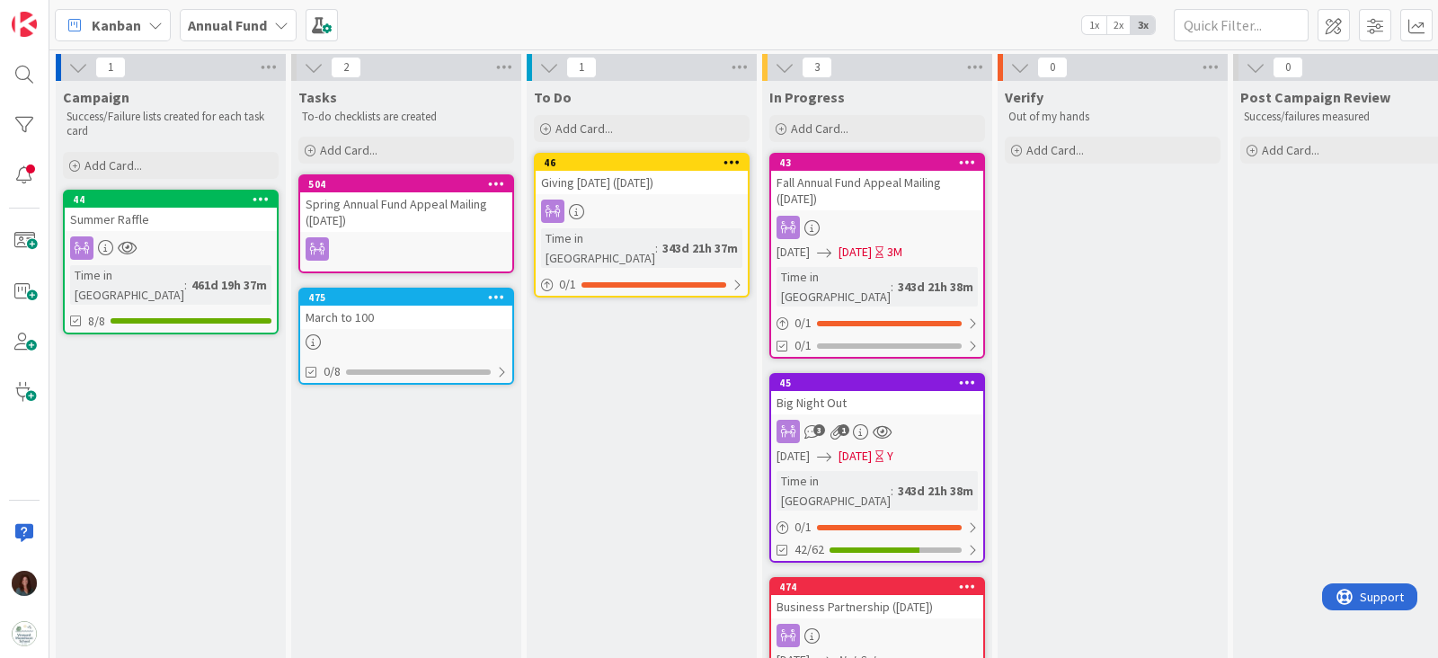
click at [176, 223] on div "Summer Raffle" at bounding box center [171, 219] width 212 height 23
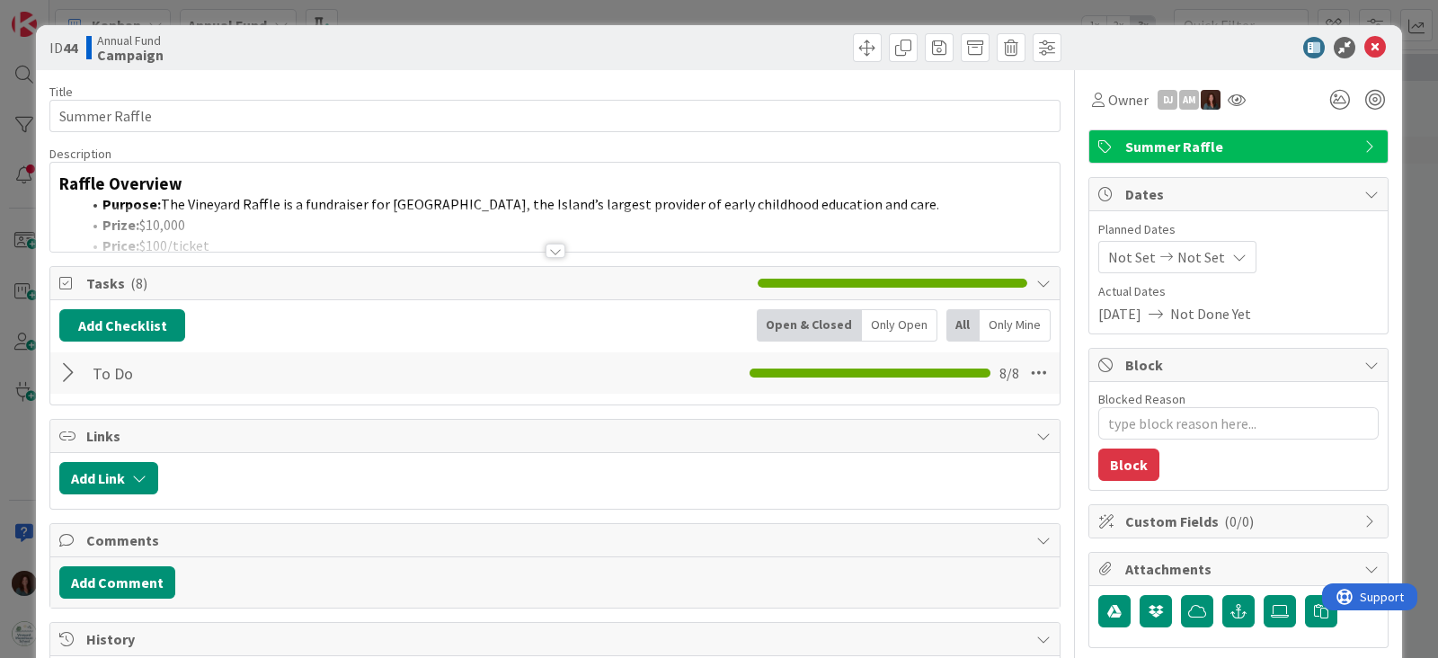
click at [553, 248] on div at bounding box center [556, 251] width 20 height 14
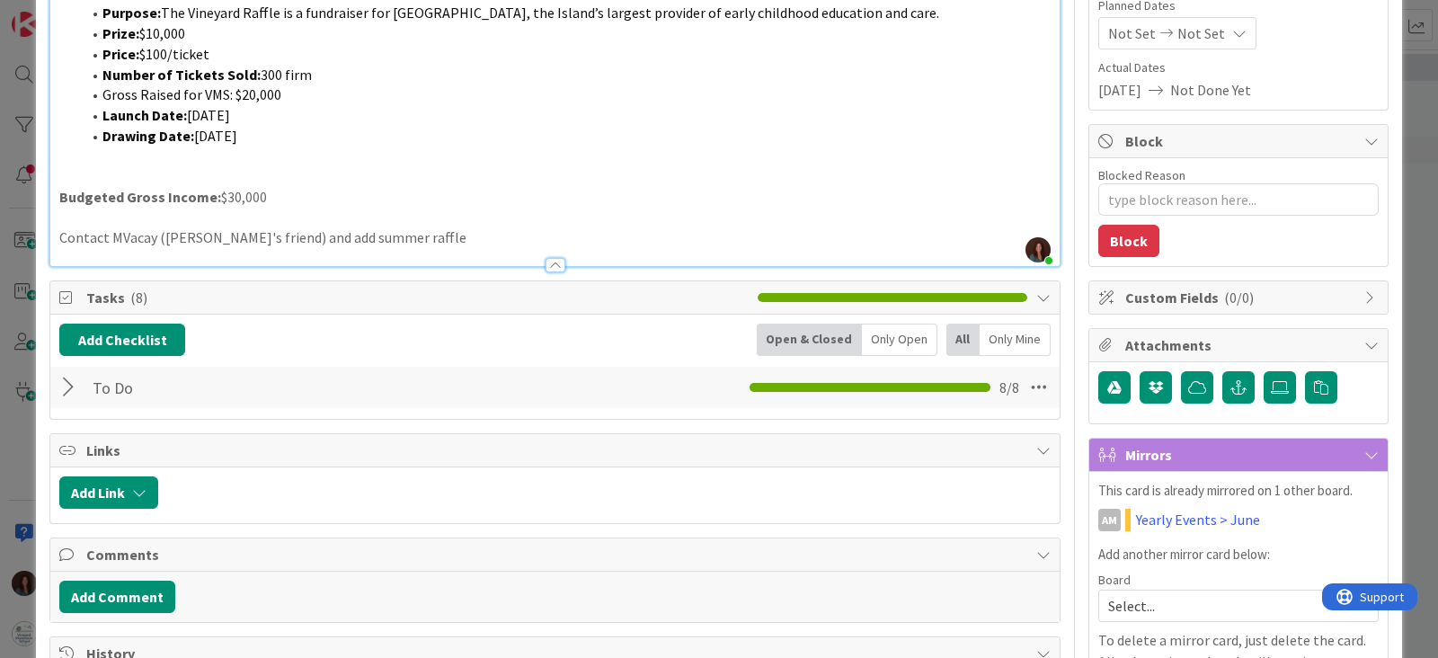
scroll to position [448, 0]
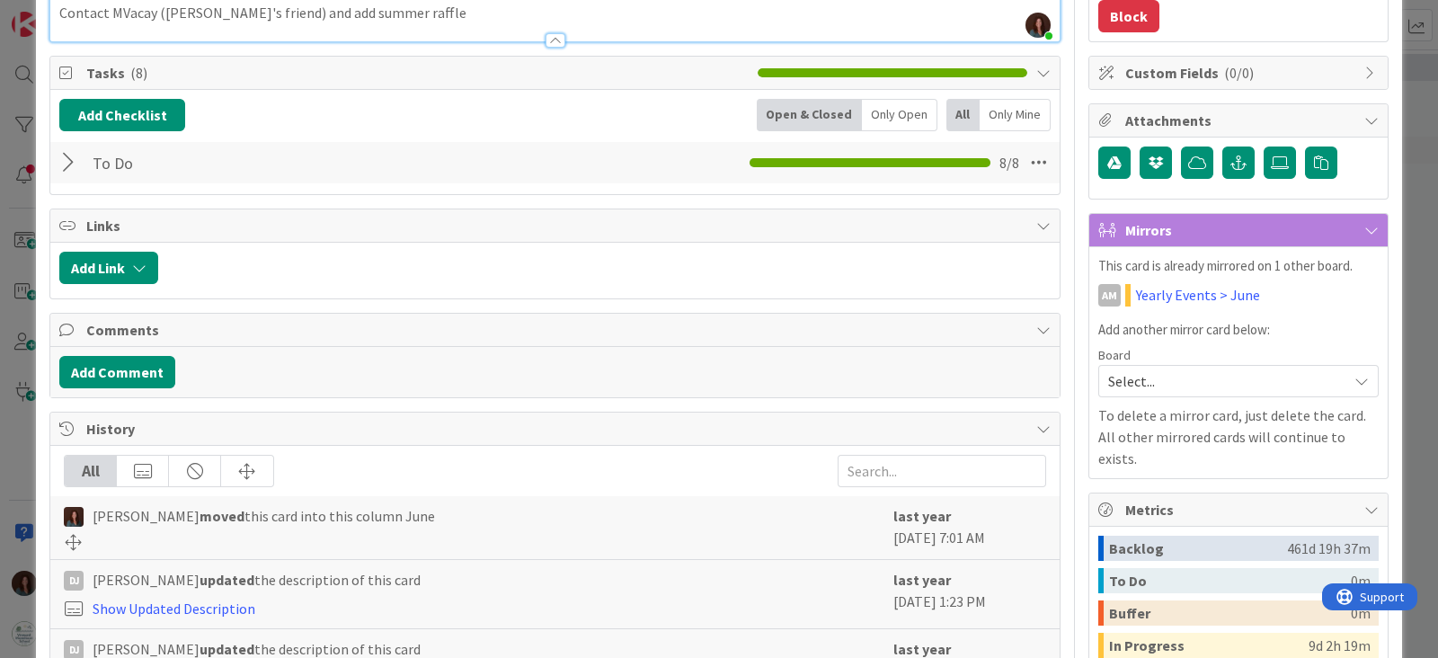
click at [67, 158] on div at bounding box center [70, 162] width 23 height 32
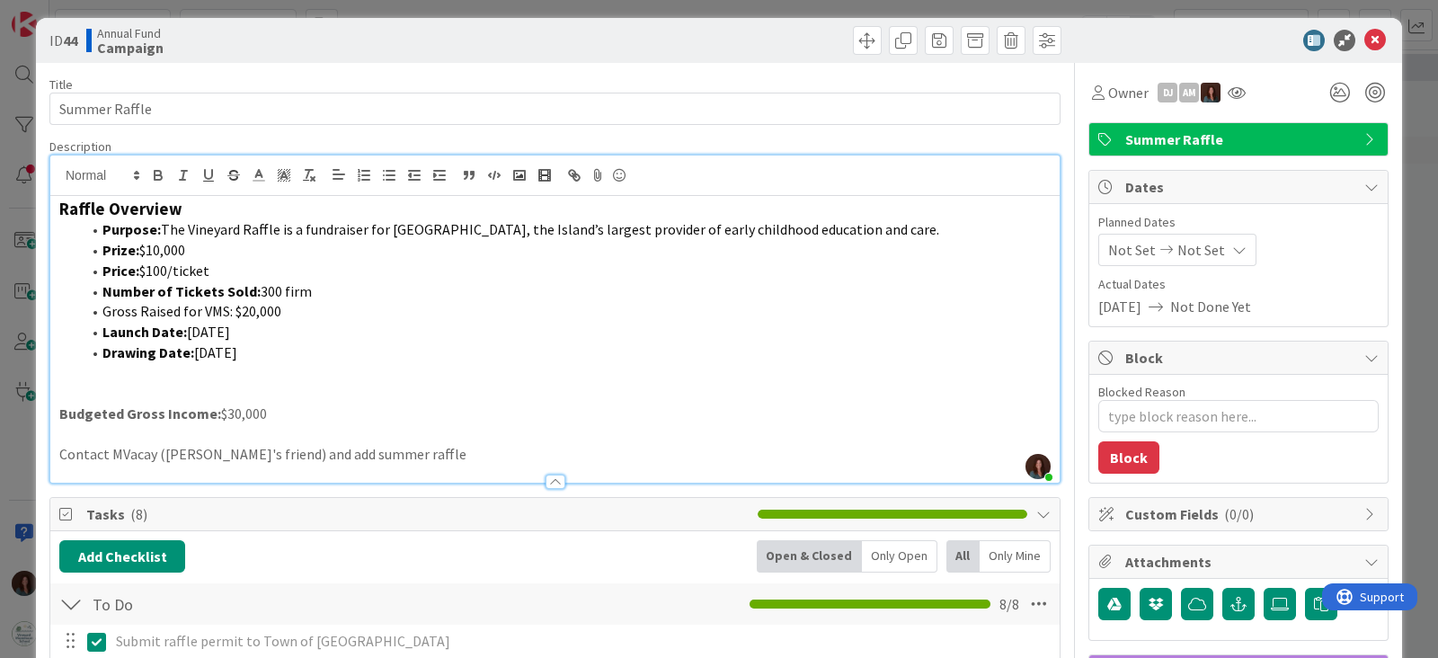
scroll to position [0, 0]
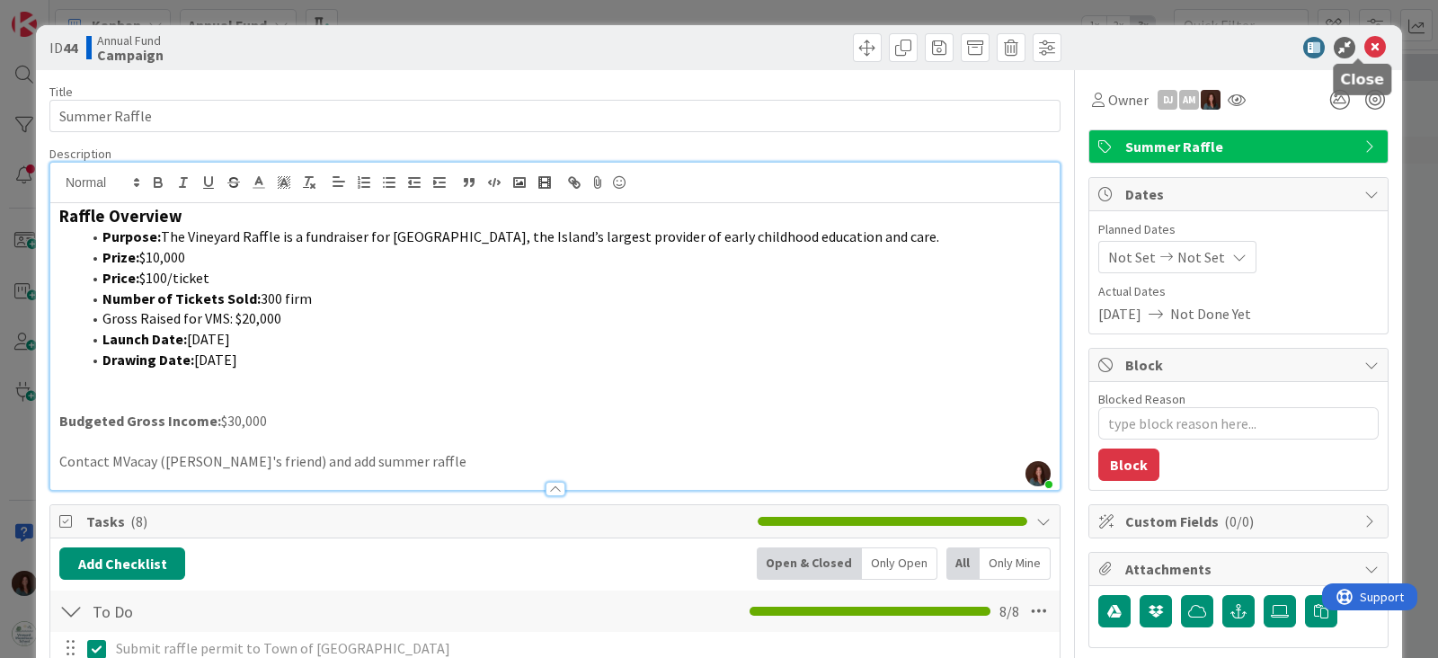
click at [1364, 45] on icon at bounding box center [1375, 48] width 22 height 22
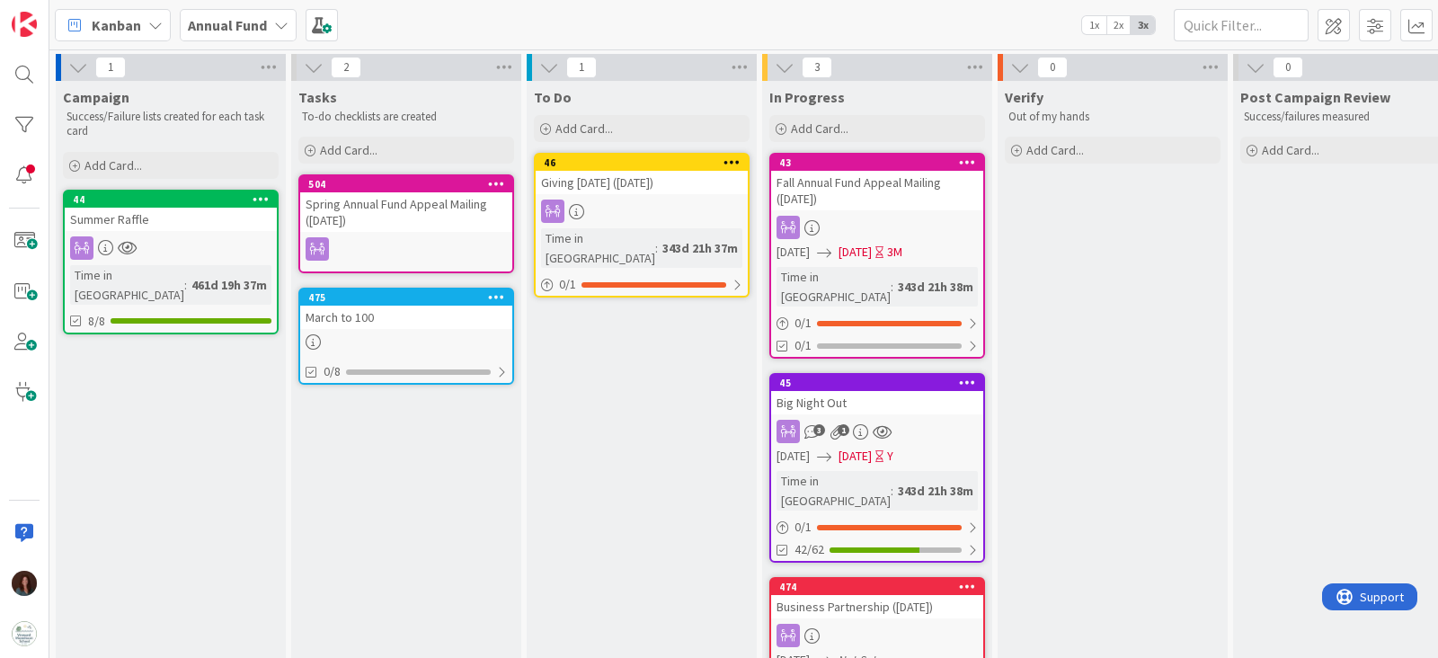
click at [280, 24] on icon at bounding box center [281, 25] width 14 height 14
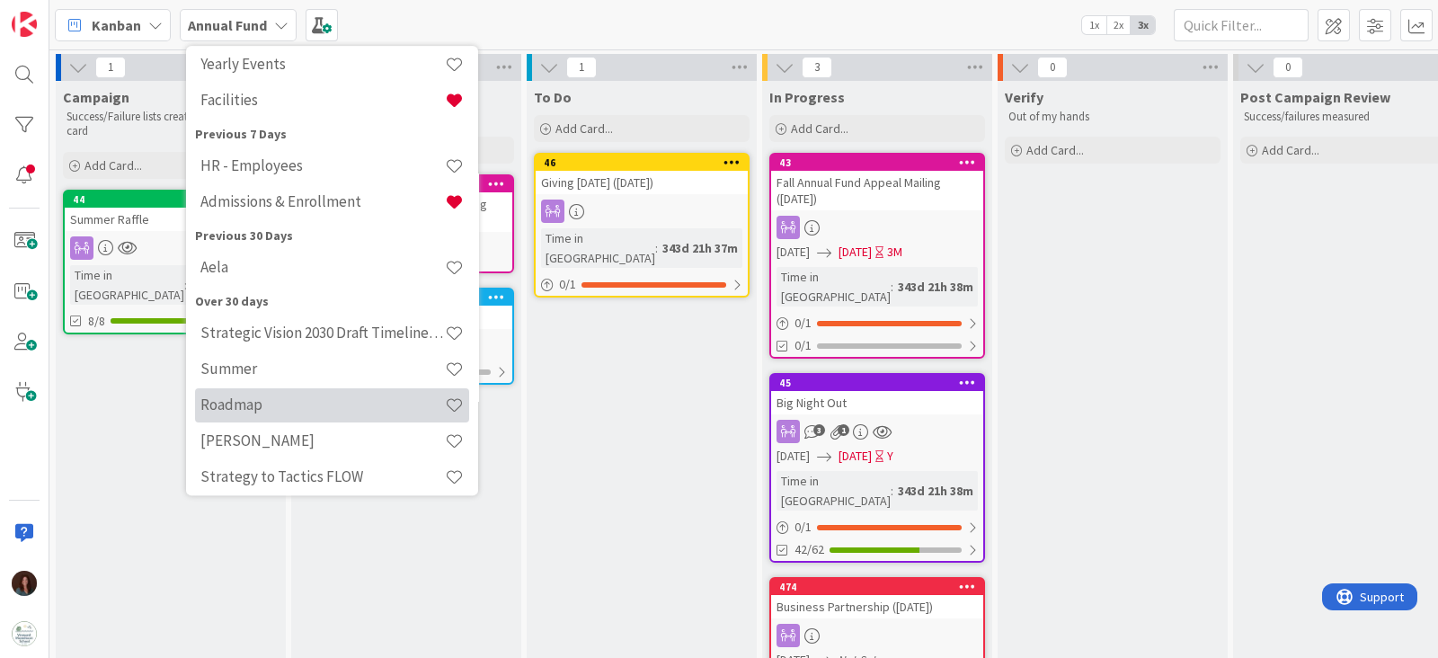
scroll to position [447, 0]
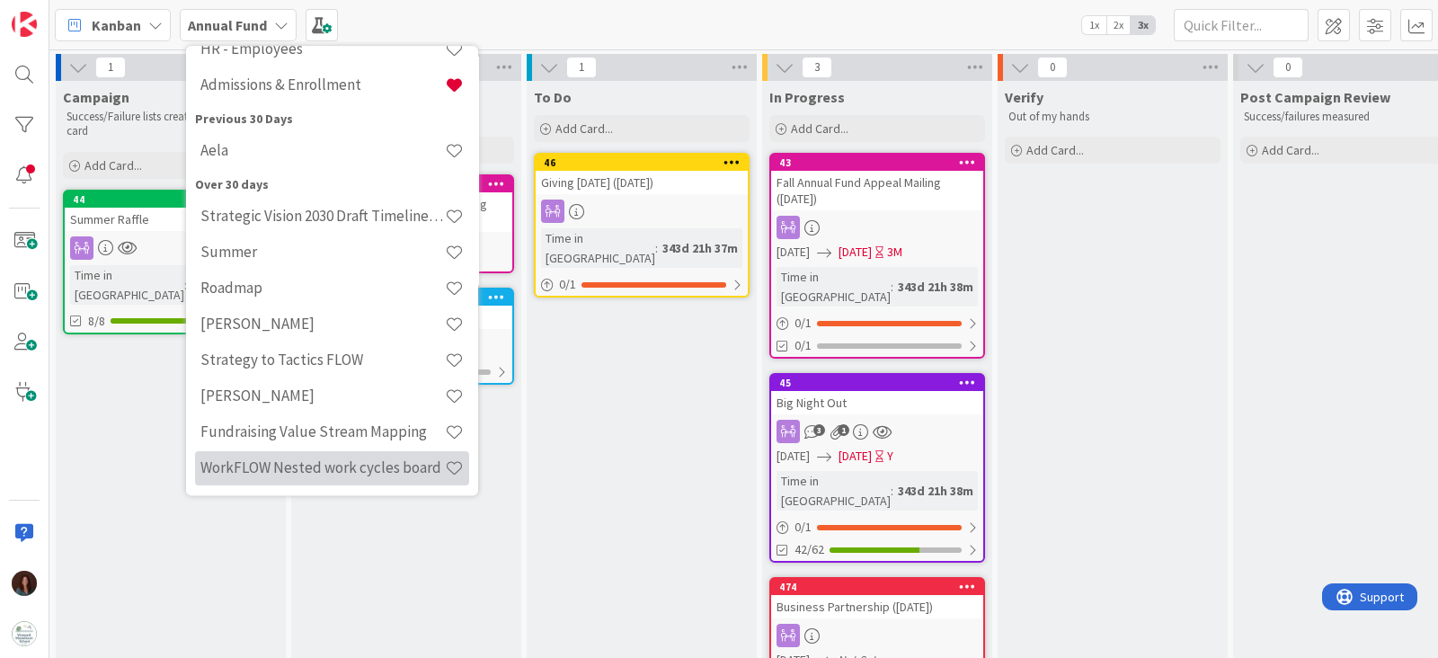
click at [346, 461] on h4 "WorkFLOW Nested work cycles board" at bounding box center [322, 468] width 244 height 18
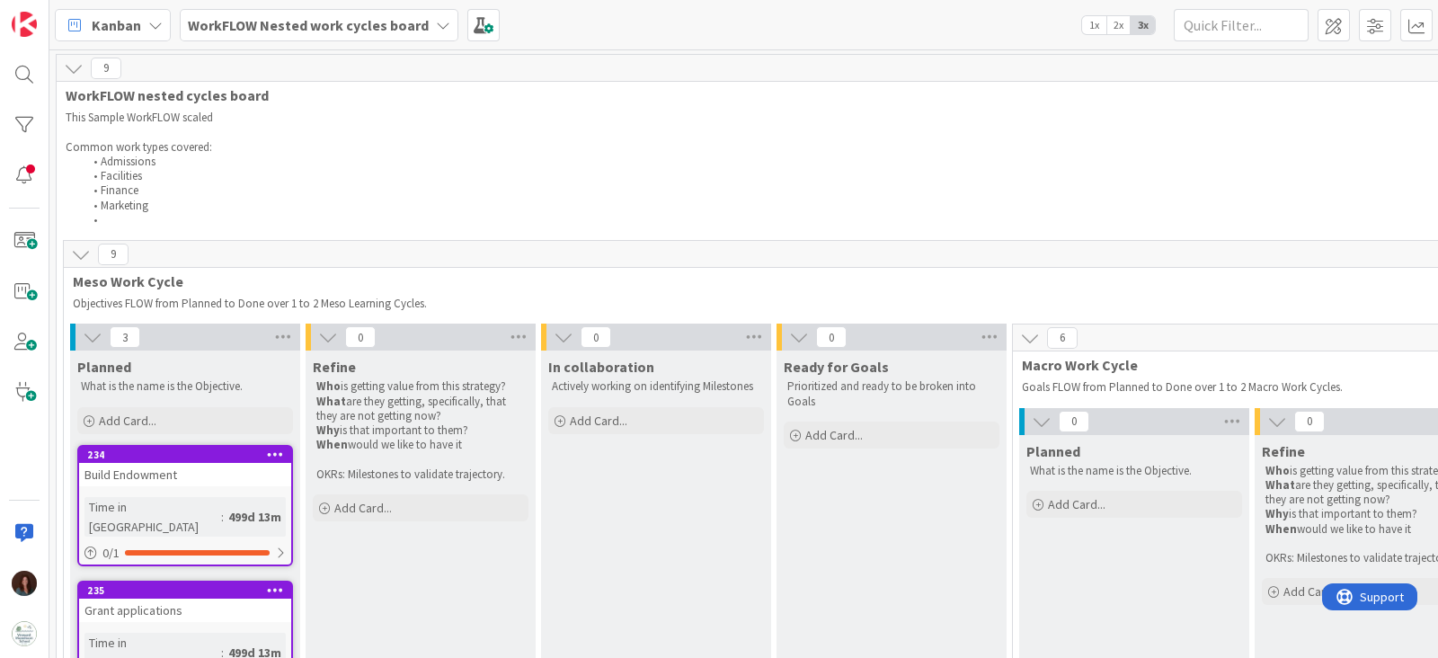
click at [280, 24] on b "WorkFLOW Nested work cycles board" at bounding box center [308, 25] width 241 height 18
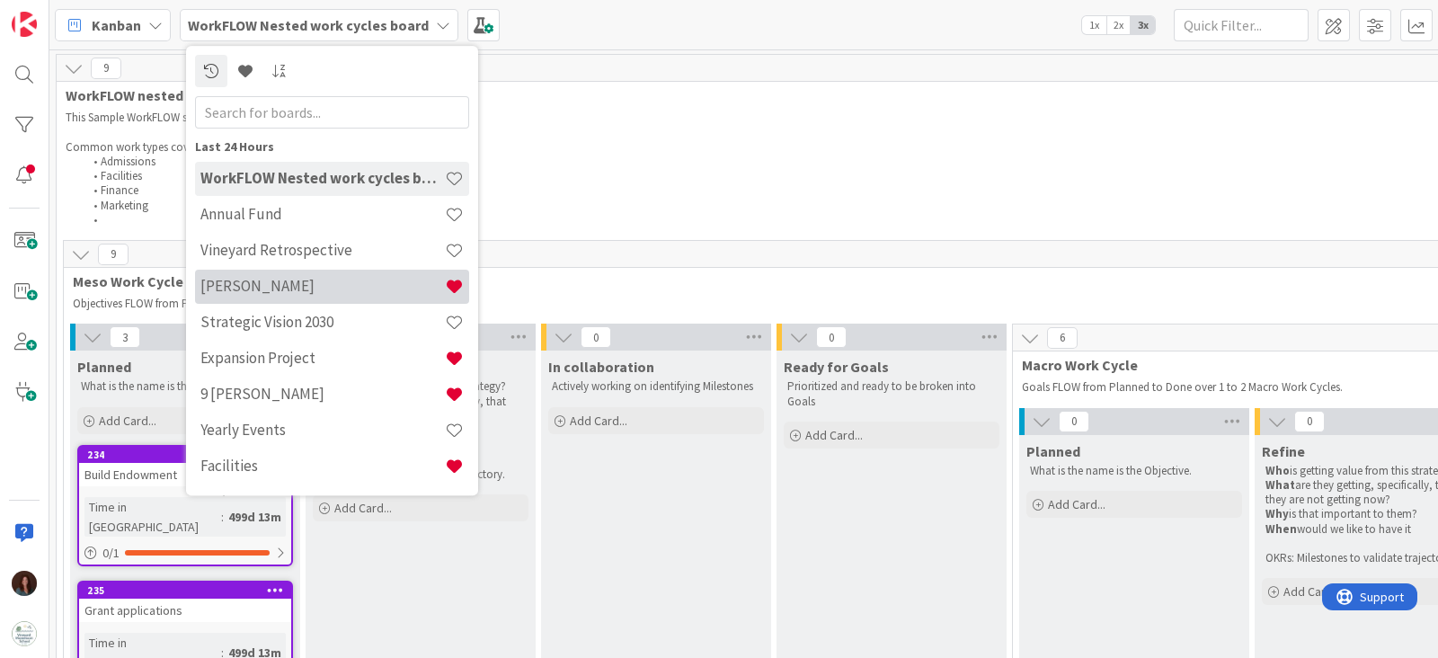
click at [311, 283] on h4 "[PERSON_NAME]" at bounding box center [322, 287] width 244 height 18
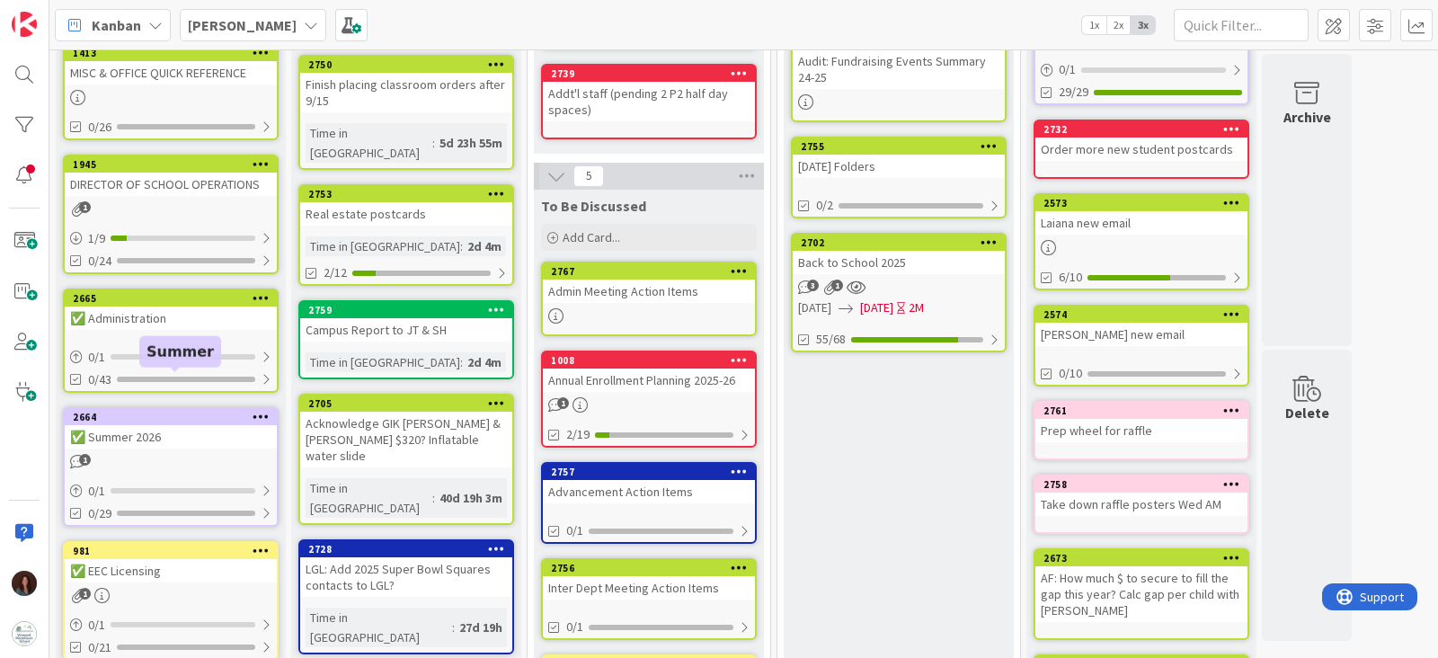
scroll to position [224, 0]
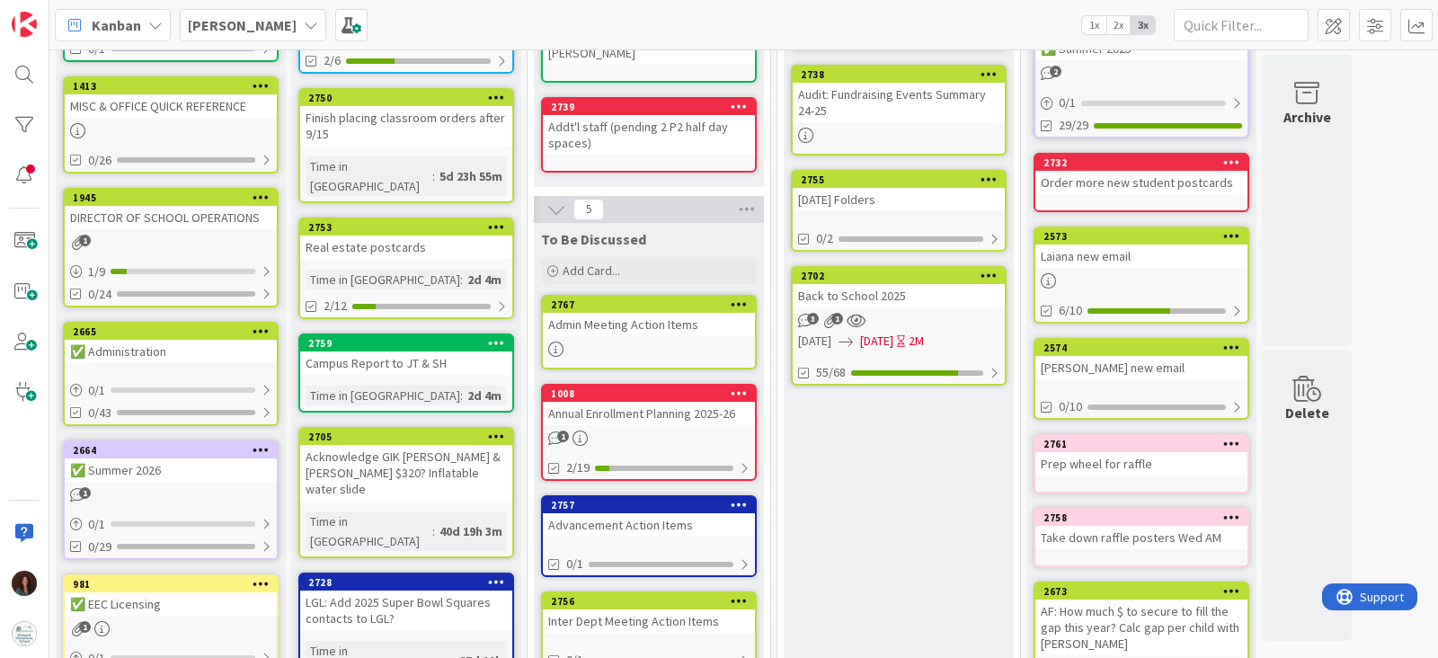
click at [168, 206] on div "DIRECTOR OF SCHOOL OPERATIONS" at bounding box center [171, 217] width 212 height 23
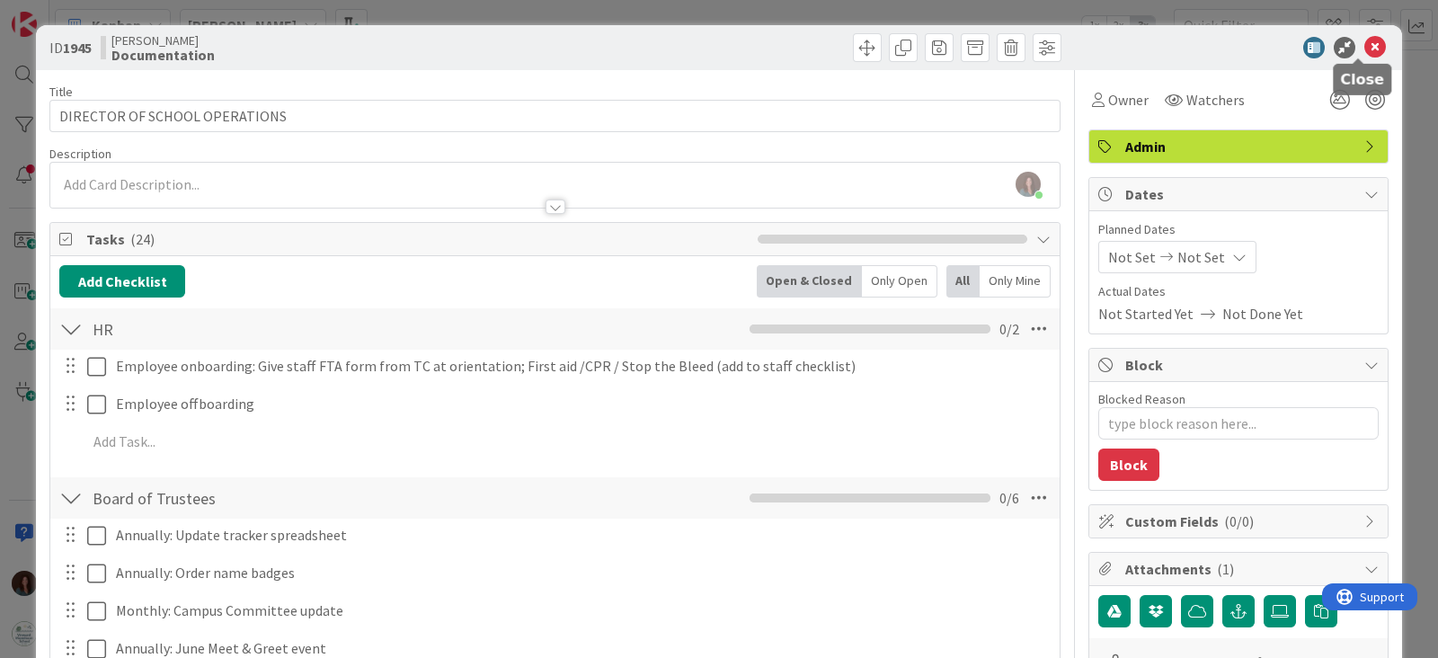
click at [1364, 45] on icon at bounding box center [1375, 48] width 22 height 22
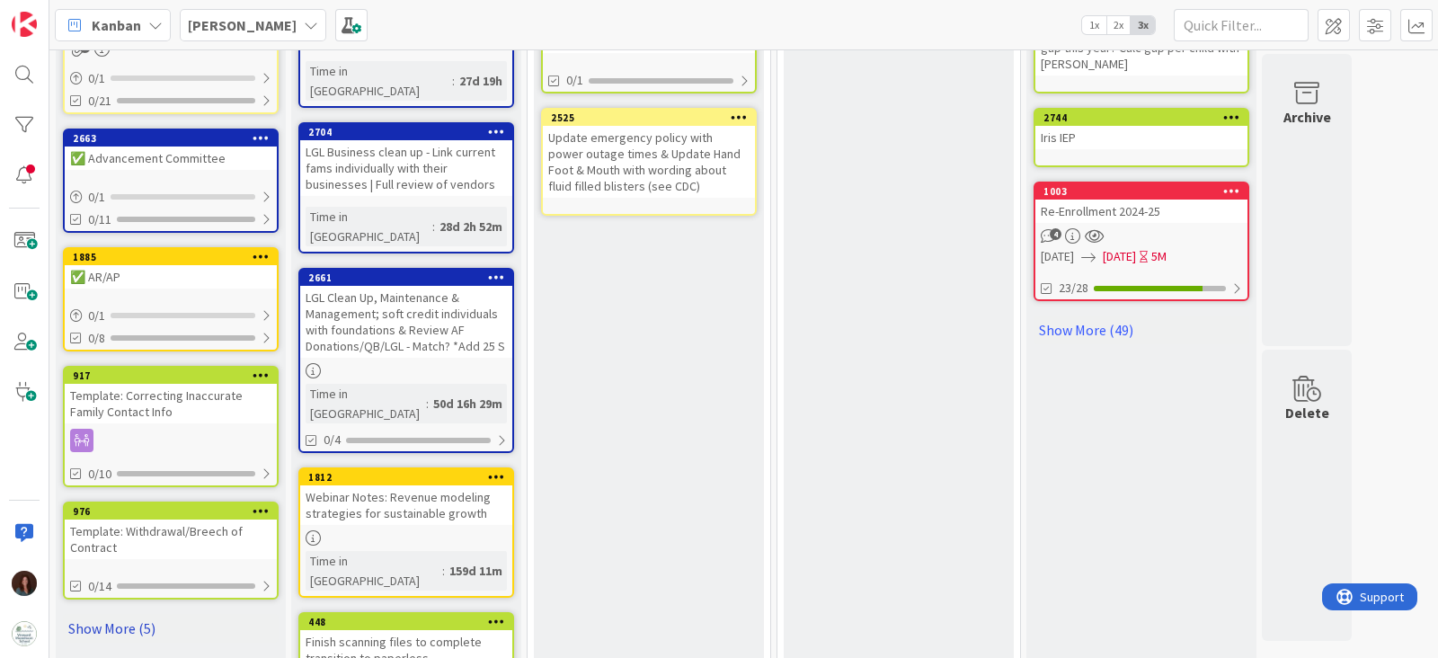
click at [103, 621] on link "Show More (5)" at bounding box center [171, 628] width 216 height 29
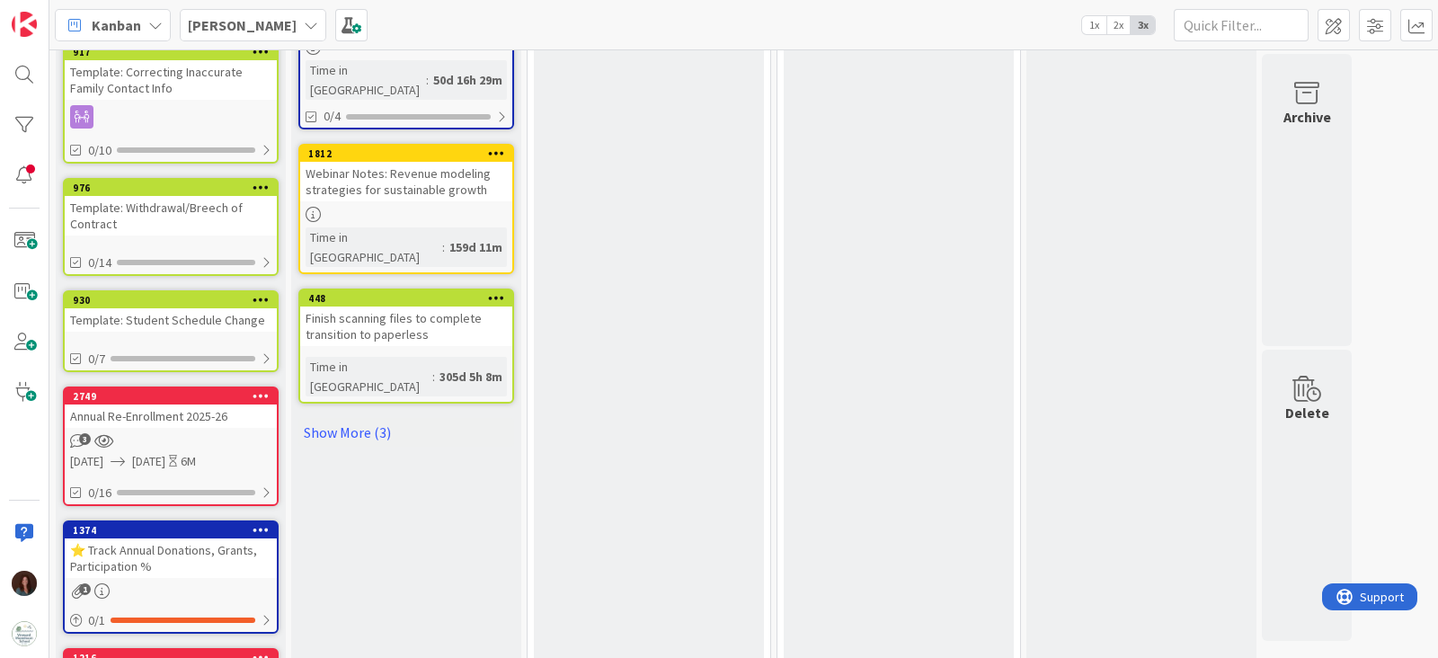
scroll to position [1254, 0]
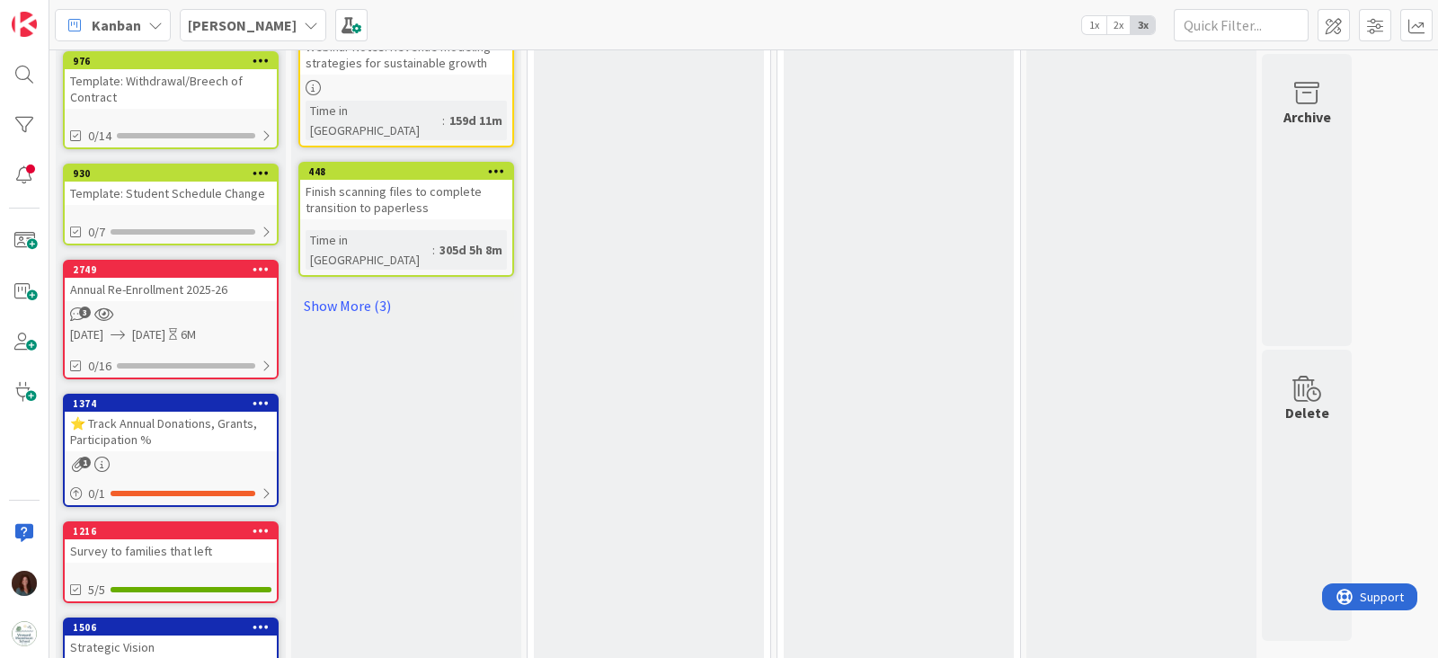
click at [159, 193] on div "Template: Student Schedule Change" at bounding box center [171, 193] width 212 height 23
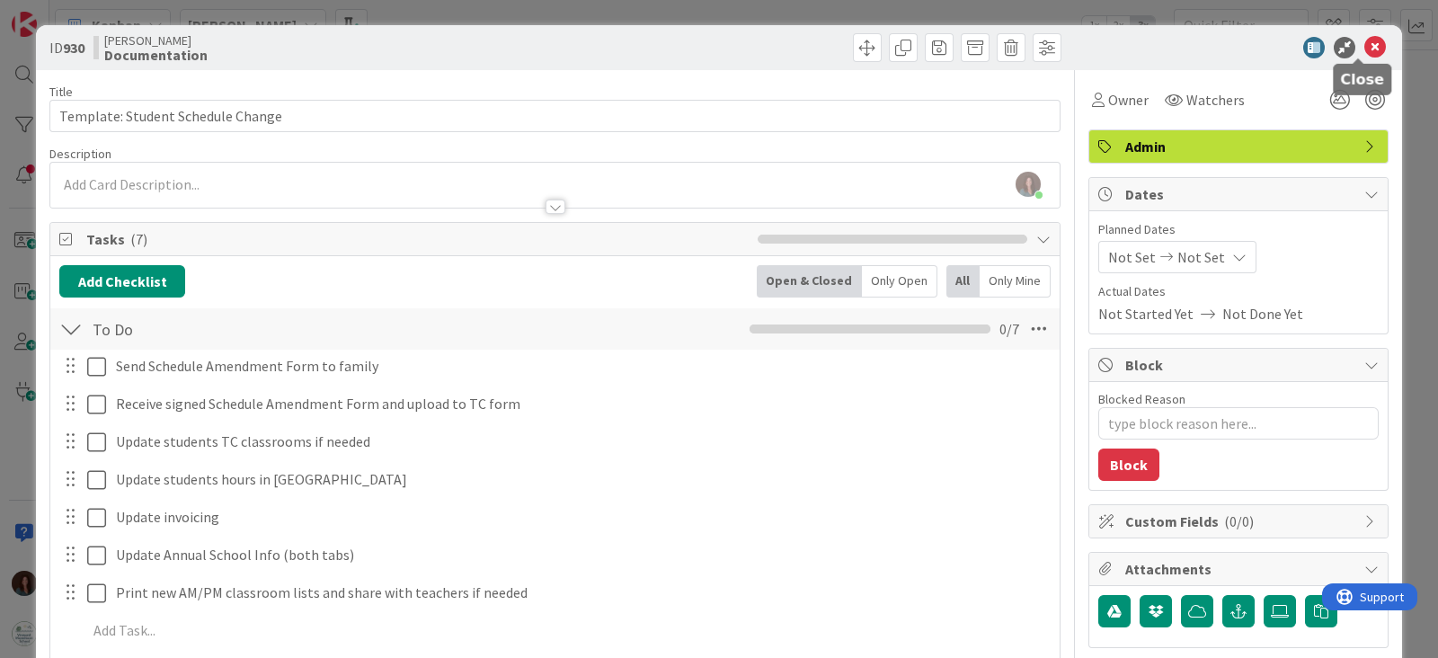
click at [1366, 43] on icon at bounding box center [1375, 48] width 22 height 22
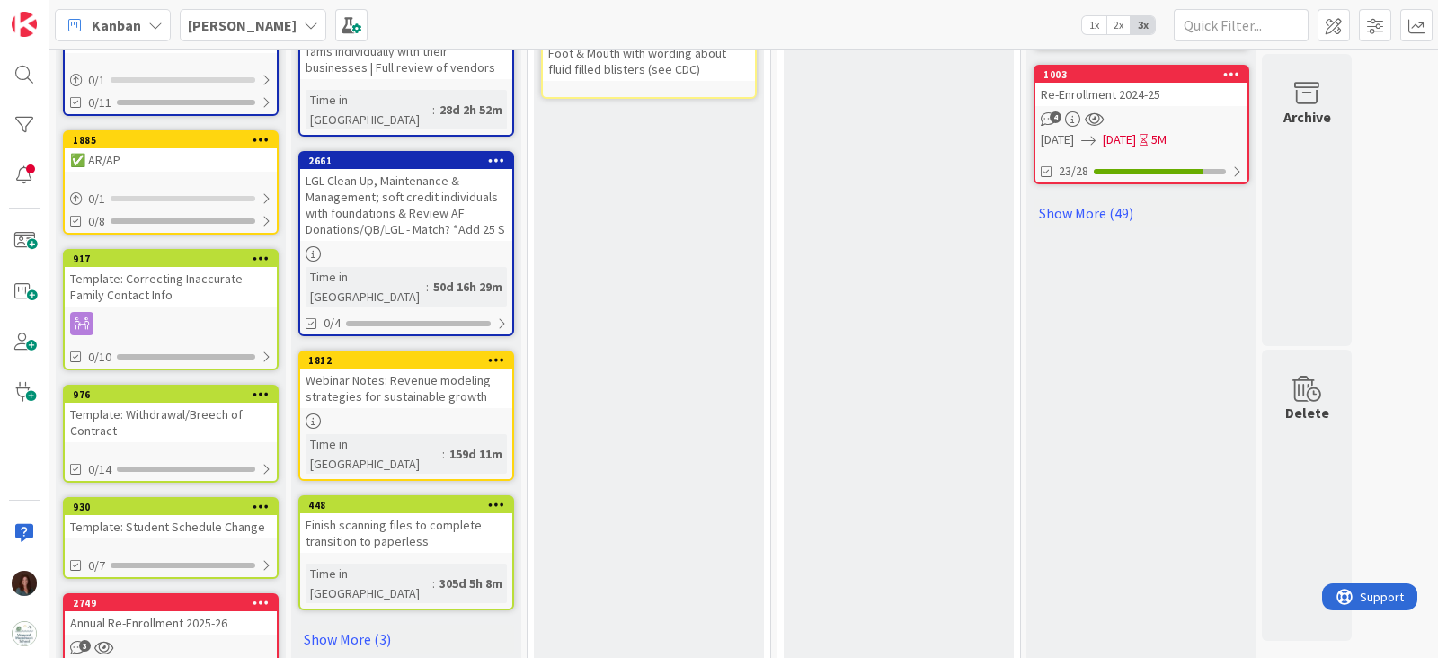
scroll to position [916, 0]
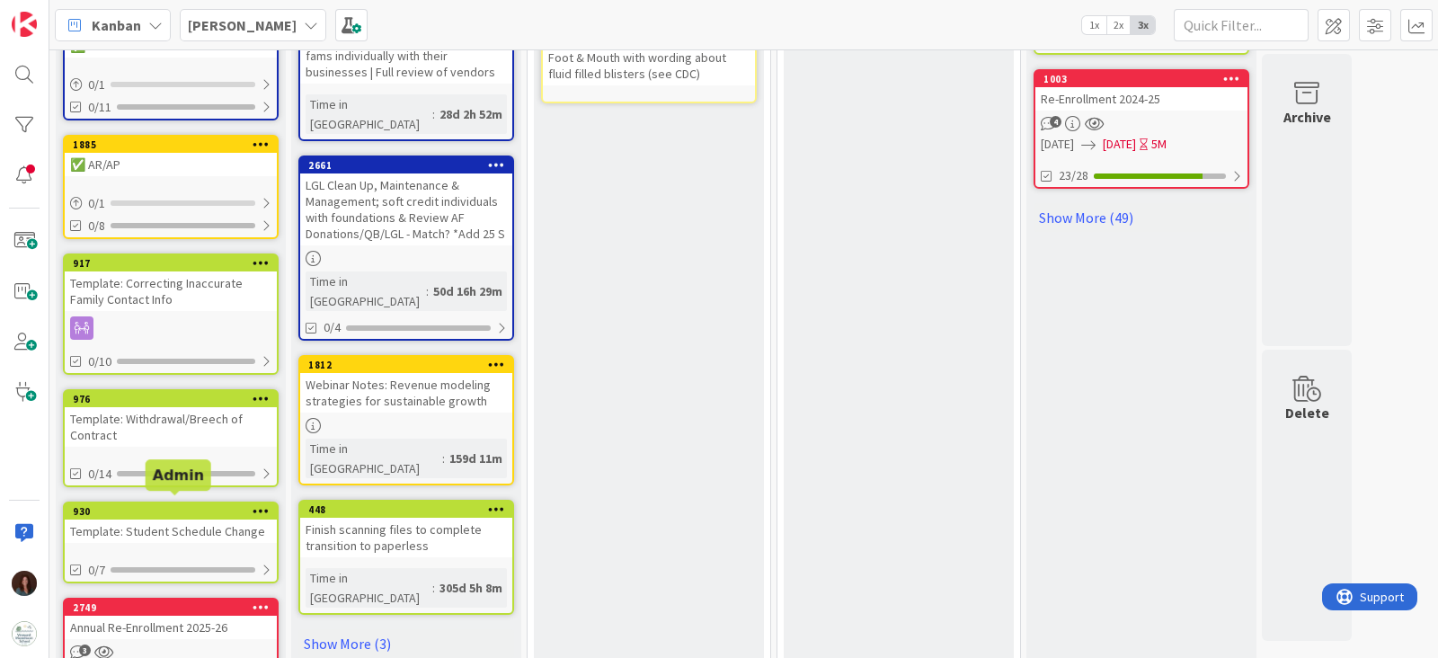
click at [256, 504] on icon at bounding box center [261, 510] width 17 height 13
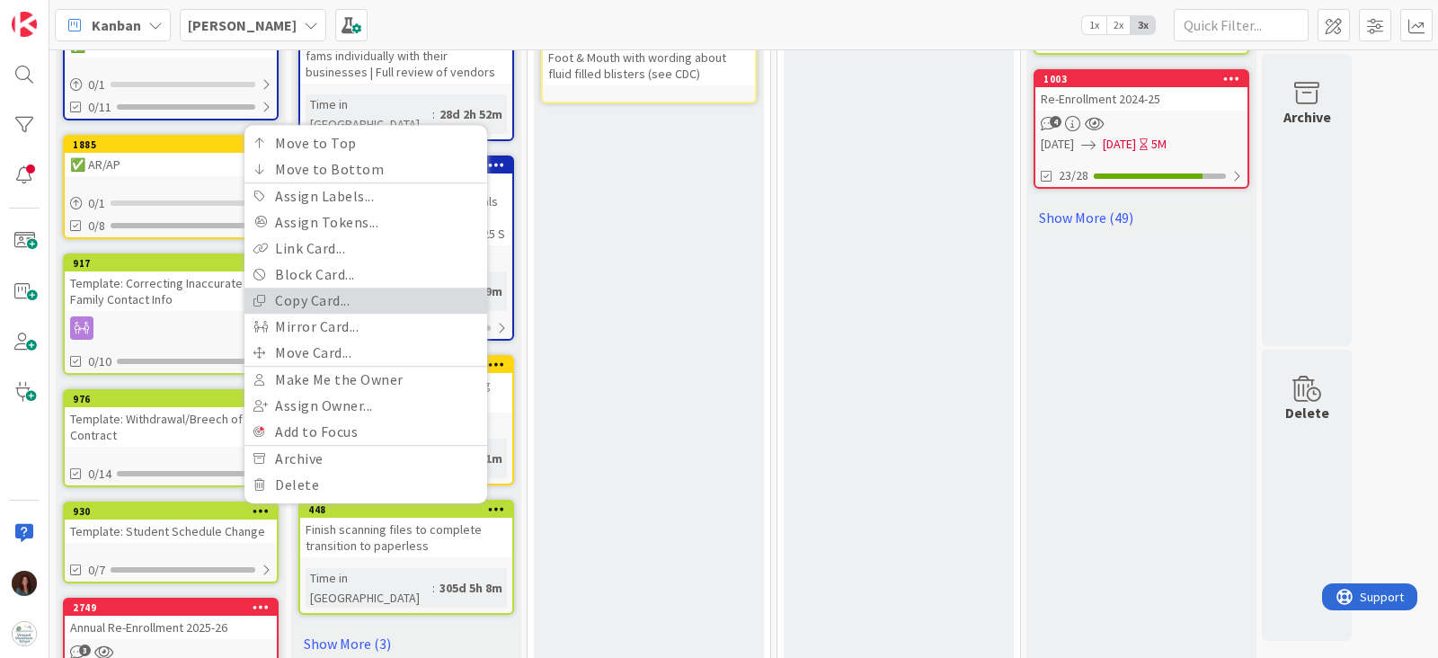
click at [362, 288] on link "Copy Card..." at bounding box center [365, 301] width 243 height 26
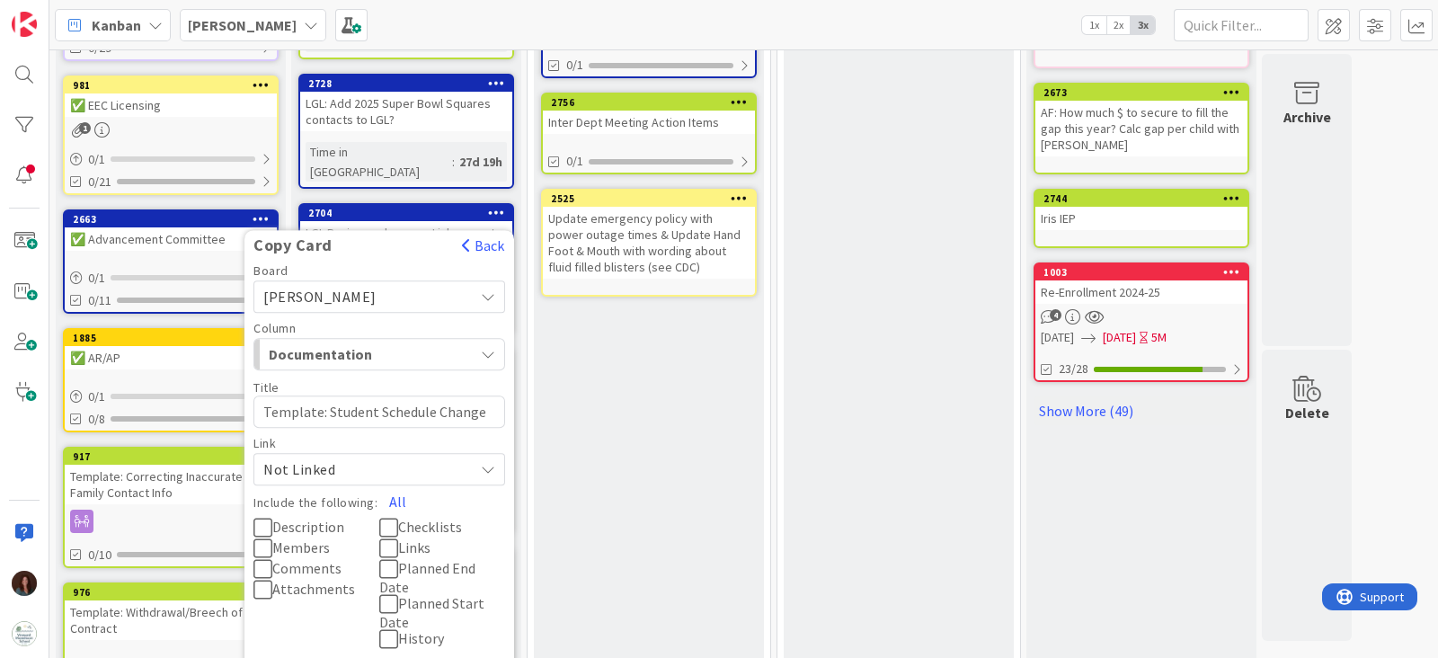
scroll to position [691, 0]
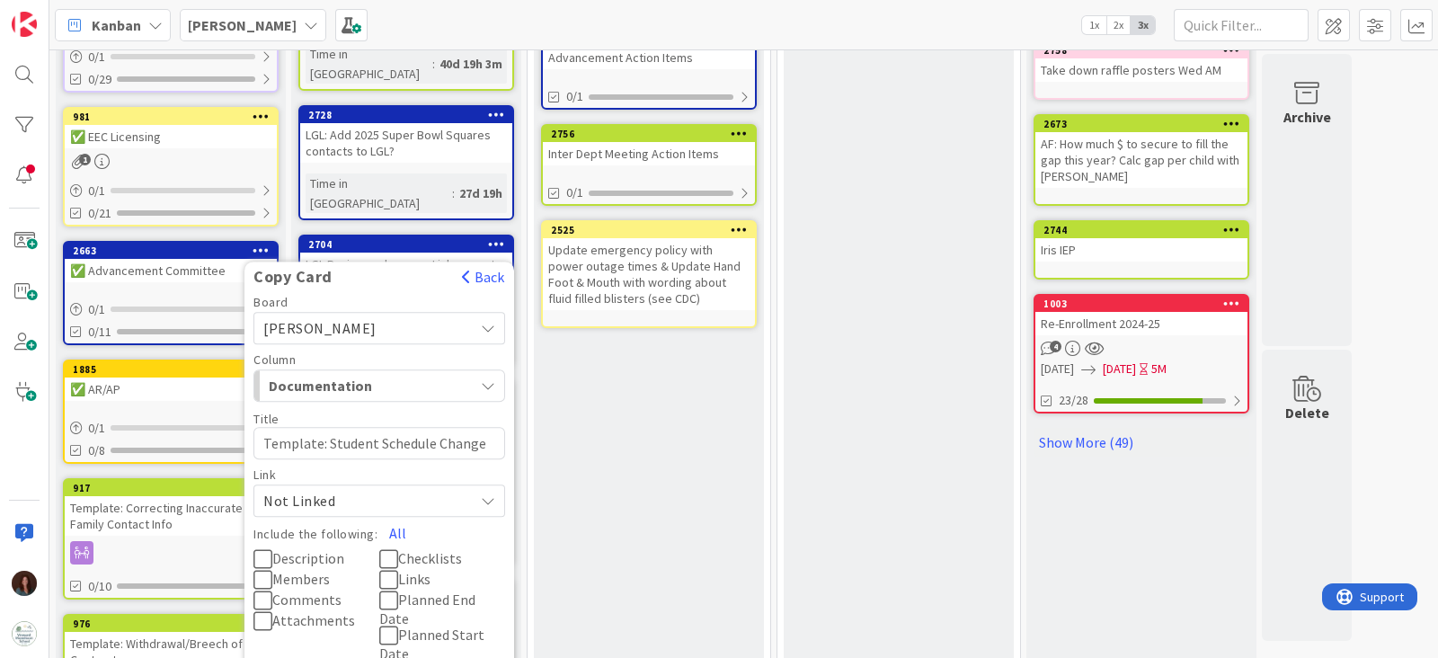
click at [419, 385] on div "Documentation" at bounding box center [368, 385] width 209 height 29
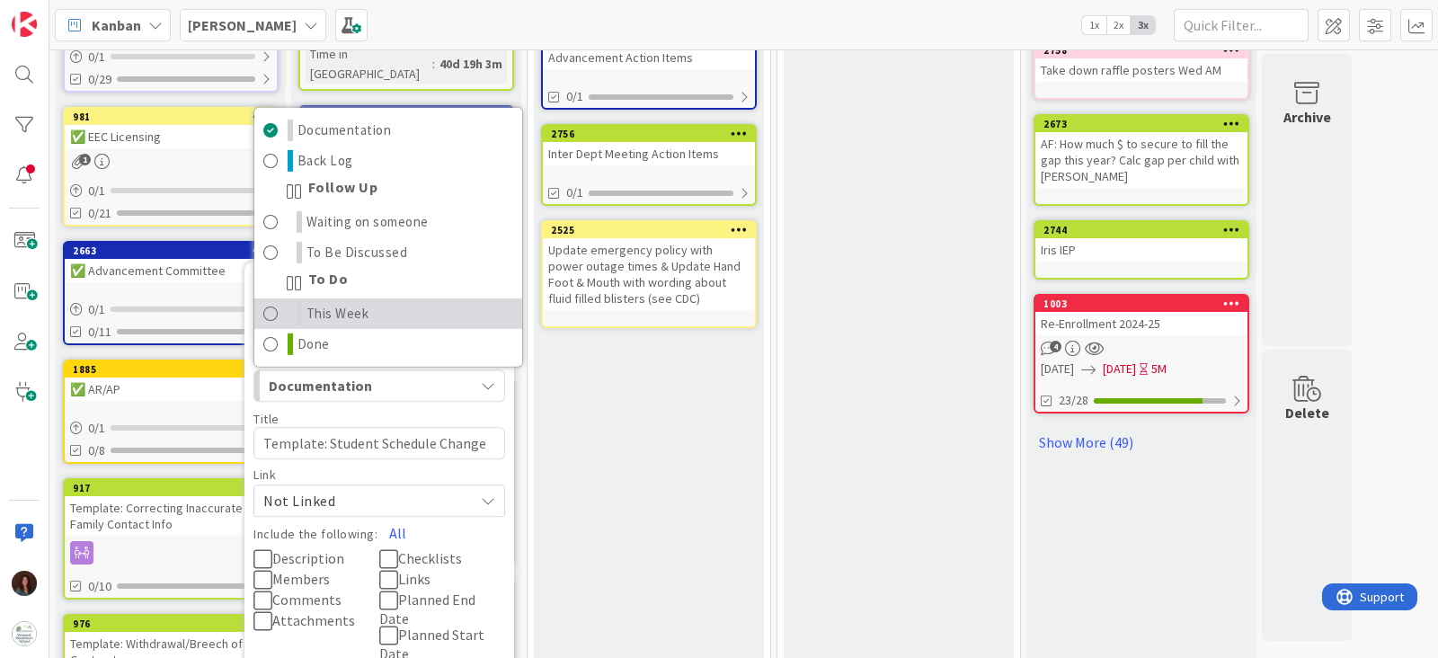
click at [411, 329] on link "This Week" at bounding box center [388, 313] width 268 height 31
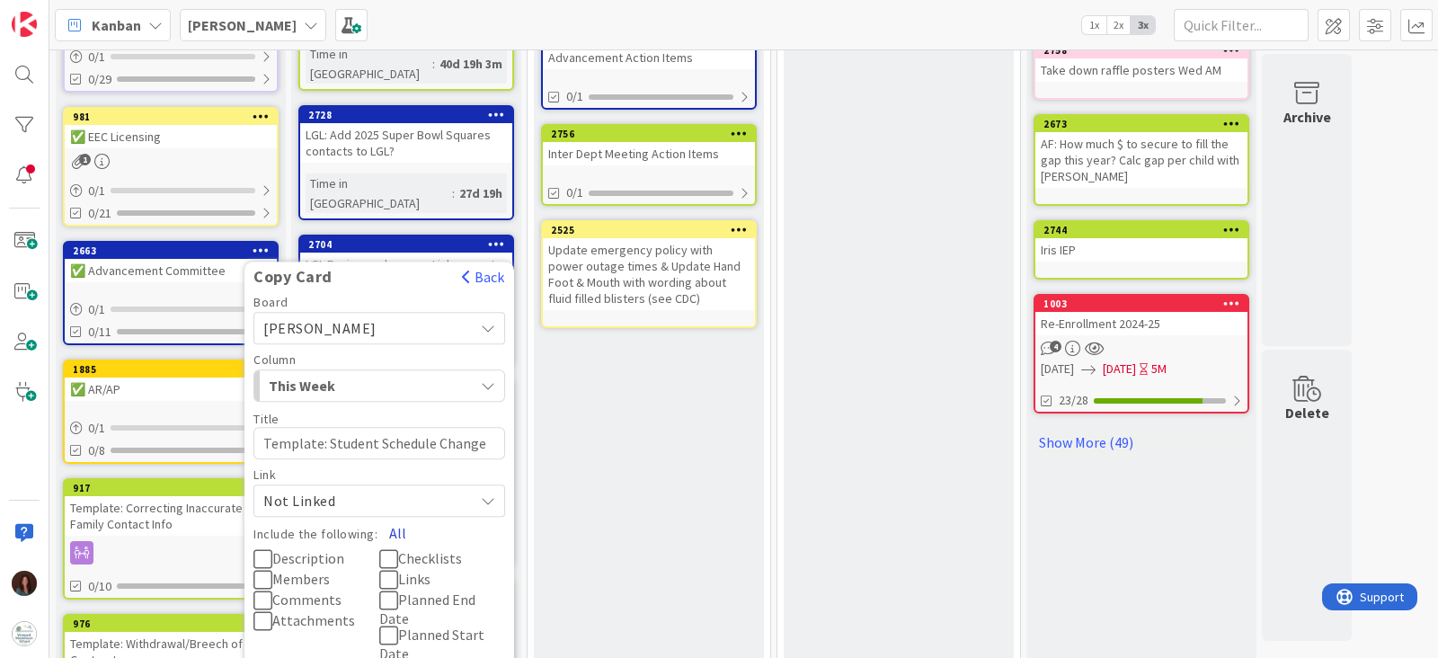
click at [397, 537] on button "All" at bounding box center [397, 533] width 40 height 32
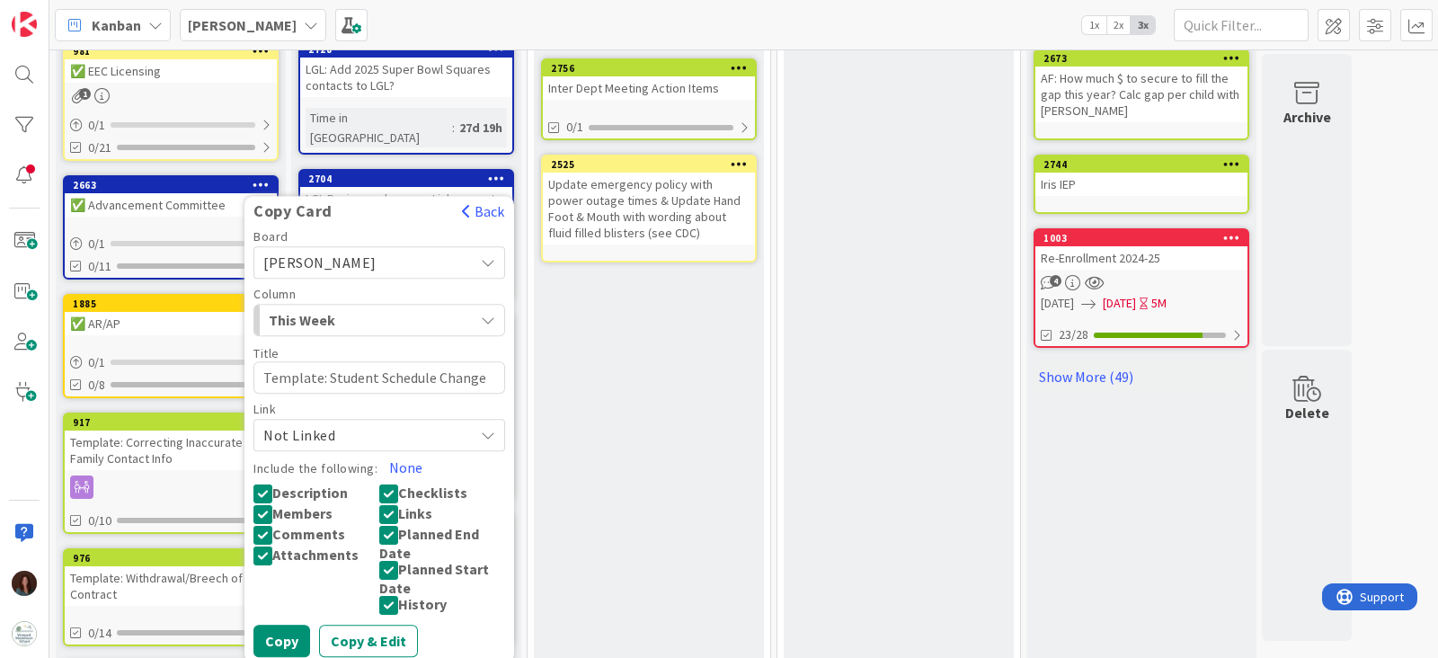
scroll to position [803, 0]
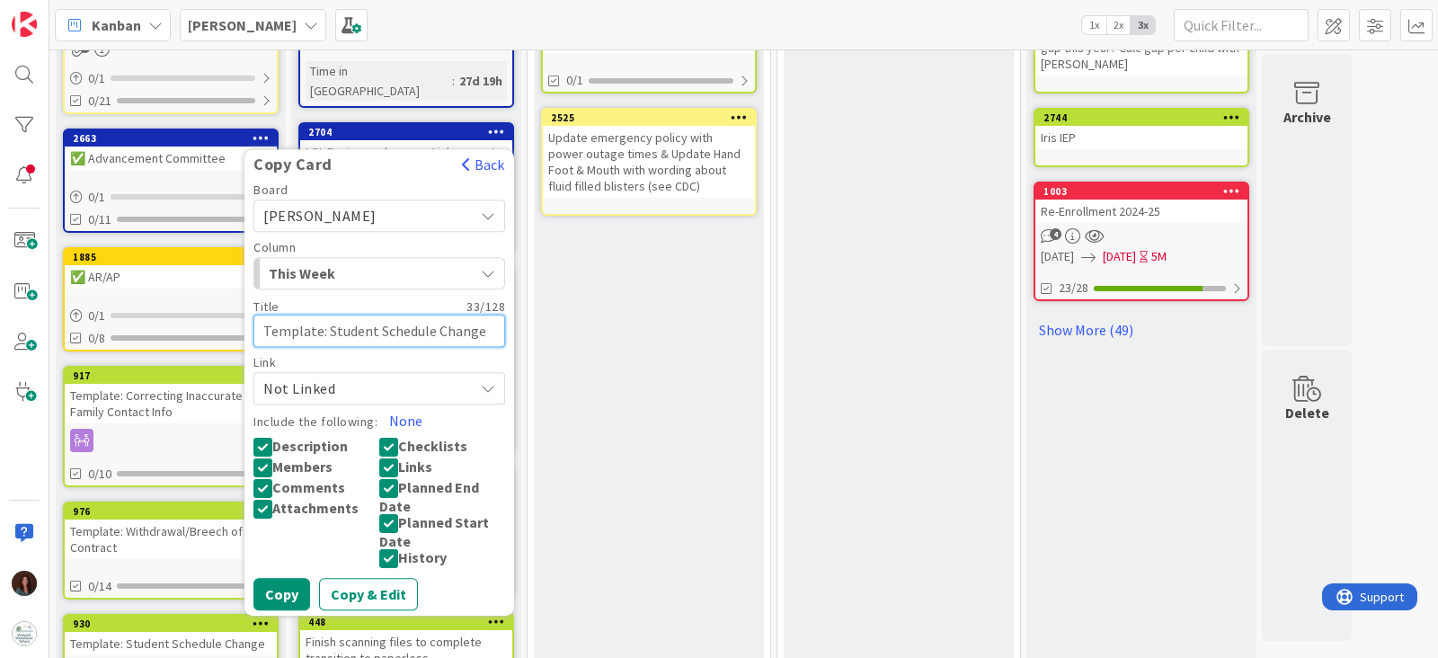
click at [379, 317] on textarea "Template: Student Schedule Change" at bounding box center [379, 331] width 252 height 32
drag, startPoint x: 326, startPoint y: 322, endPoint x: 146, endPoint y: 321, distance: 180.6
click at [146, 321] on div "Documentation Cards in this column are static cards that do not move on the boa…" at bounding box center [171, 253] width 230 height 1952
type textarea "x"
type textarea "MStudent Schedule Change"
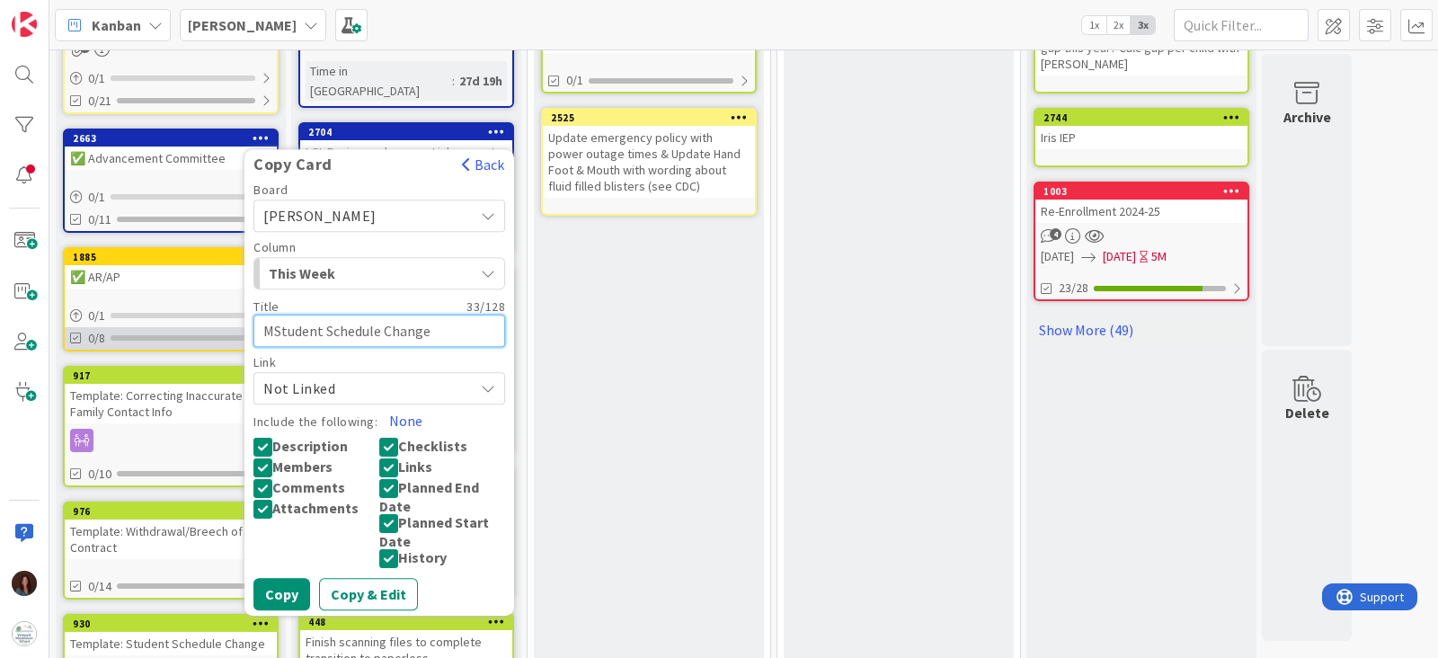
type textarea "x"
type textarea "MaStudent Schedule Change"
type textarea "x"
type textarea "MaiStudent Schedule Change"
type textarea "x"
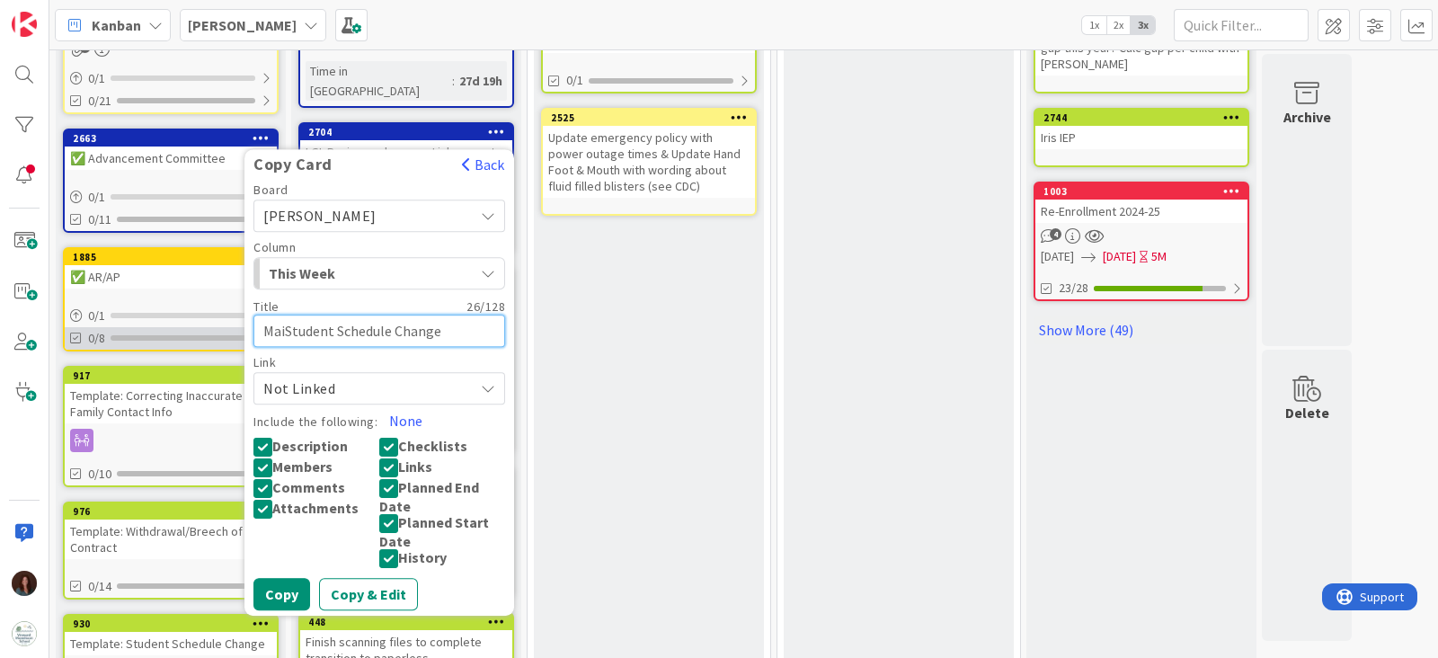
type textarea "MaiaStudent Schedule Change"
type textarea "x"
type textarea "[PERSON_NAME] Student Schedule Change"
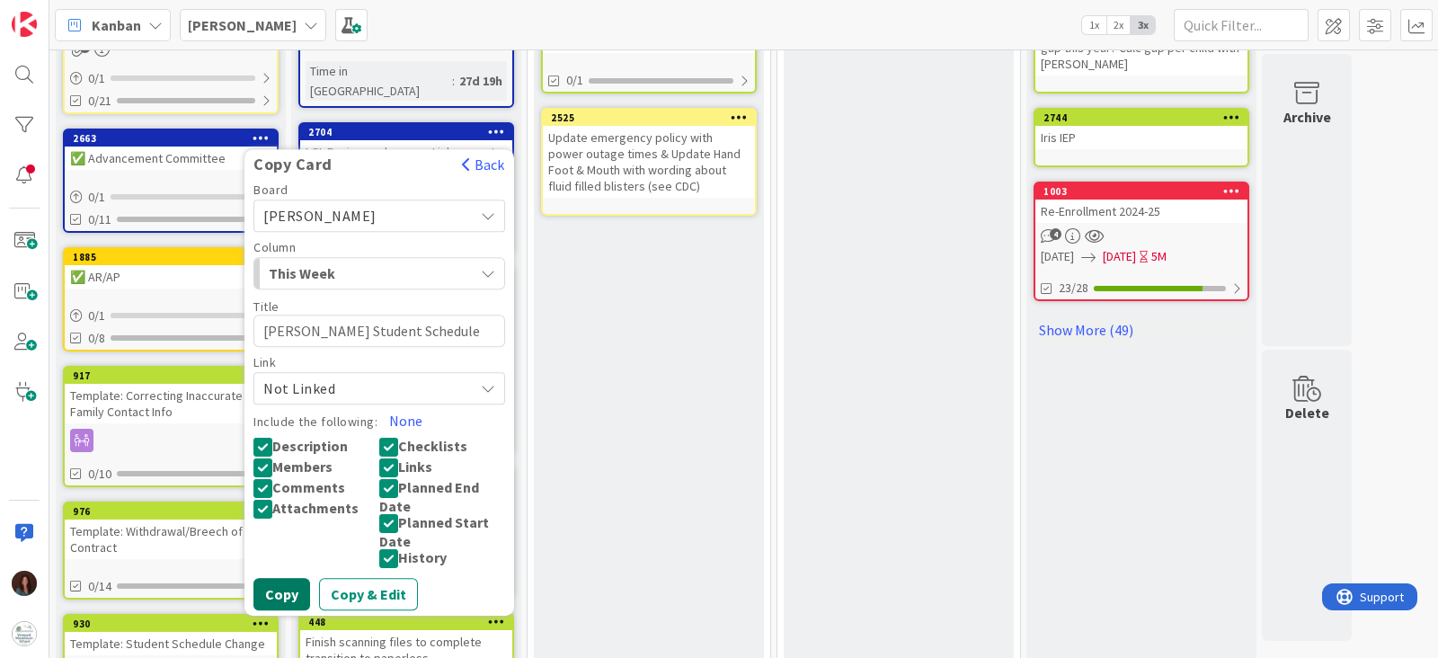
click at [272, 592] on button "Copy" at bounding box center [281, 594] width 57 height 32
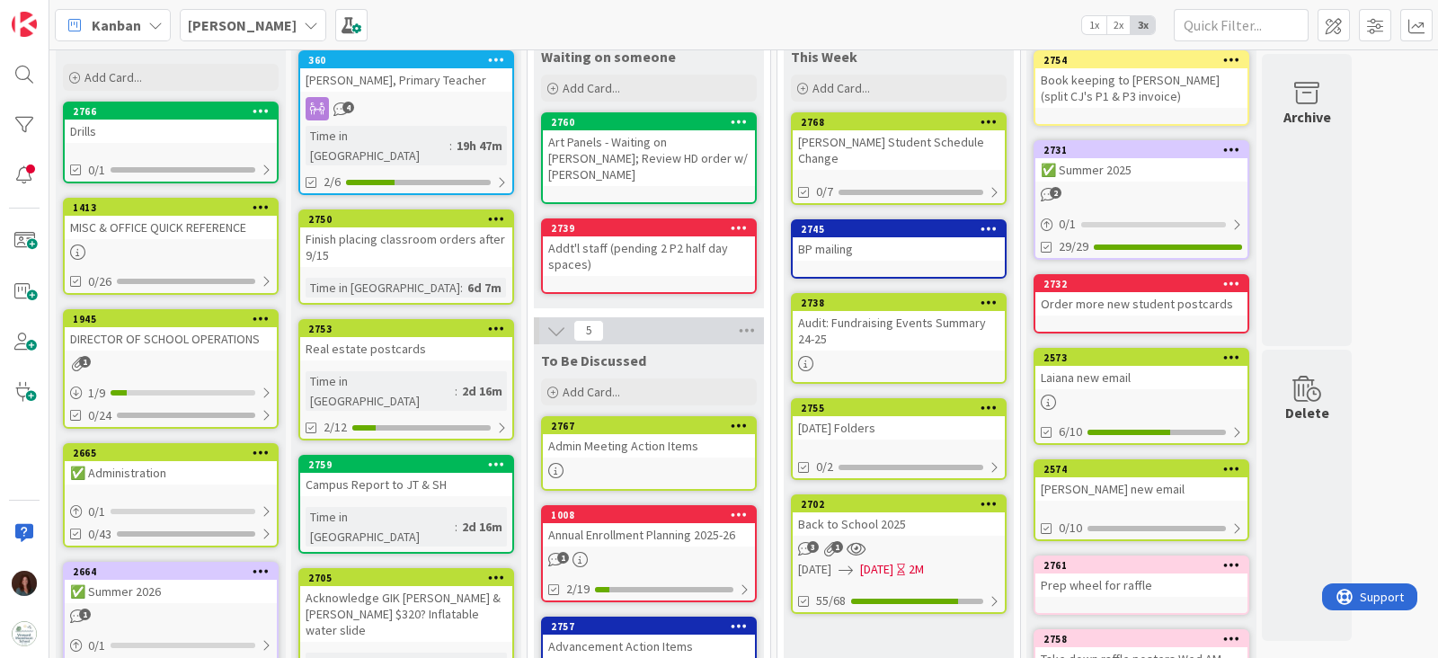
scroll to position [0, 0]
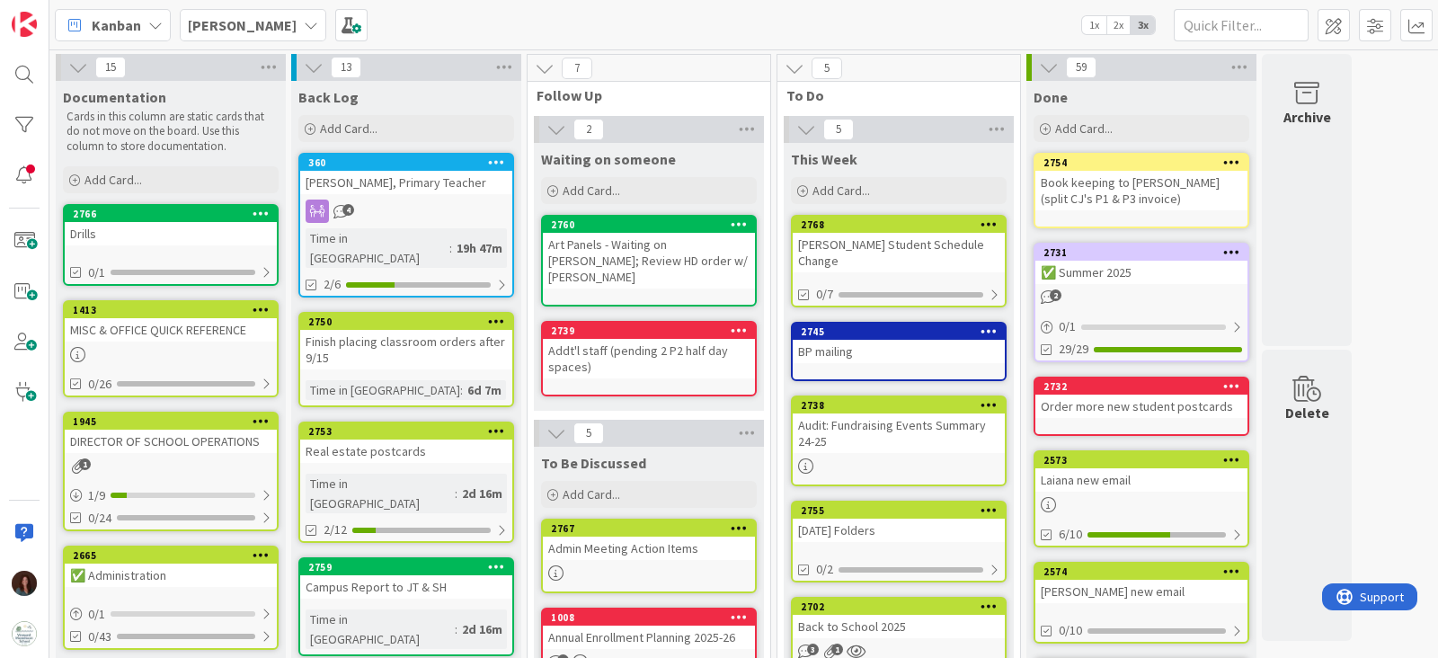
click at [908, 239] on div "[PERSON_NAME] Student Schedule Change" at bounding box center [899, 253] width 212 height 40
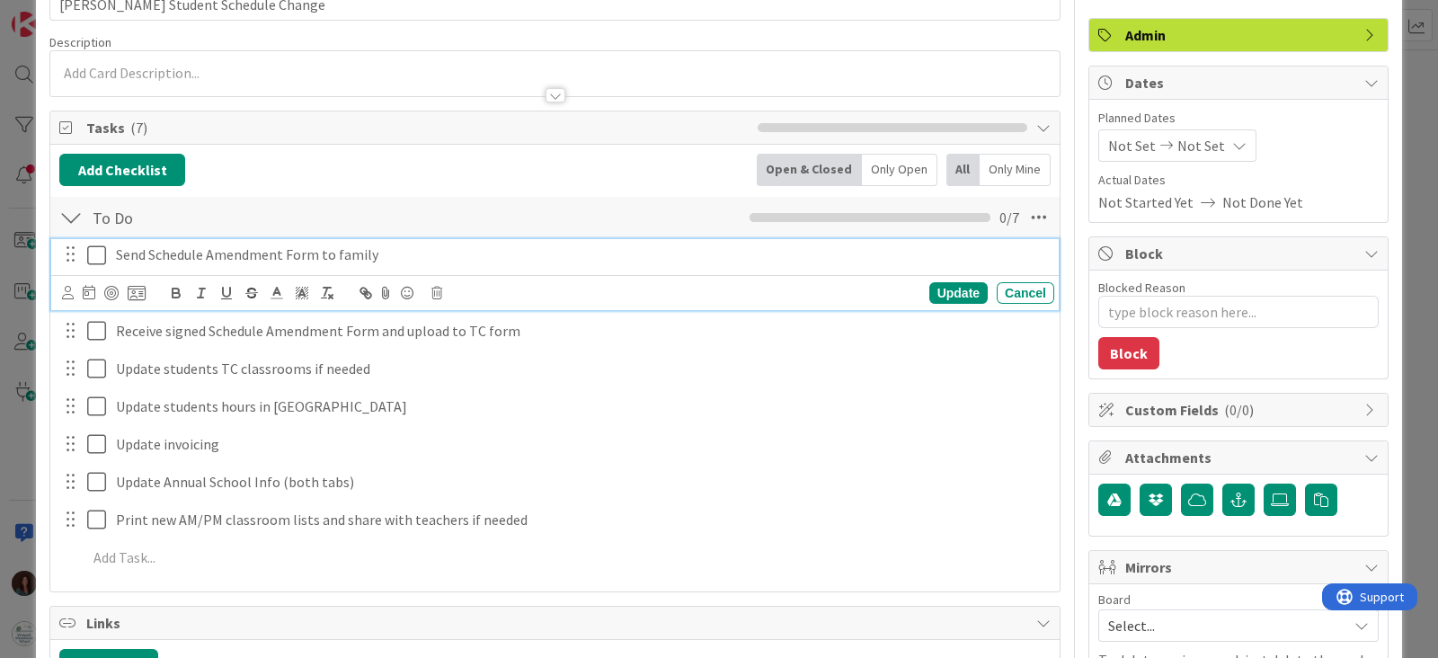
click at [93, 258] on icon at bounding box center [96, 255] width 19 height 22
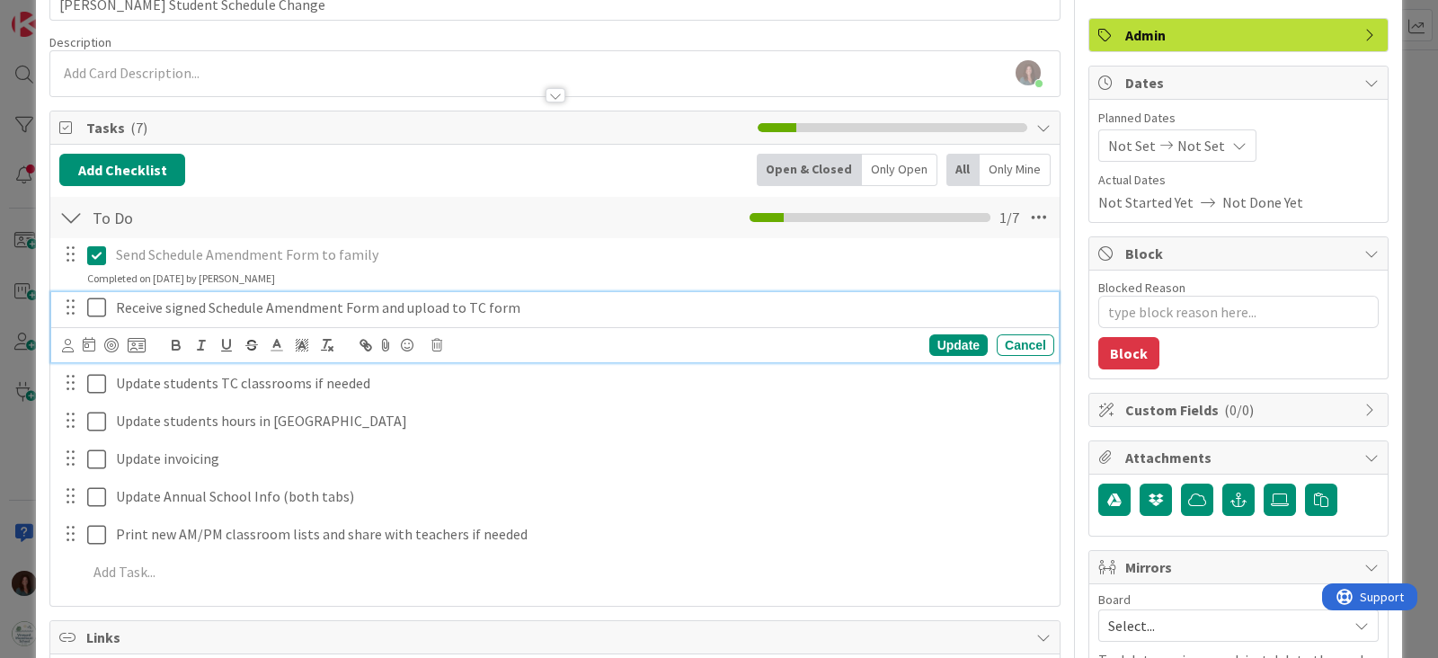
click at [103, 312] on icon at bounding box center [96, 308] width 19 height 22
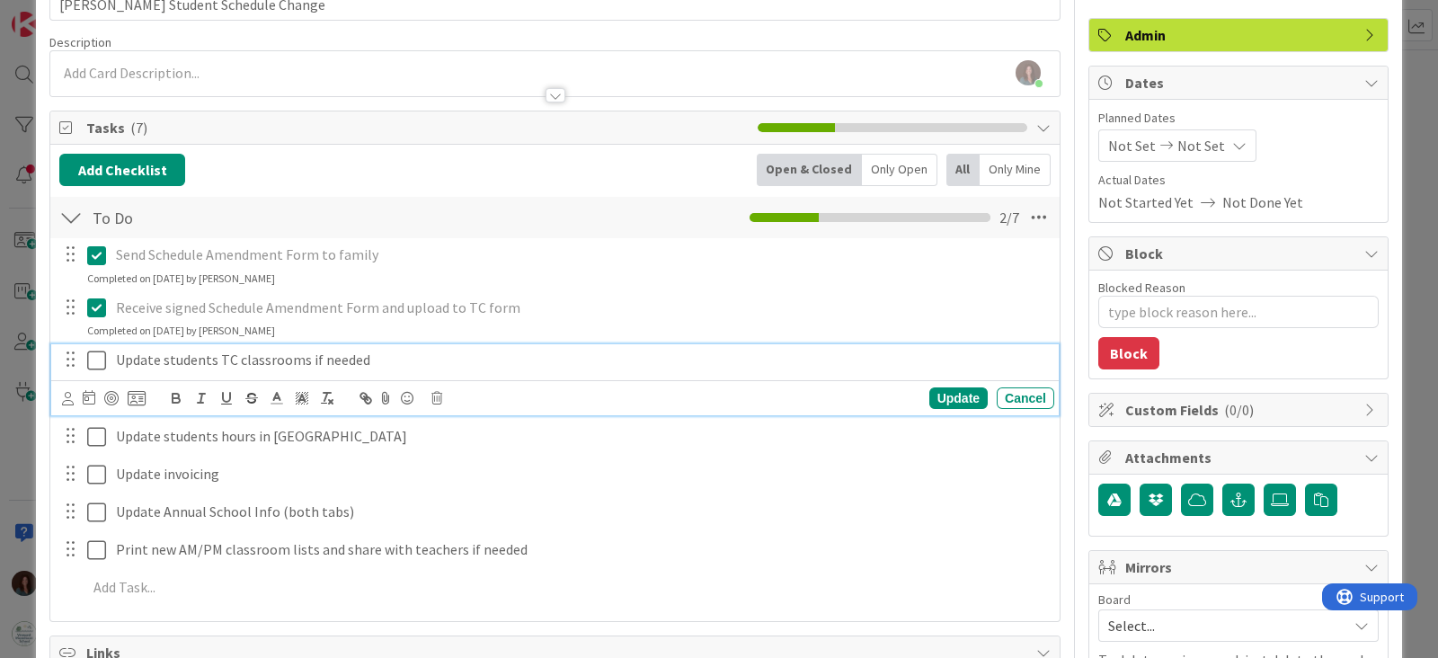
click at [97, 361] on icon at bounding box center [96, 361] width 19 height 22
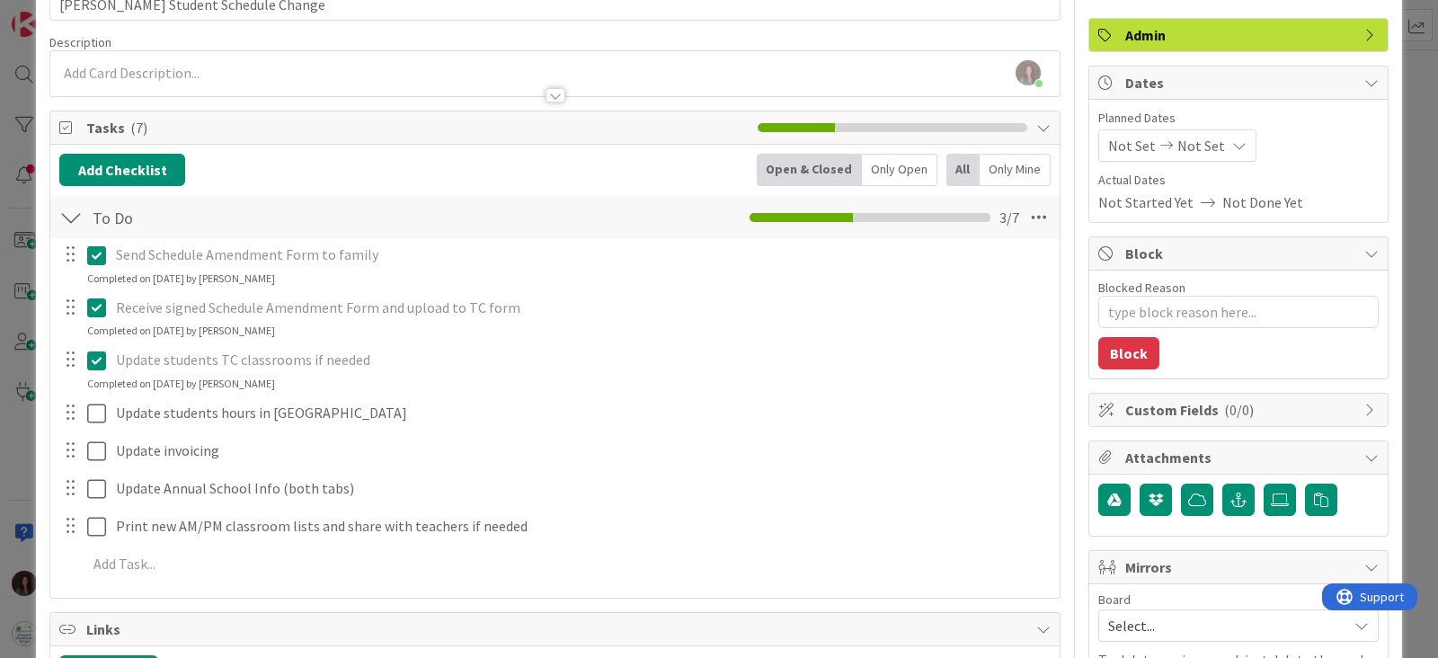
type textarea "x"
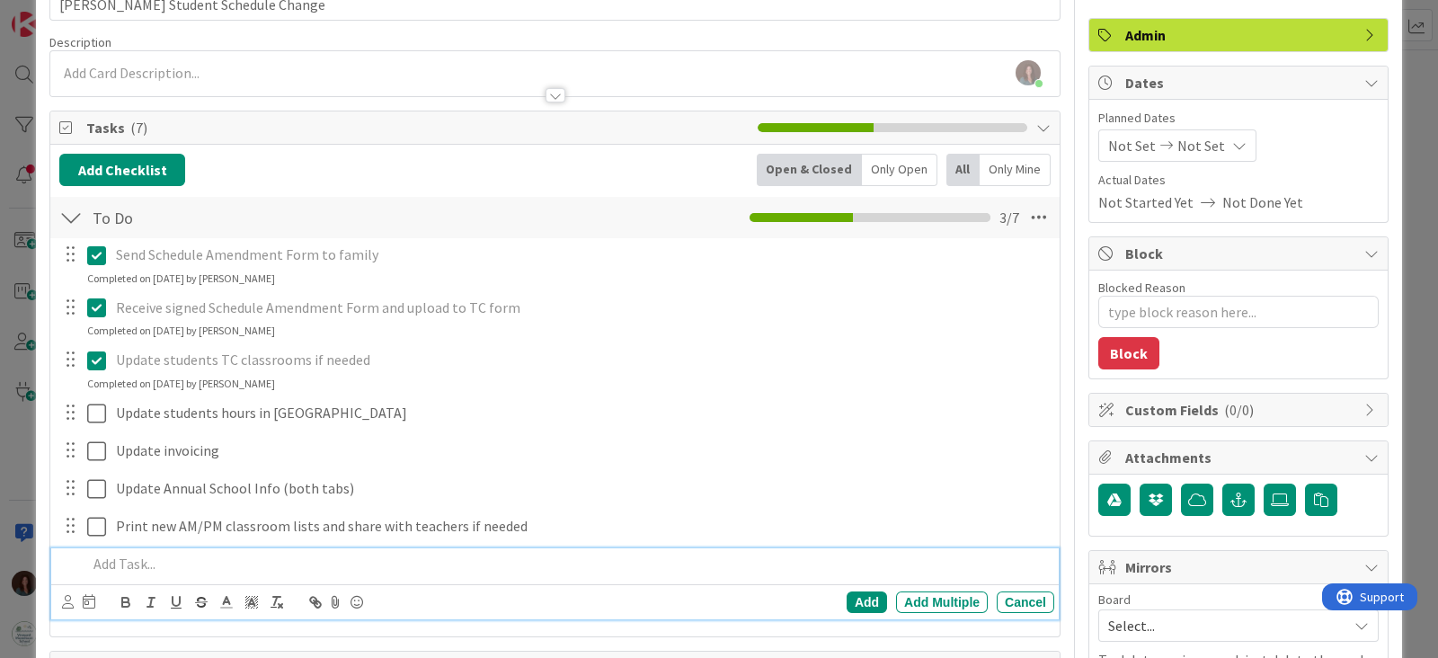
click at [200, 575] on div at bounding box center [567, 563] width 974 height 31
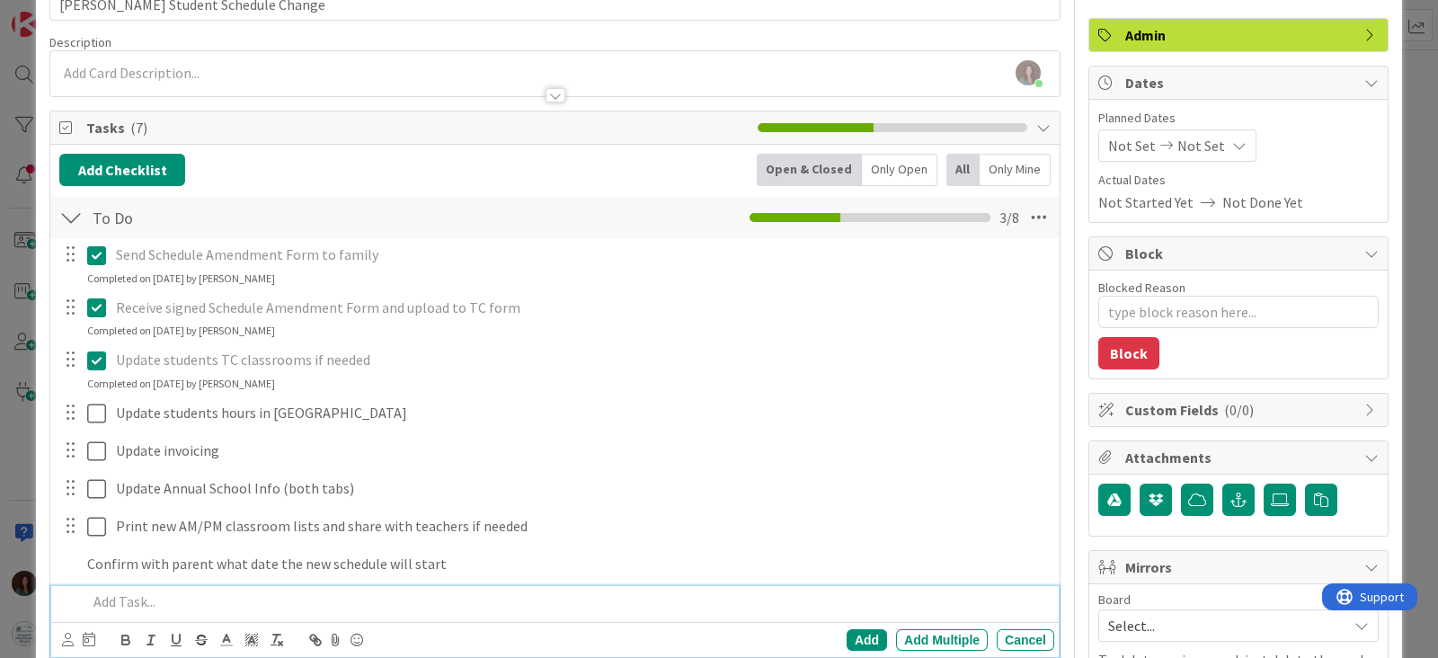
scroll to position [150, 0]
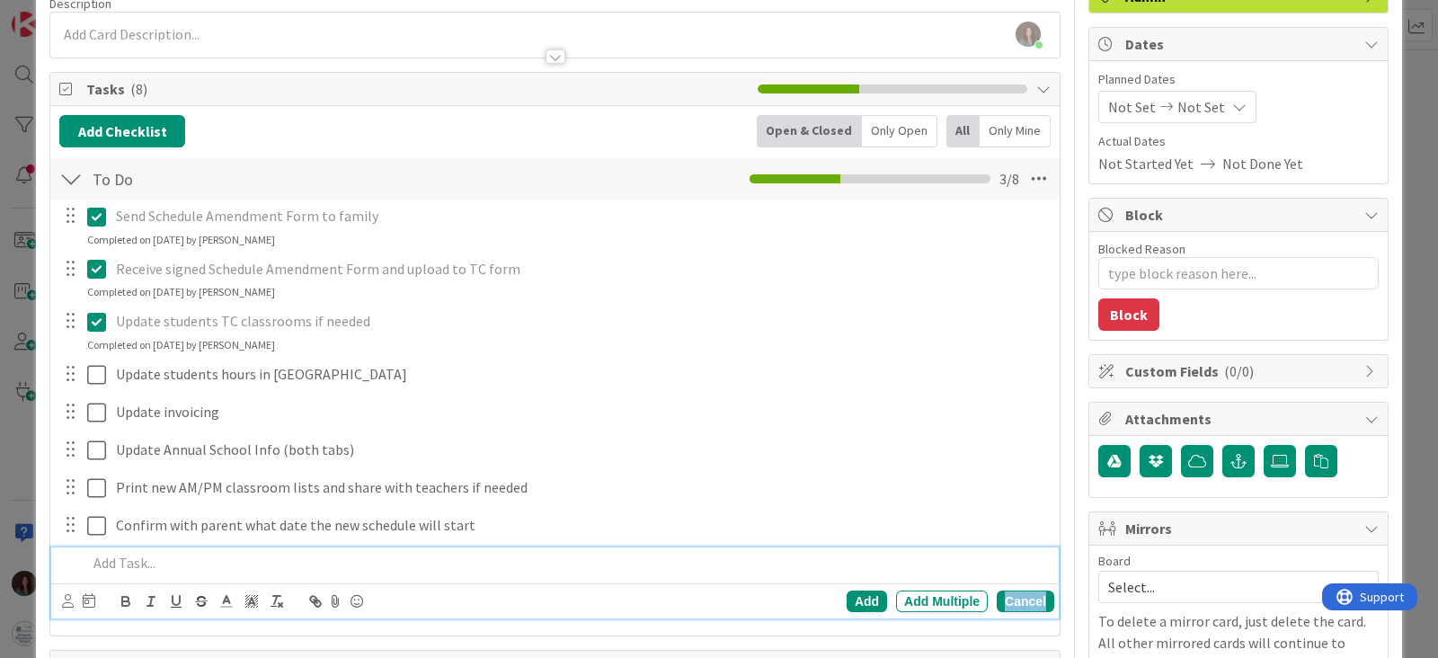
click at [1015, 602] on div "Cancel" at bounding box center [1026, 601] width 58 height 22
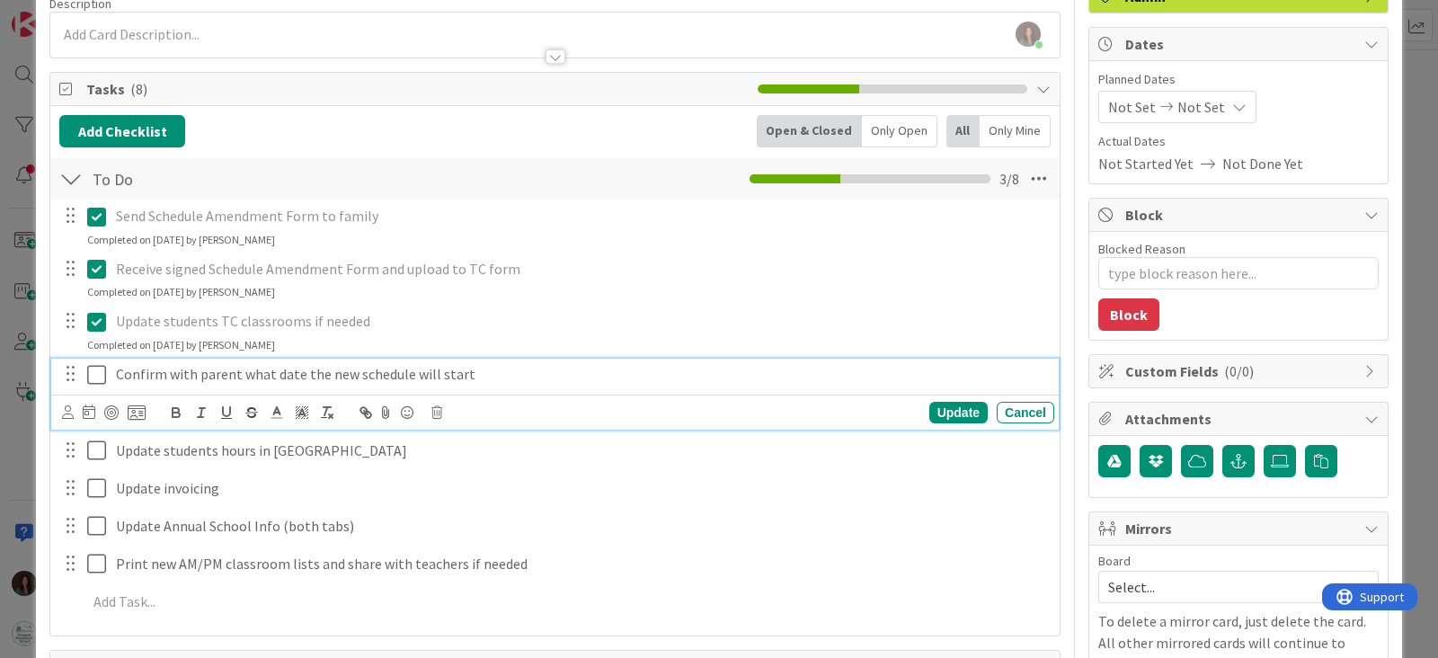
click at [304, 373] on p "Confirm with parent what date the new schedule will start" at bounding box center [581, 374] width 931 height 21
copy p "Confirm with parent what date the new schedule will start"
click at [1004, 407] on div "Cancel" at bounding box center [1026, 413] width 58 height 22
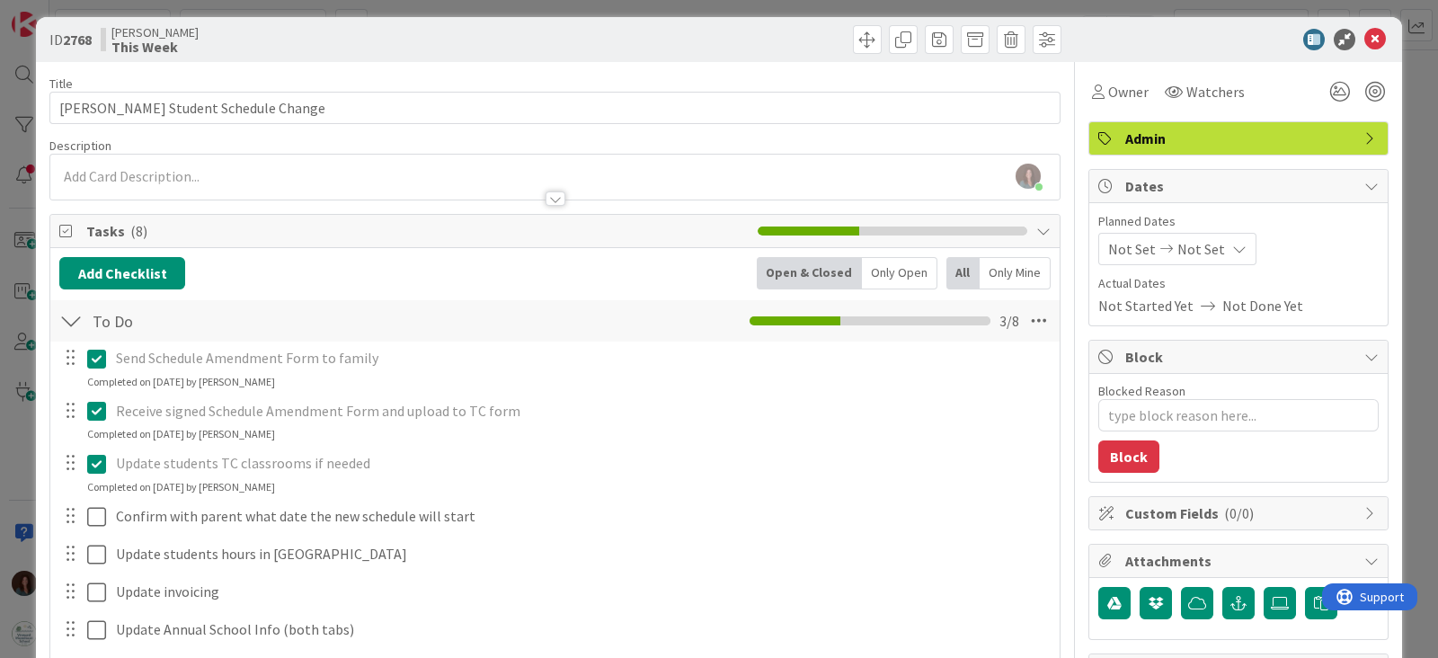
scroll to position [0, 0]
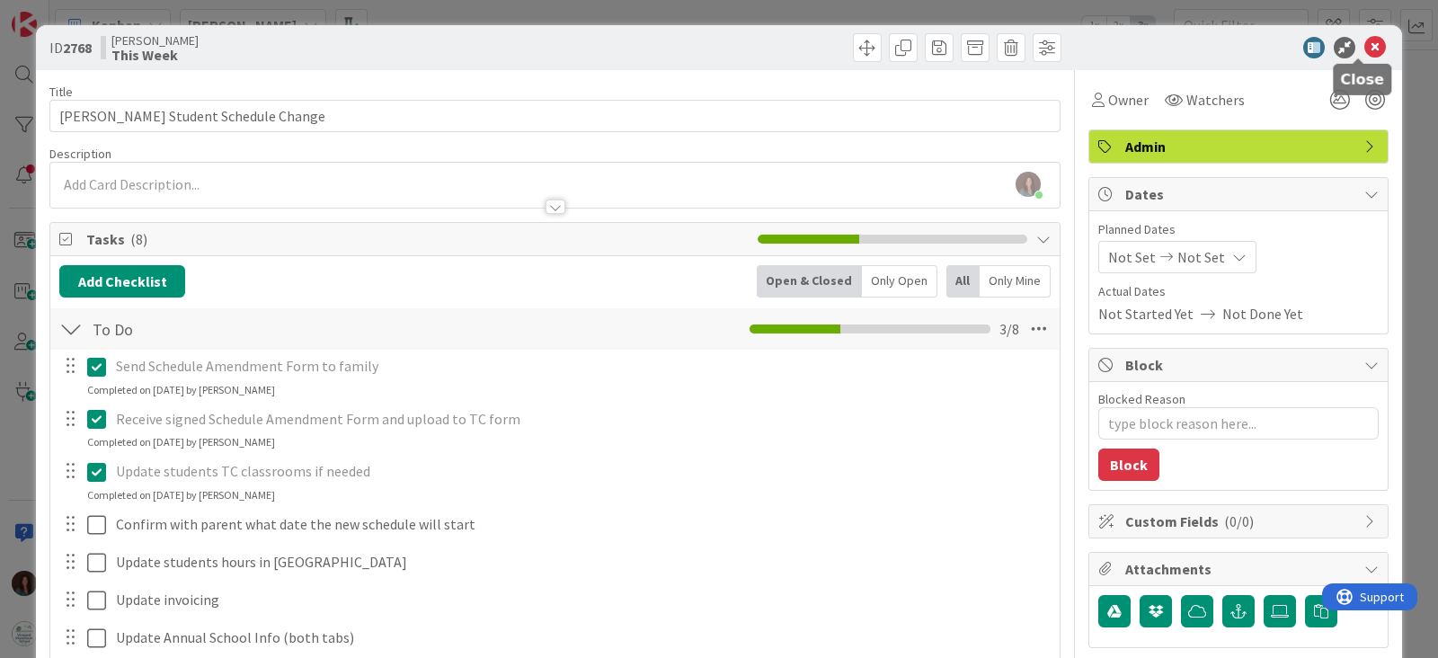
click at [1364, 46] on icon at bounding box center [1375, 48] width 22 height 22
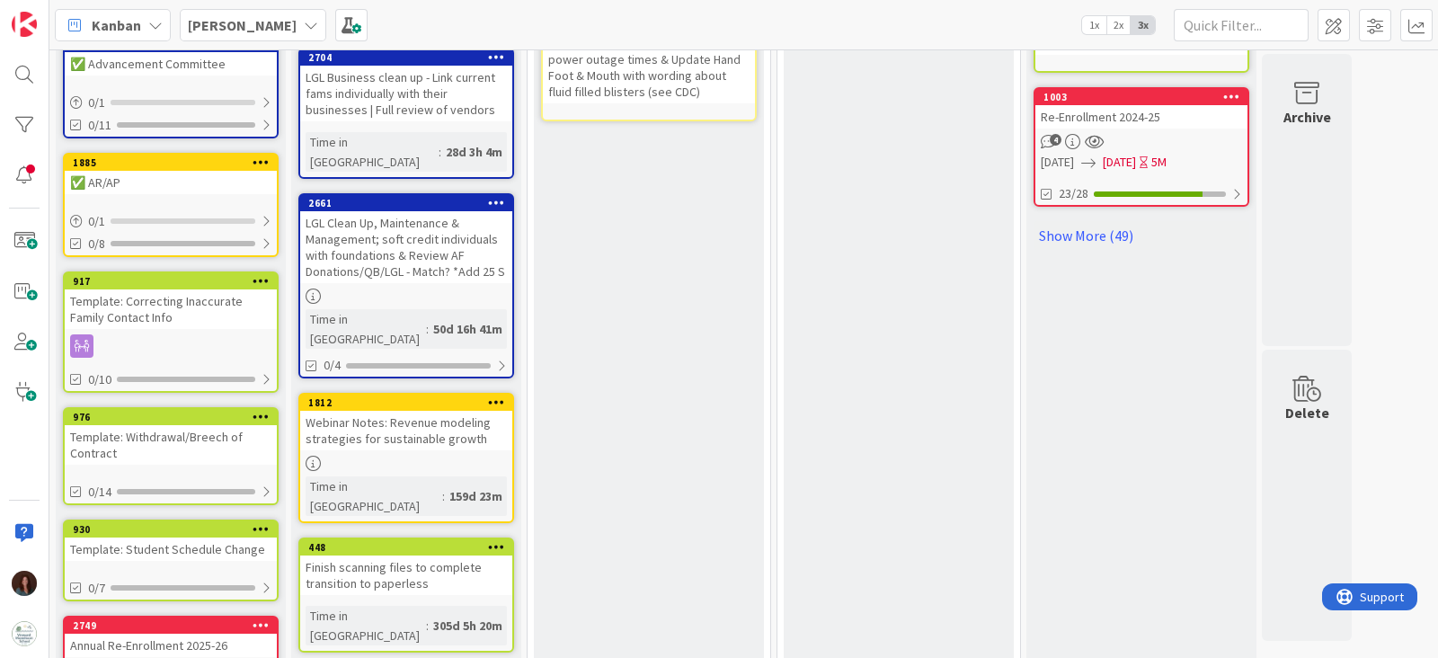
scroll to position [1011, 0]
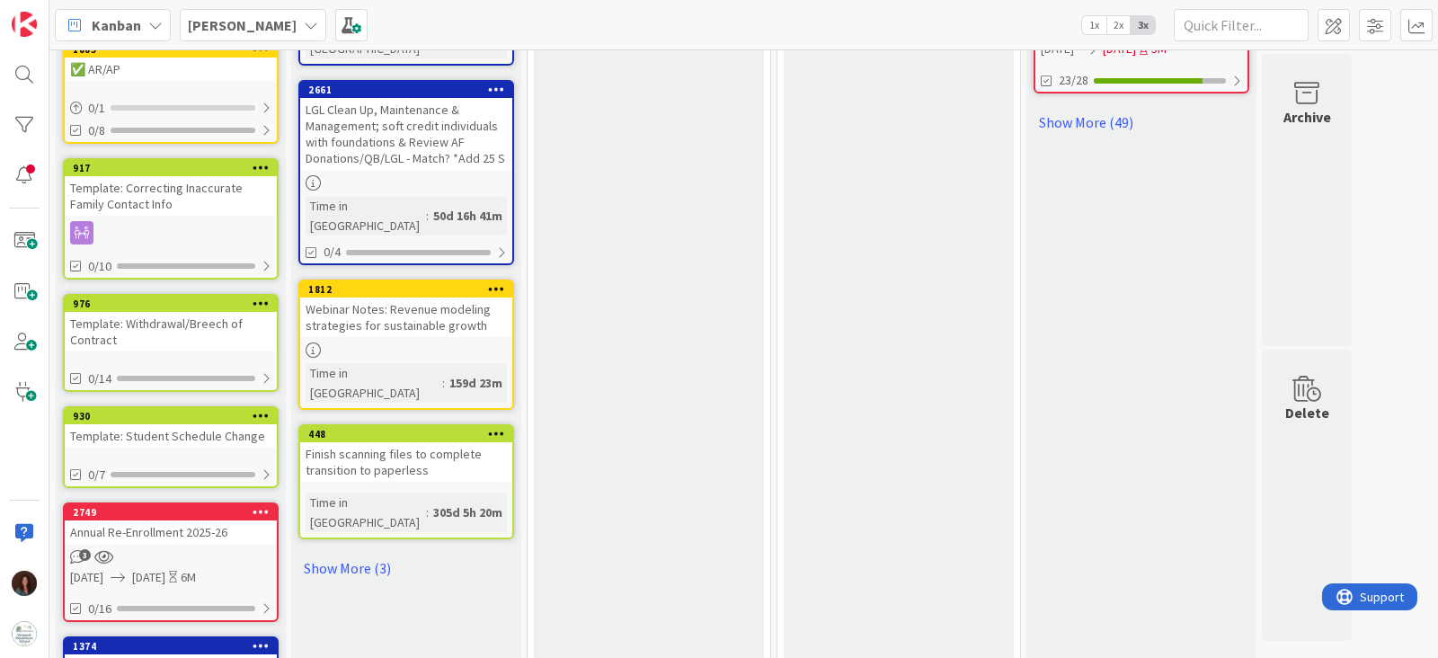
click at [170, 424] on div "Template: Student Schedule Change" at bounding box center [171, 435] width 212 height 23
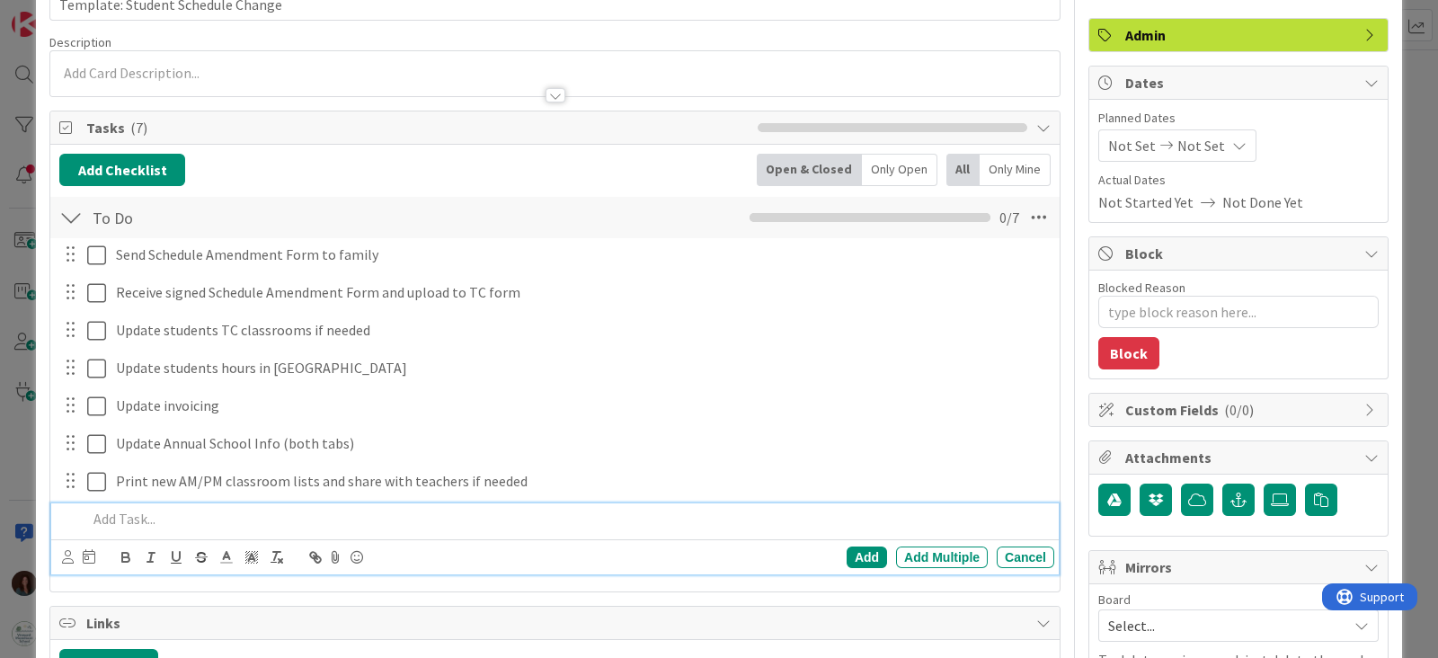
click at [189, 516] on p at bounding box center [567, 519] width 960 height 21
click at [851, 555] on div "Add" at bounding box center [867, 557] width 40 height 22
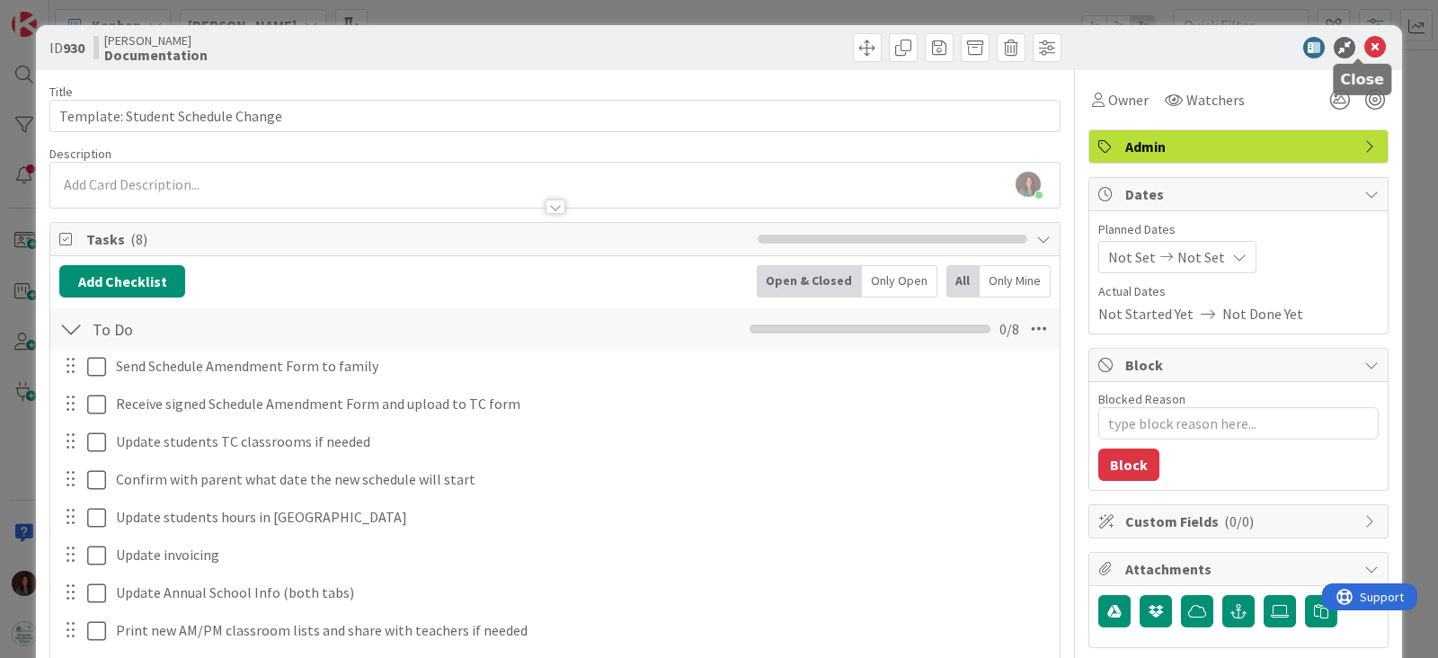
click at [1364, 49] on icon at bounding box center [1375, 48] width 22 height 22
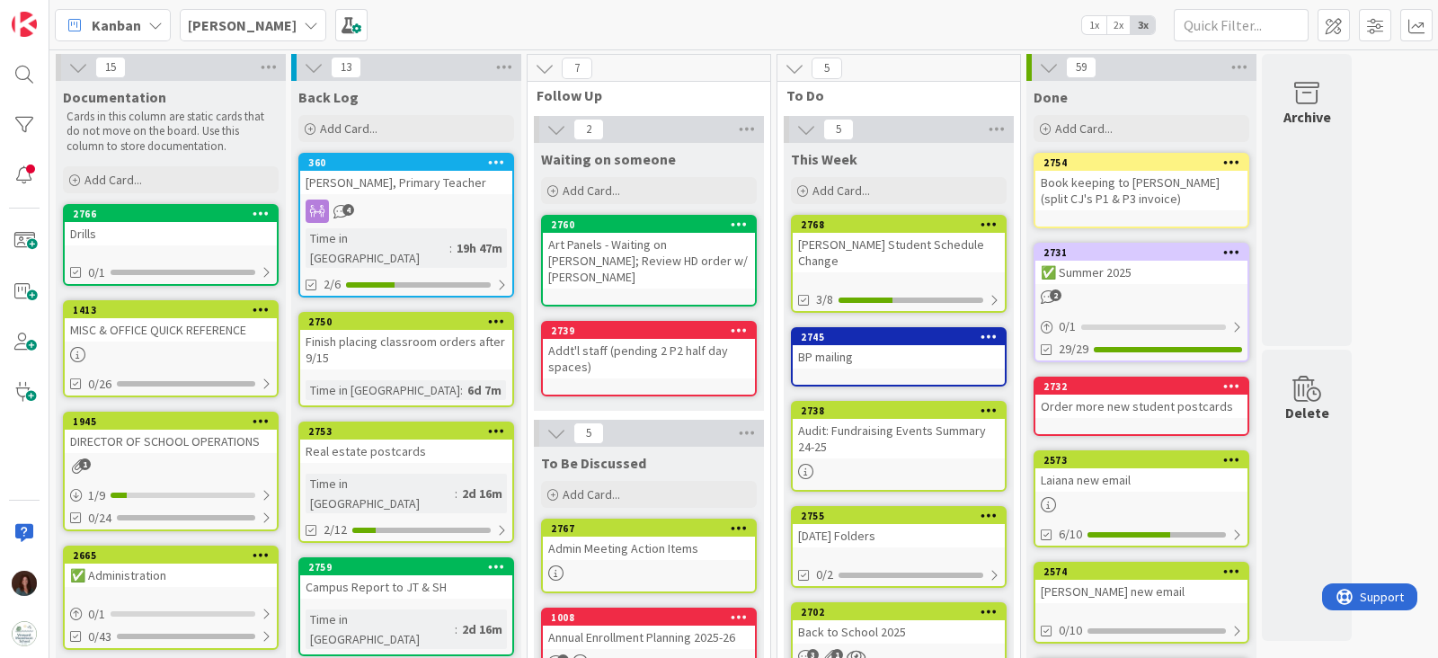
click at [981, 239] on div "[PERSON_NAME] Student Schedule Change" at bounding box center [899, 253] width 212 height 40
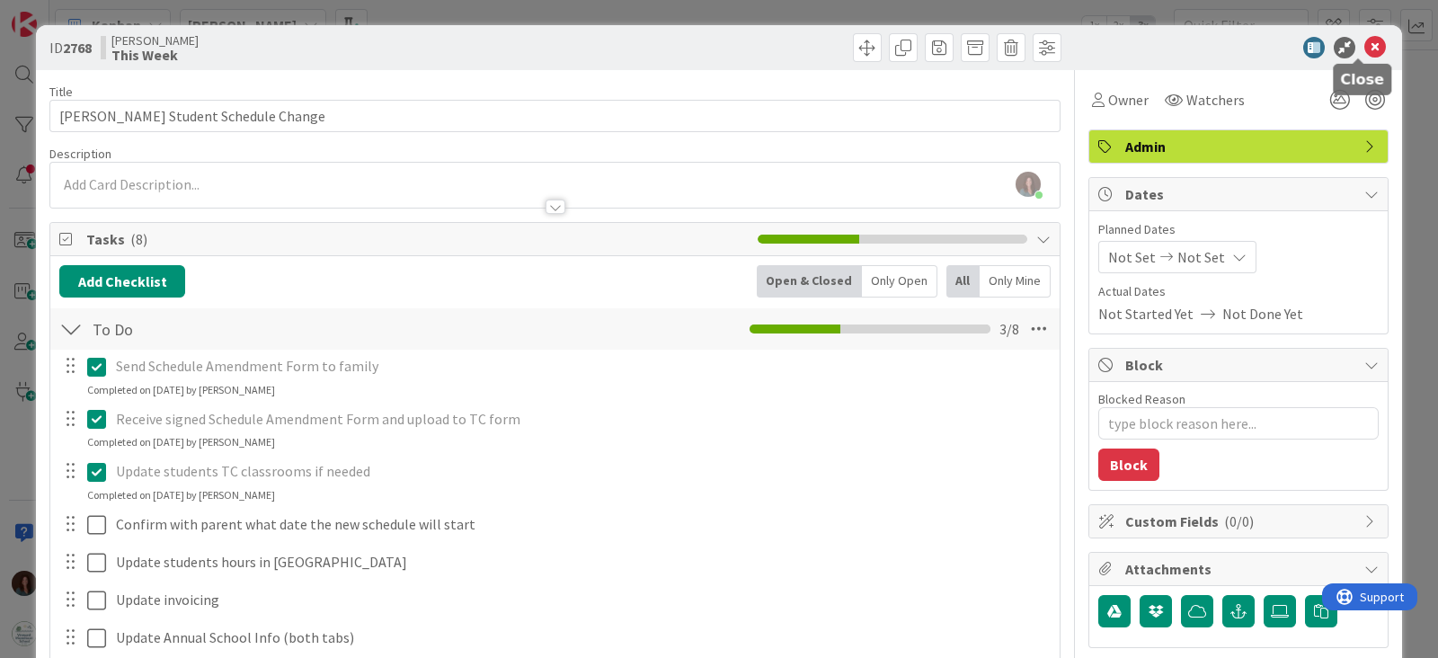
click at [1364, 44] on icon at bounding box center [1375, 48] width 22 height 22
type textarea "x"
